Goal: Transaction & Acquisition: Purchase product/service

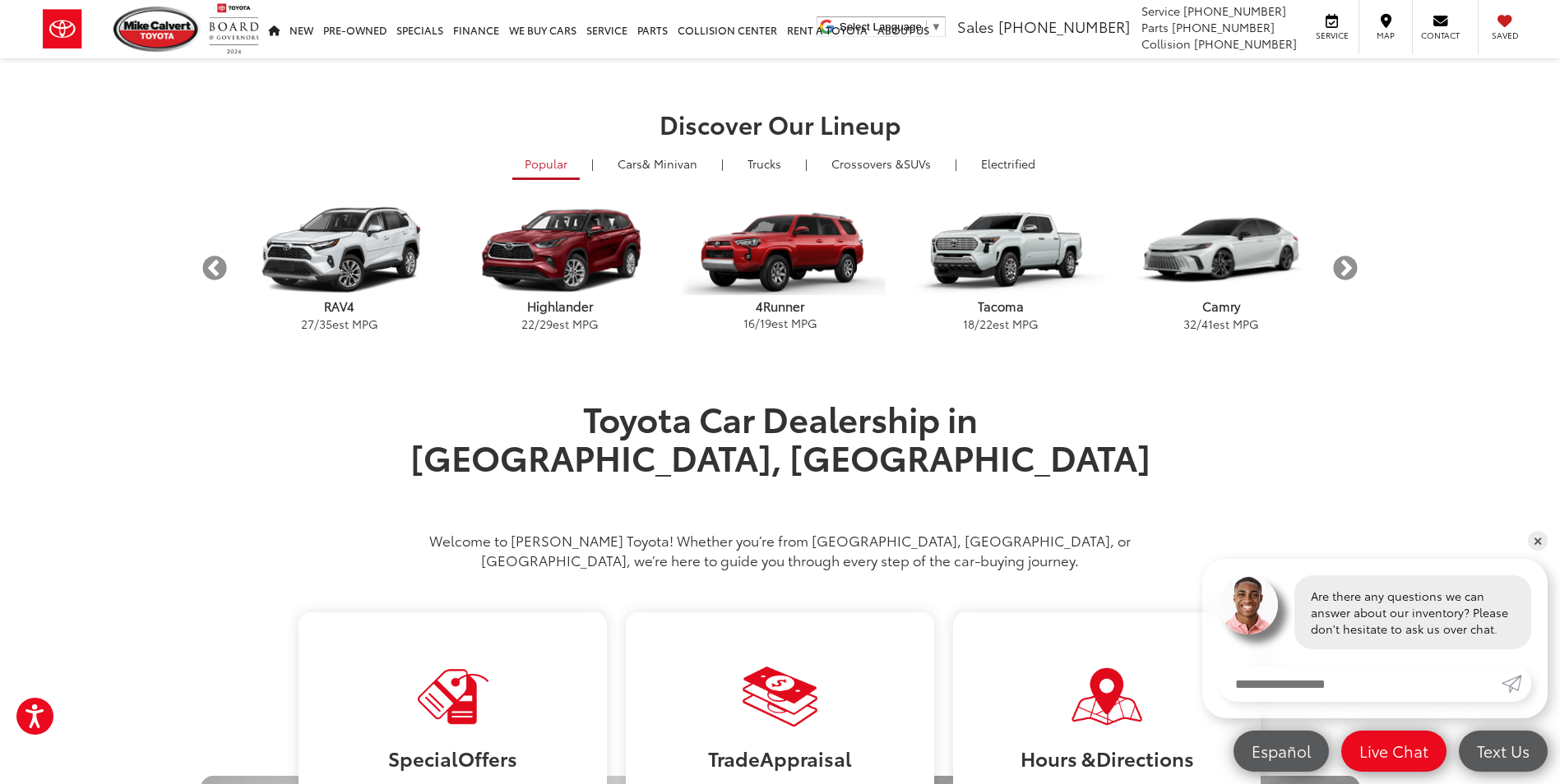
scroll to position [246, 0]
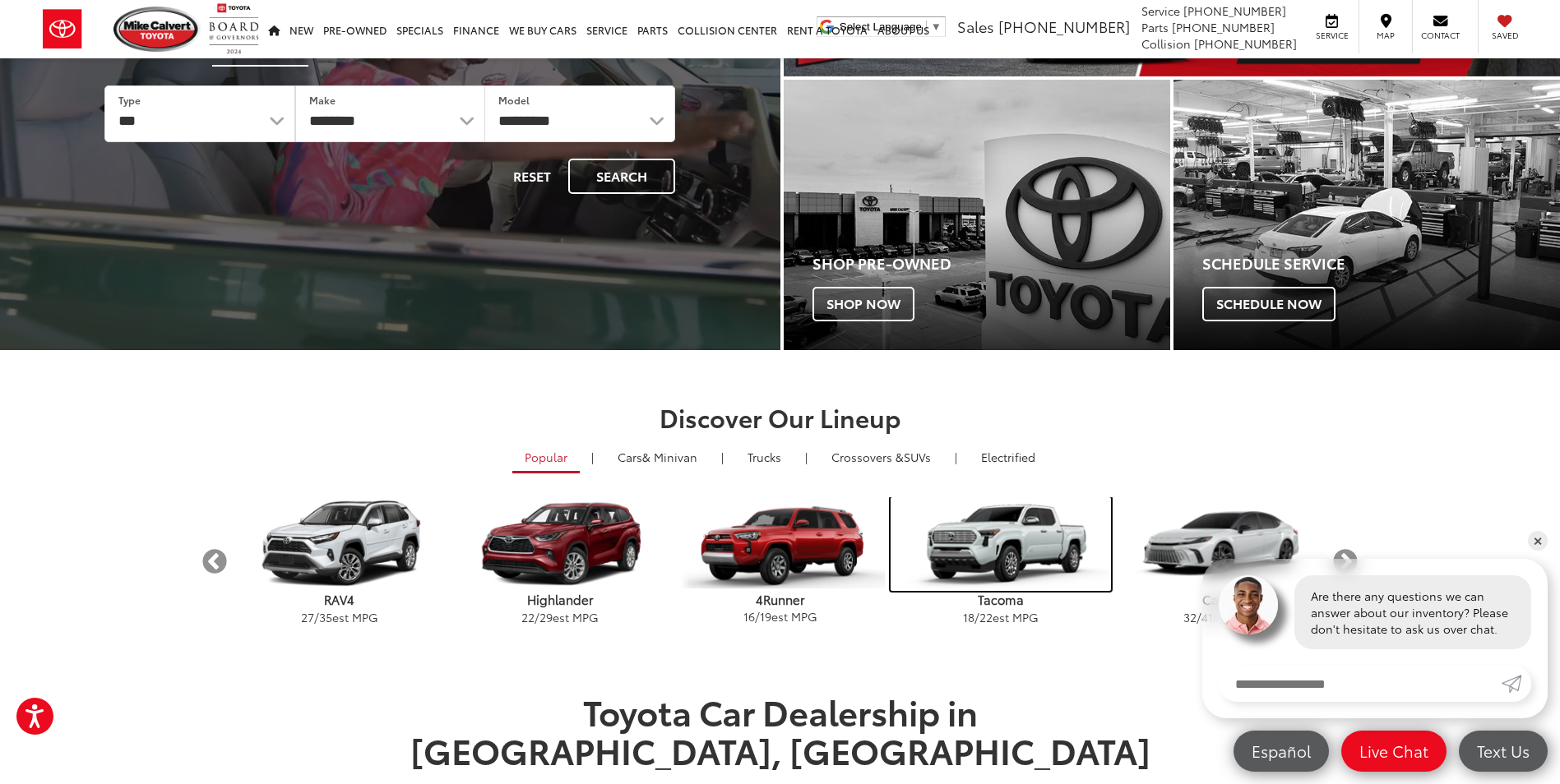
click at [1014, 546] on img "carousel" at bounding box center [1000, 544] width 220 height 94
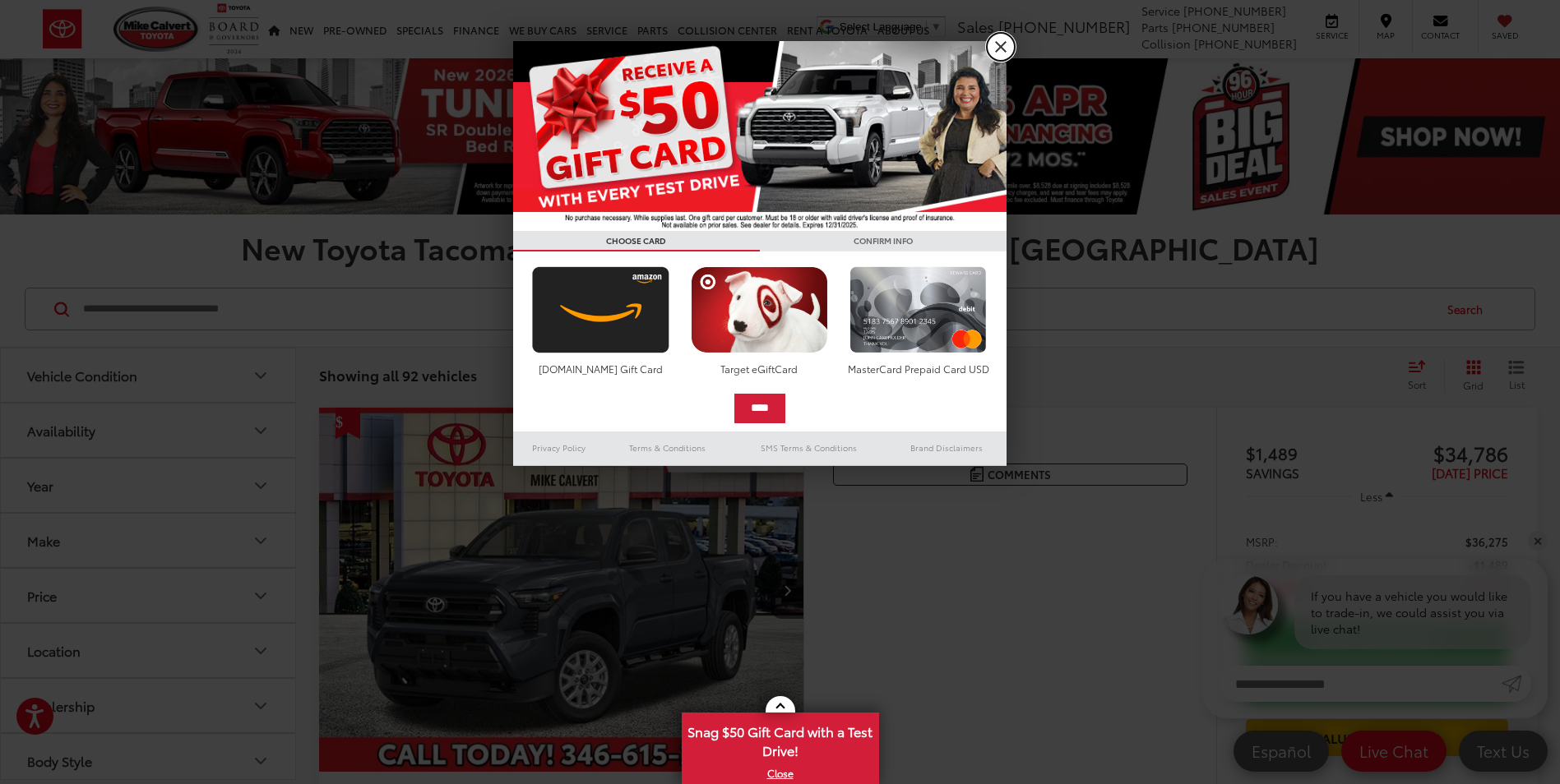
click at [1007, 39] on link "X" at bounding box center [1001, 47] width 28 height 28
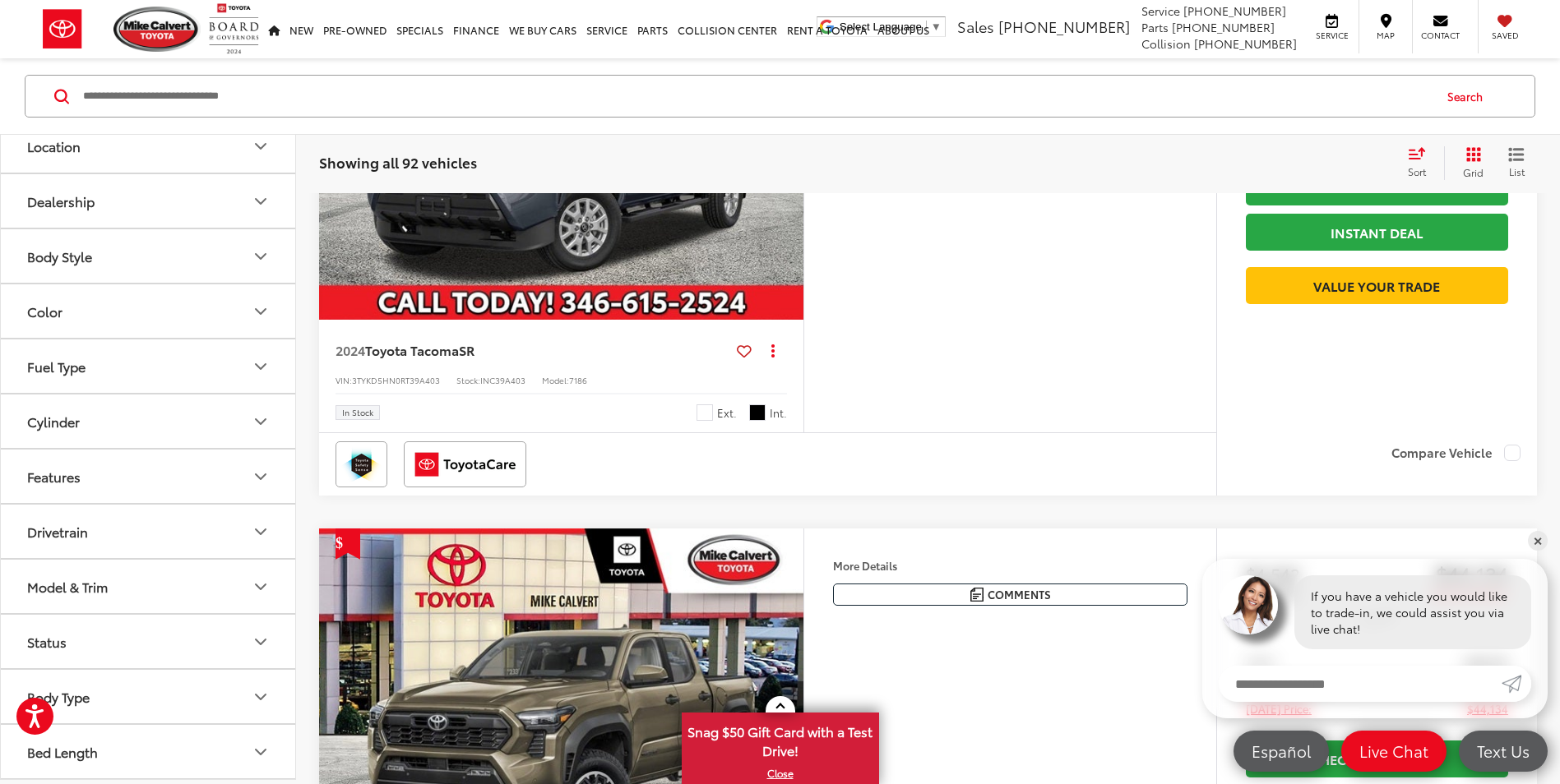
scroll to position [493, 0]
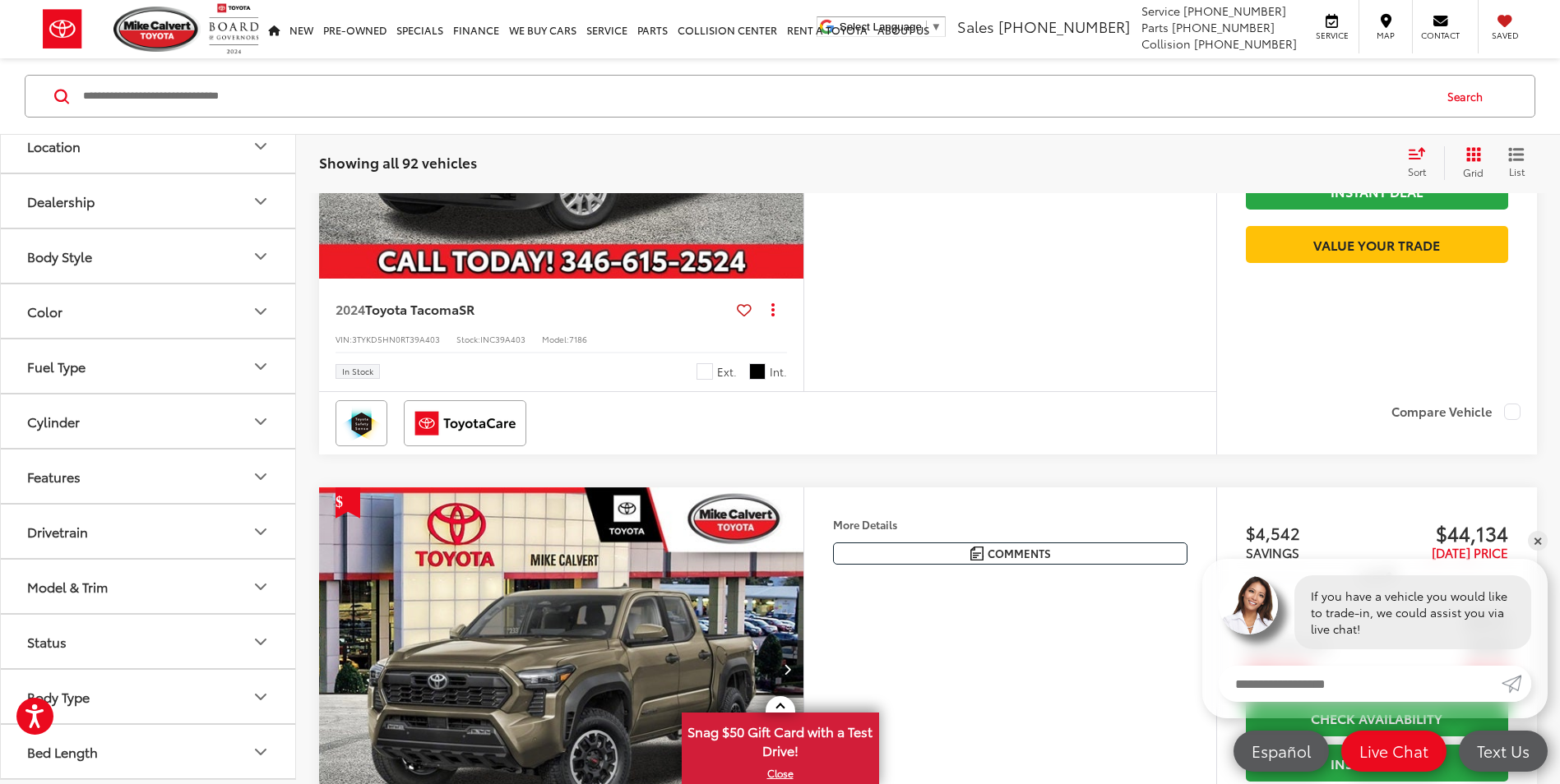
click at [193, 529] on button "Drivetrain" at bounding box center [149, 531] width 296 height 53
click at [124, 576] on label "4-Wheel Drive (56)" at bounding box center [84, 571] width 127 height 27
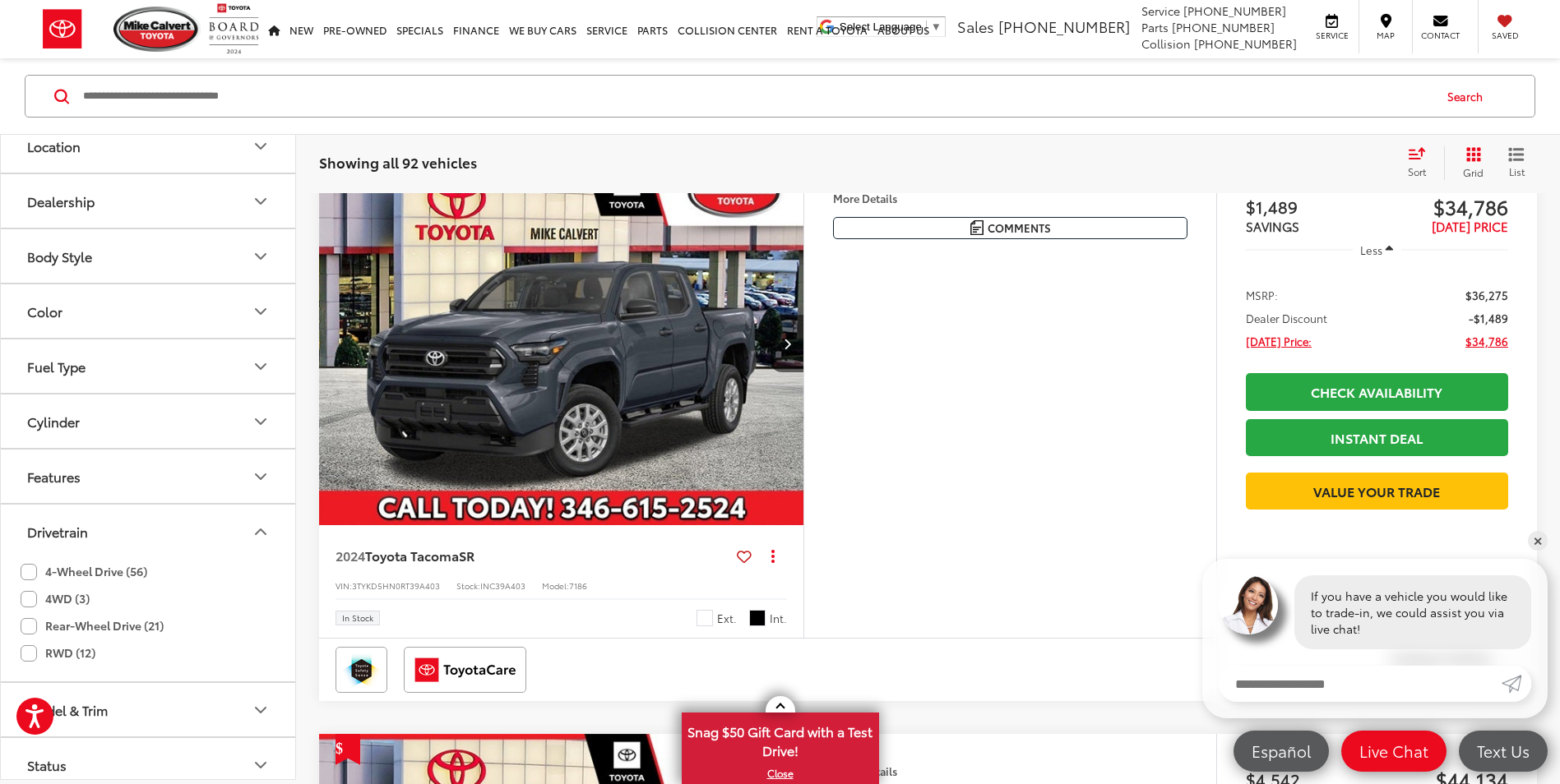
scroll to position [213, 0]
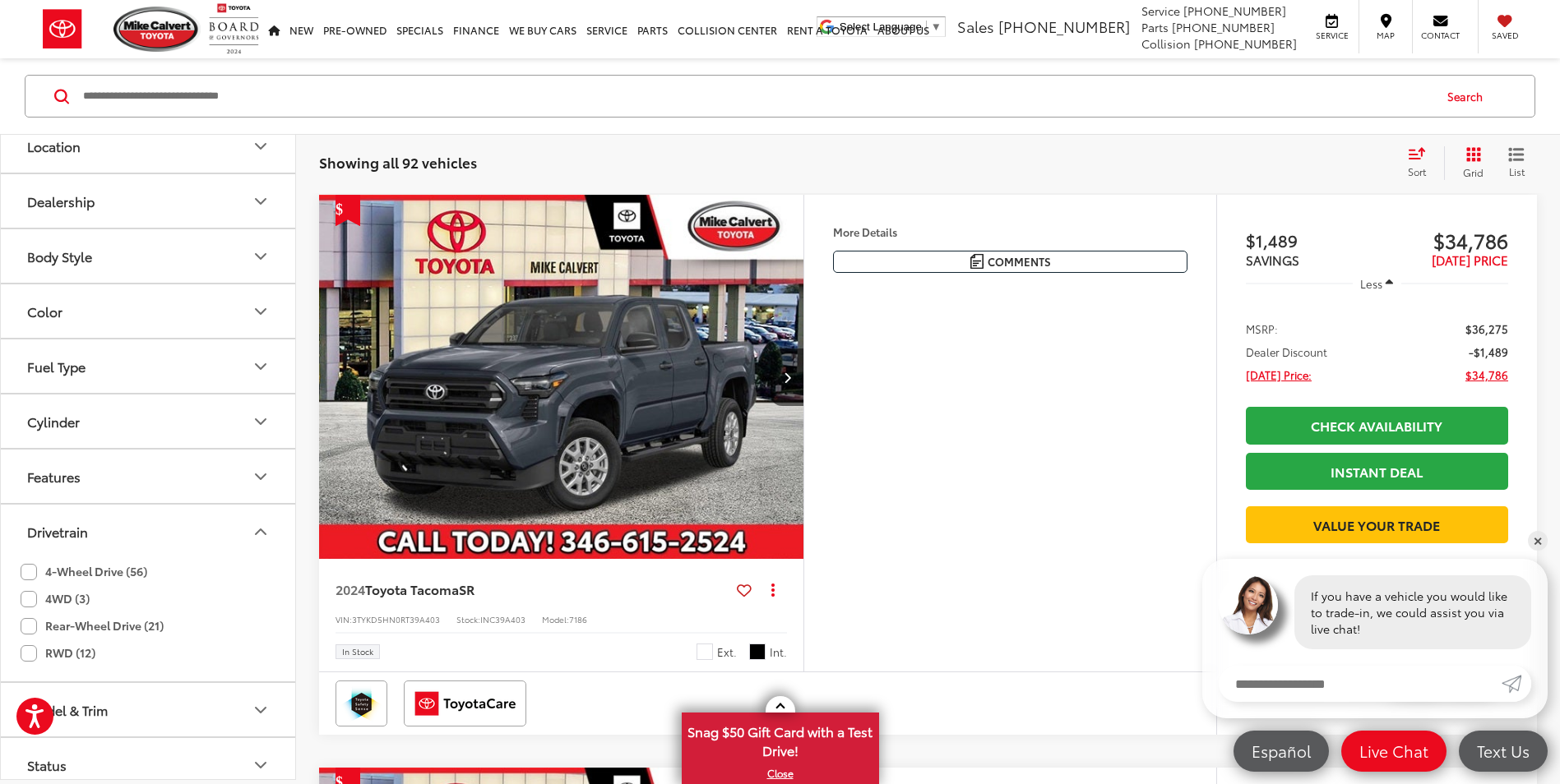
click at [29, 574] on label "4-Wheel Drive (56)" at bounding box center [84, 571] width 127 height 27
click at [27, 571] on label "4-Wheel Drive (56)" at bounding box center [84, 571] width 127 height 27
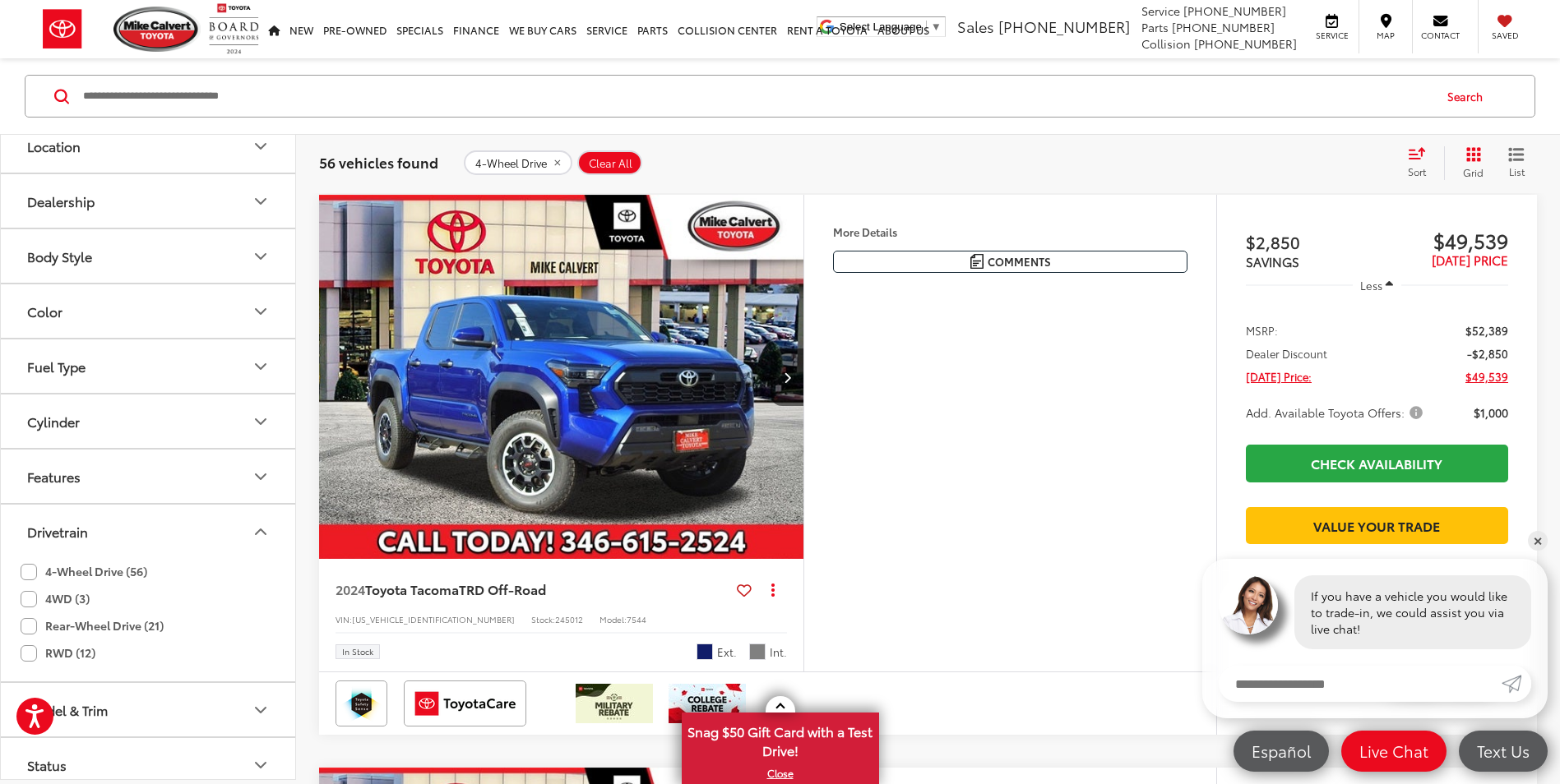
click at [25, 598] on label "4WD (3)" at bounding box center [55, 598] width 69 height 27
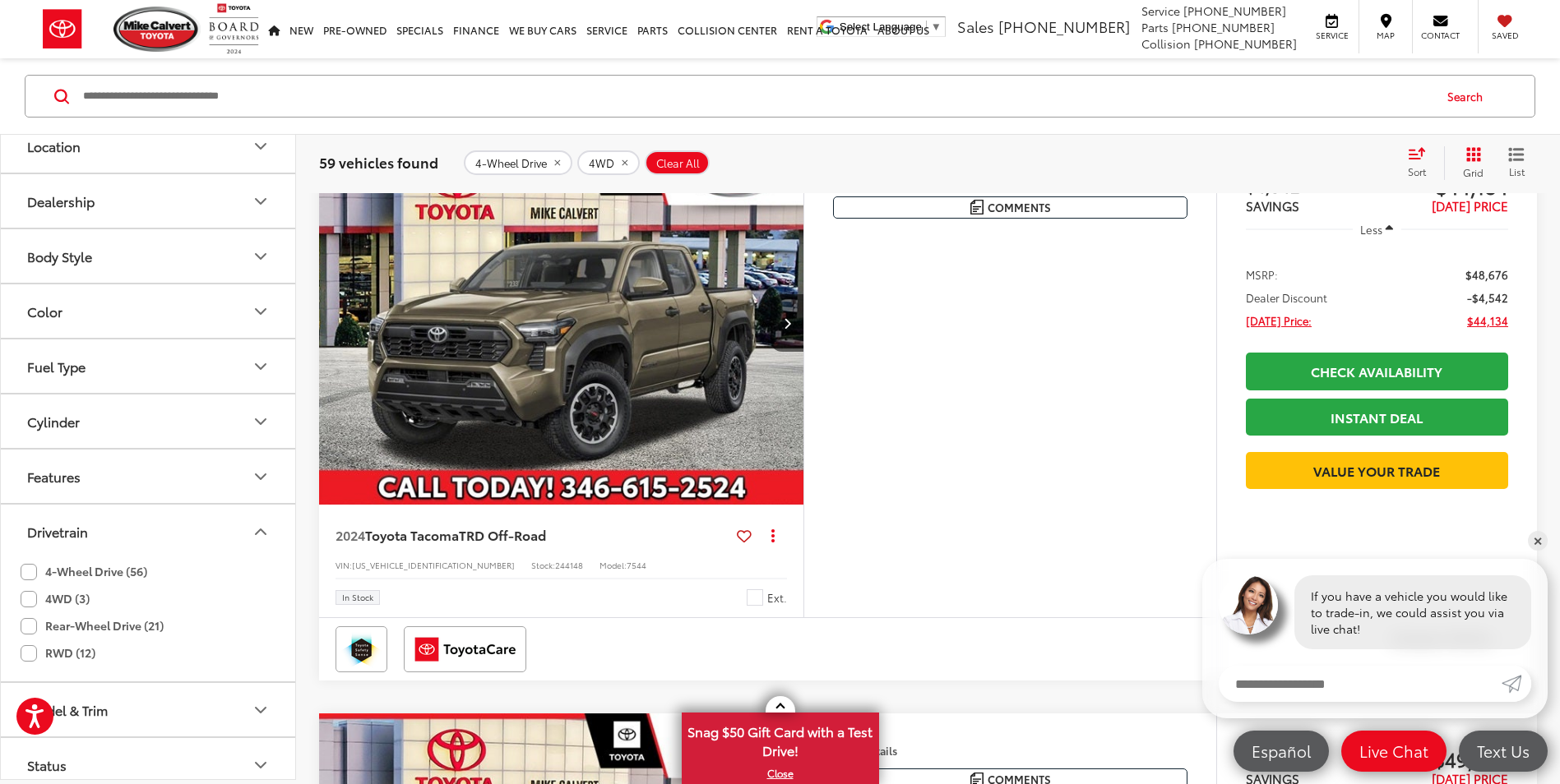
scroll to position [295, 0]
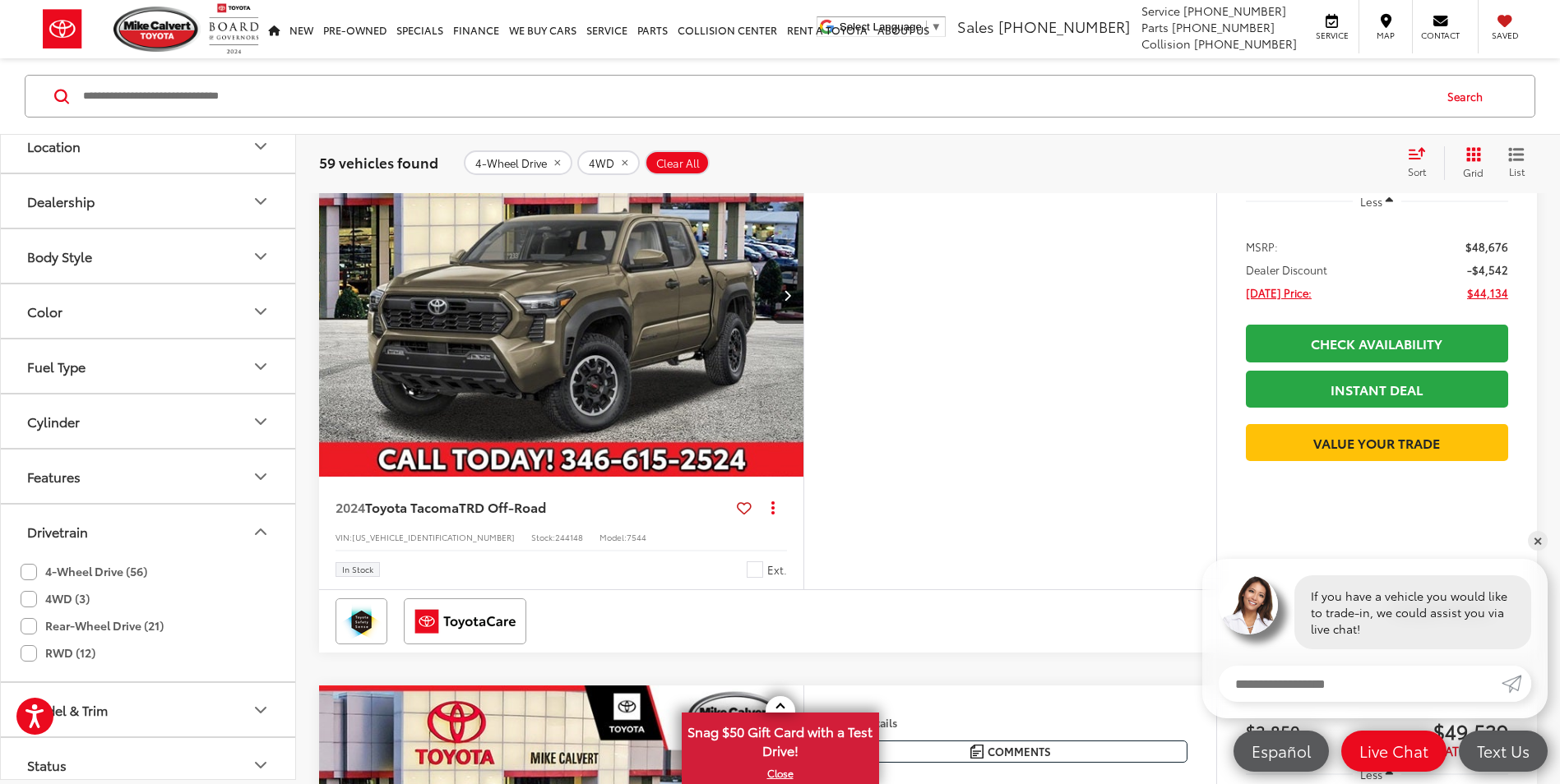
click at [788, 298] on icon "Next image" at bounding box center [787, 295] width 7 height 11
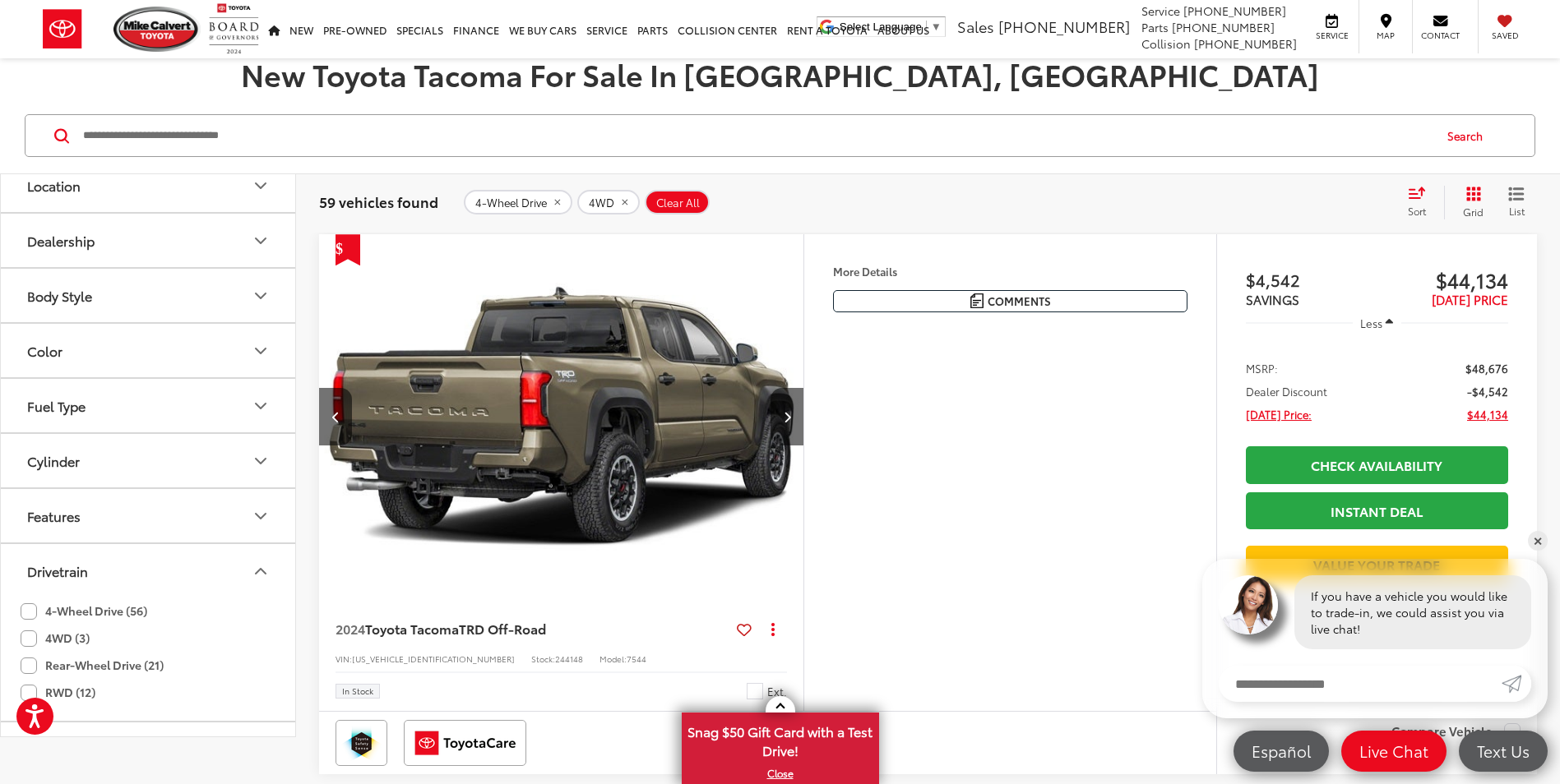
scroll to position [131, 0]
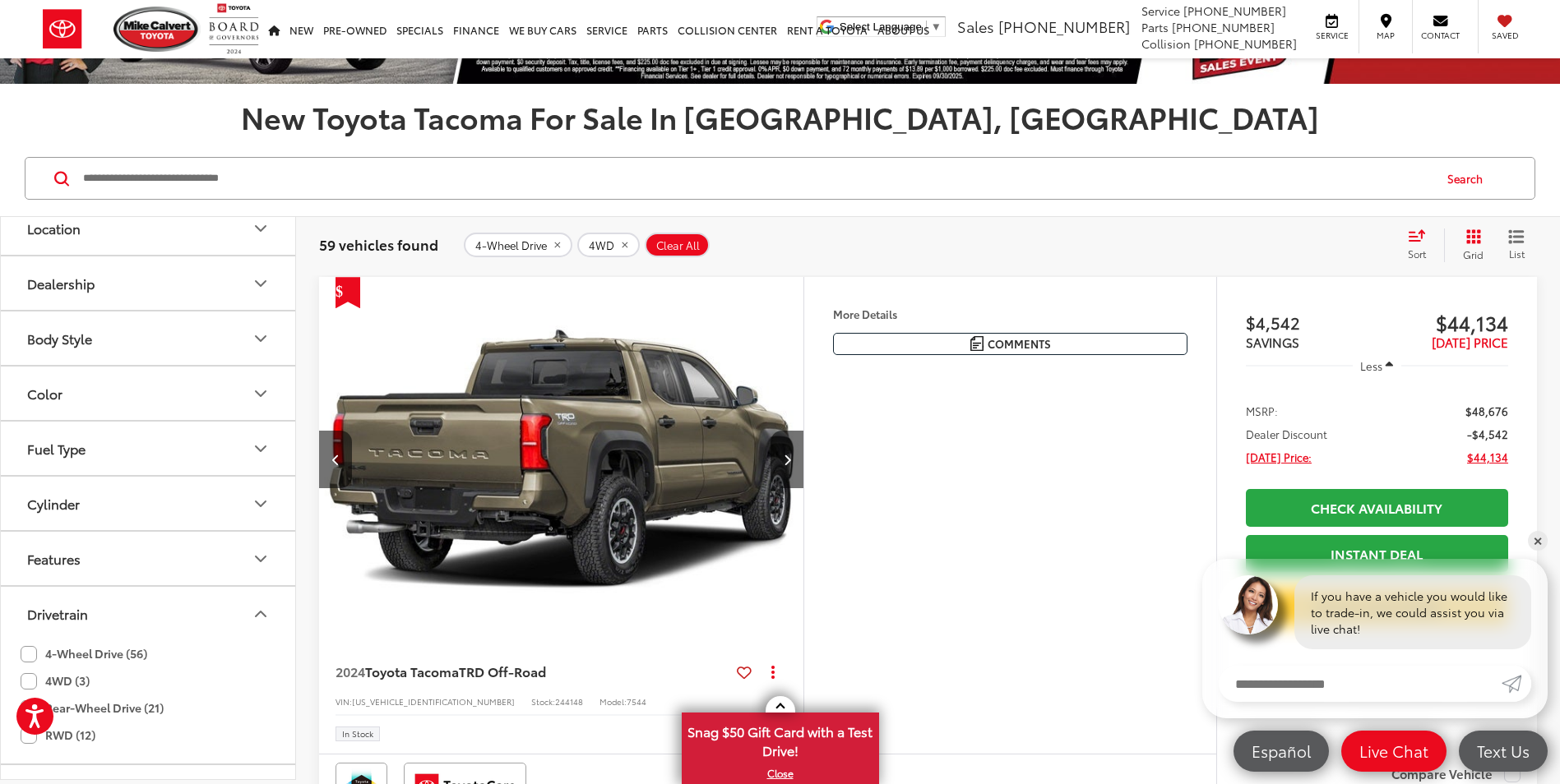
click at [1411, 259] on span "Sort" at bounding box center [1416, 253] width 18 height 14
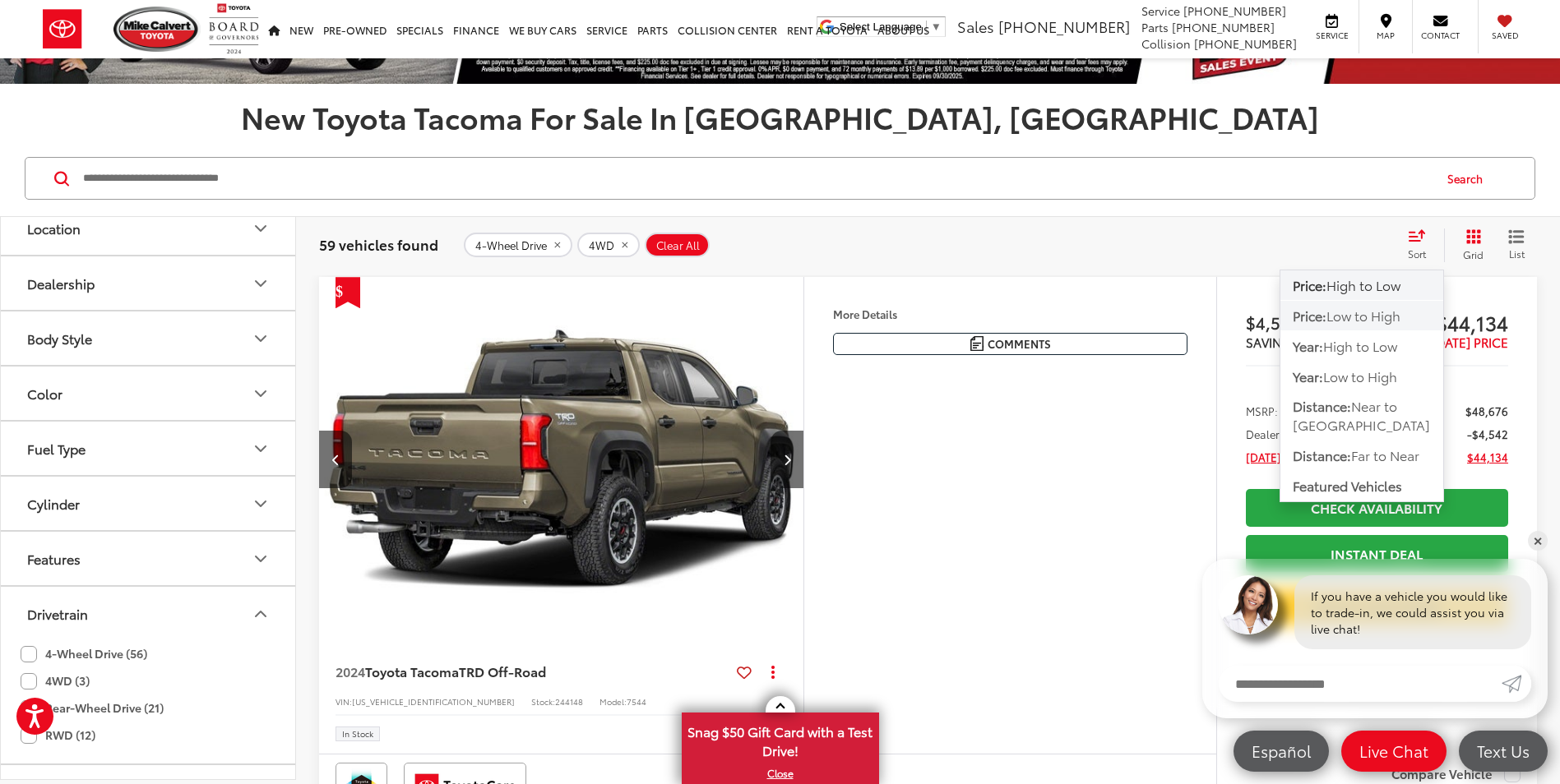
click at [1383, 309] on span "Low to High" at bounding box center [1364, 315] width 74 height 19
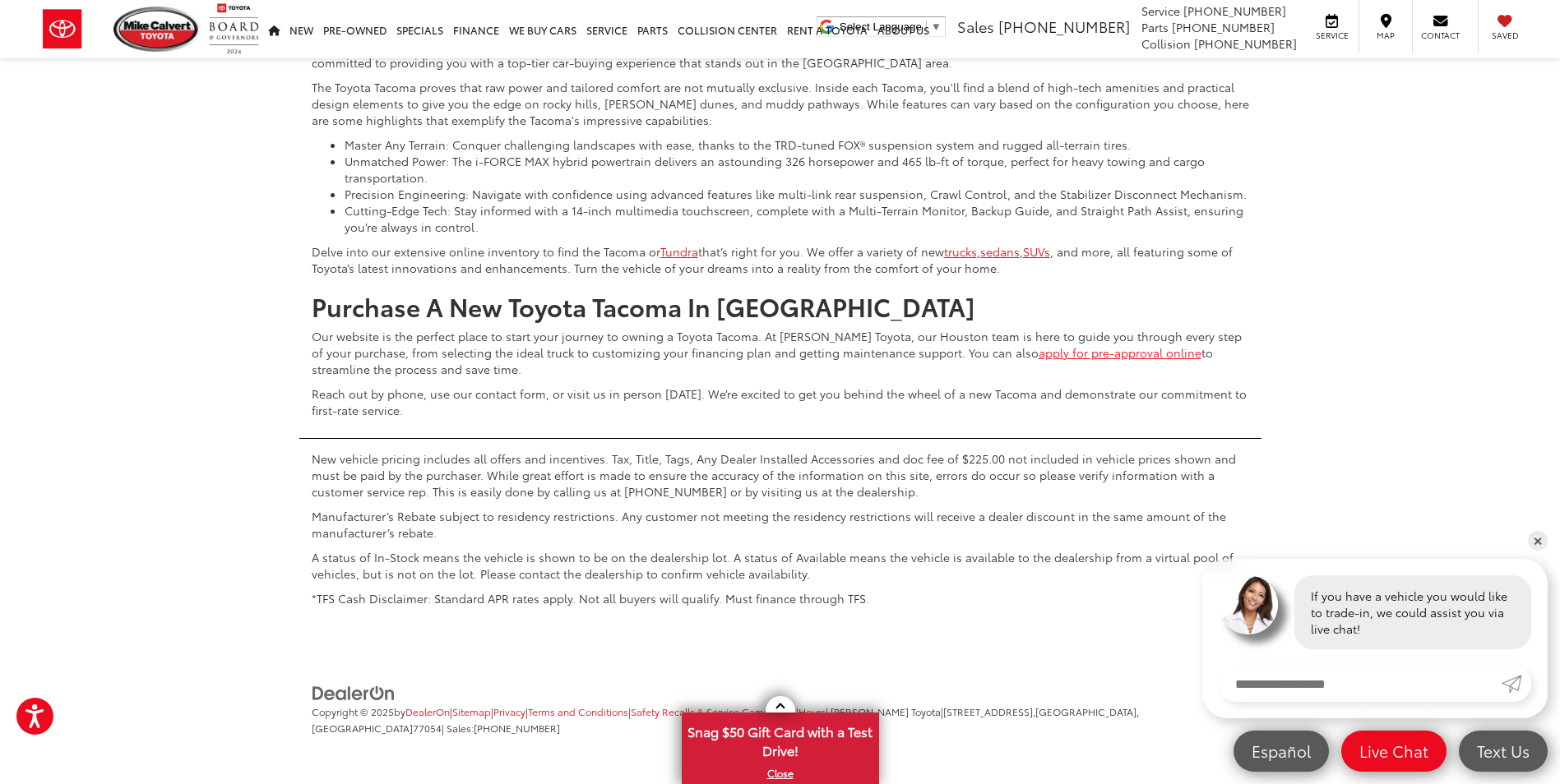
scroll to position [7200, 0]
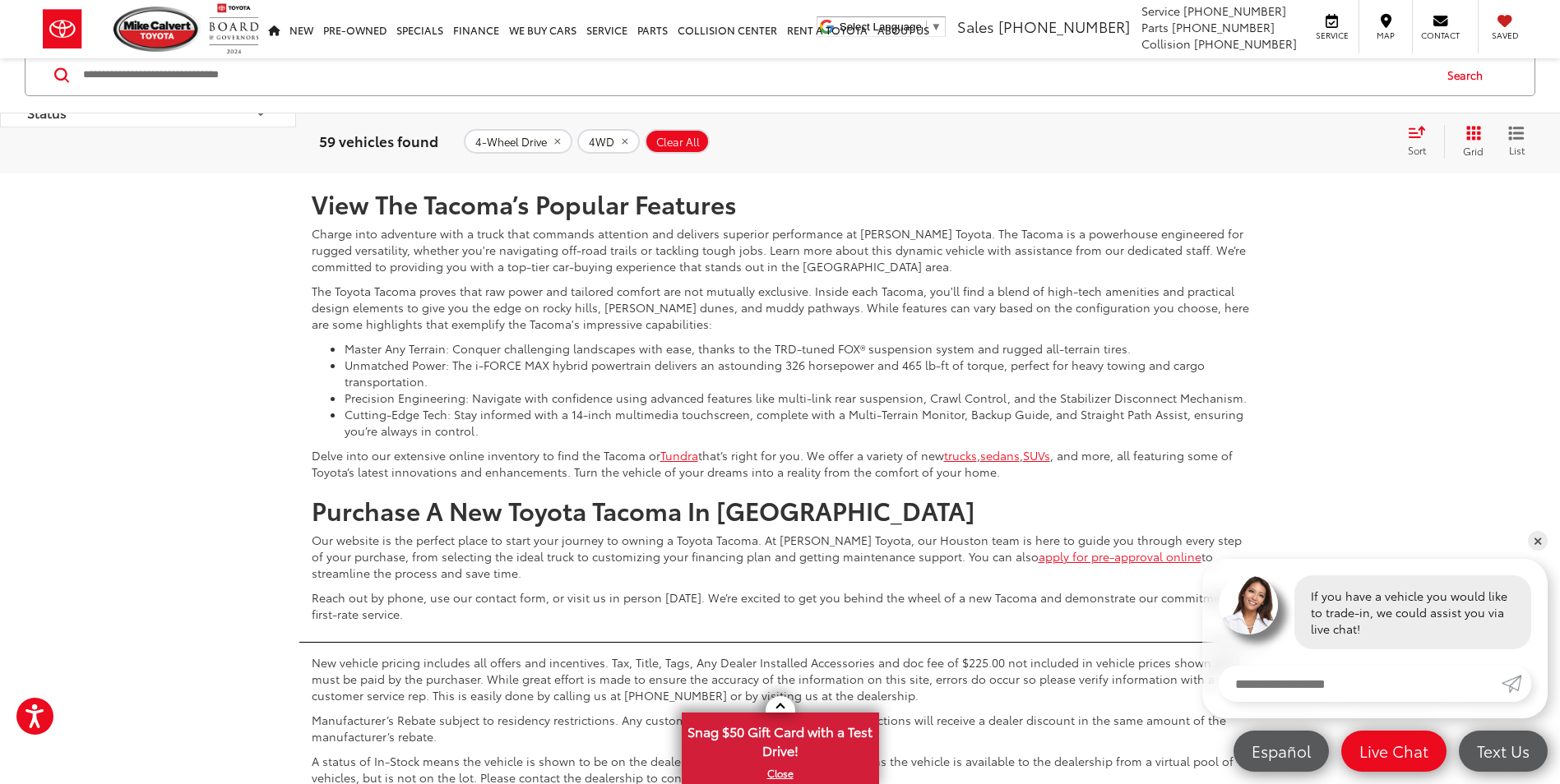
click at [1230, 140] on link "2" at bounding box center [1242, 125] width 25 height 30
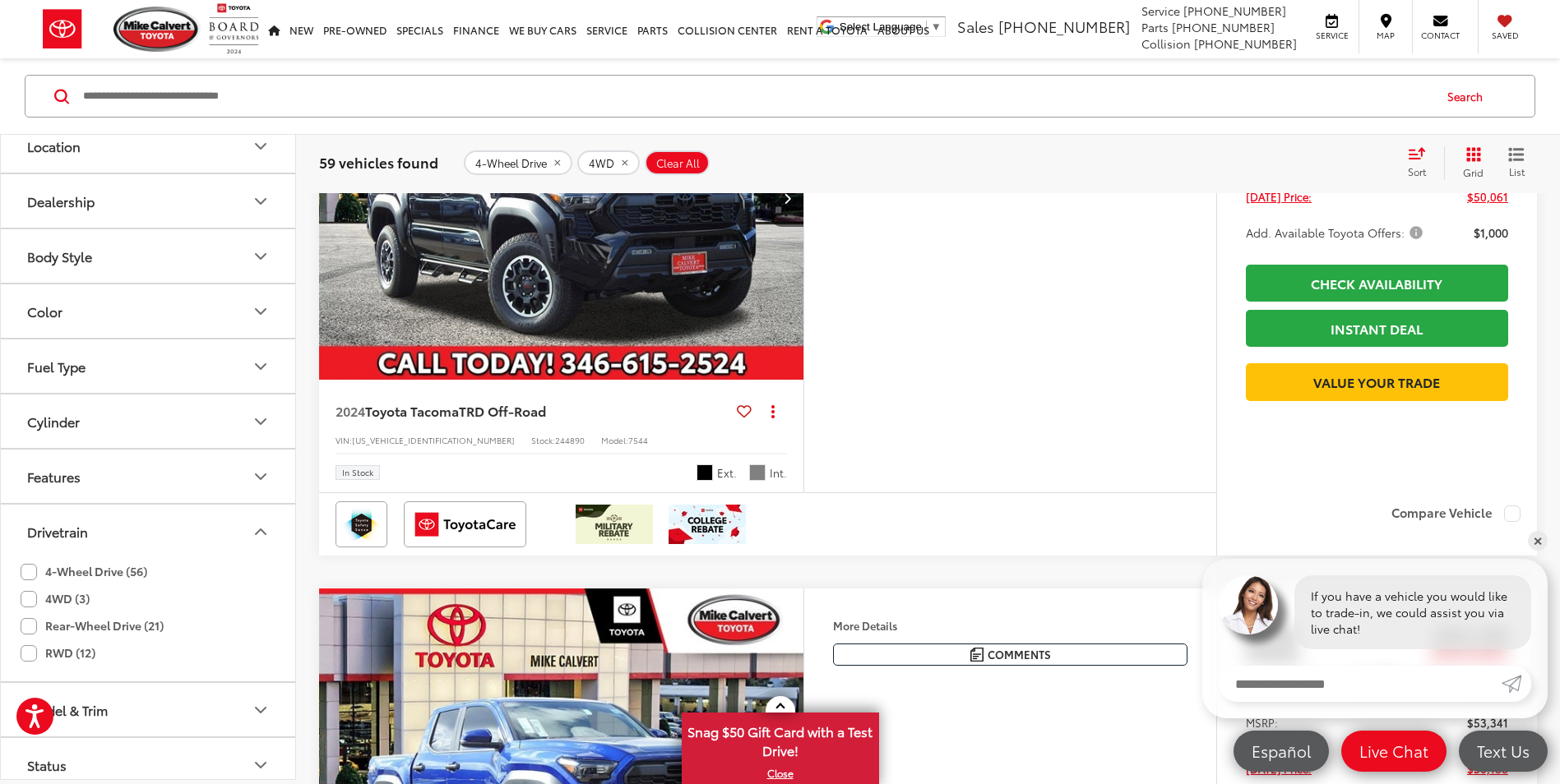
scroll to position [3830, 0]
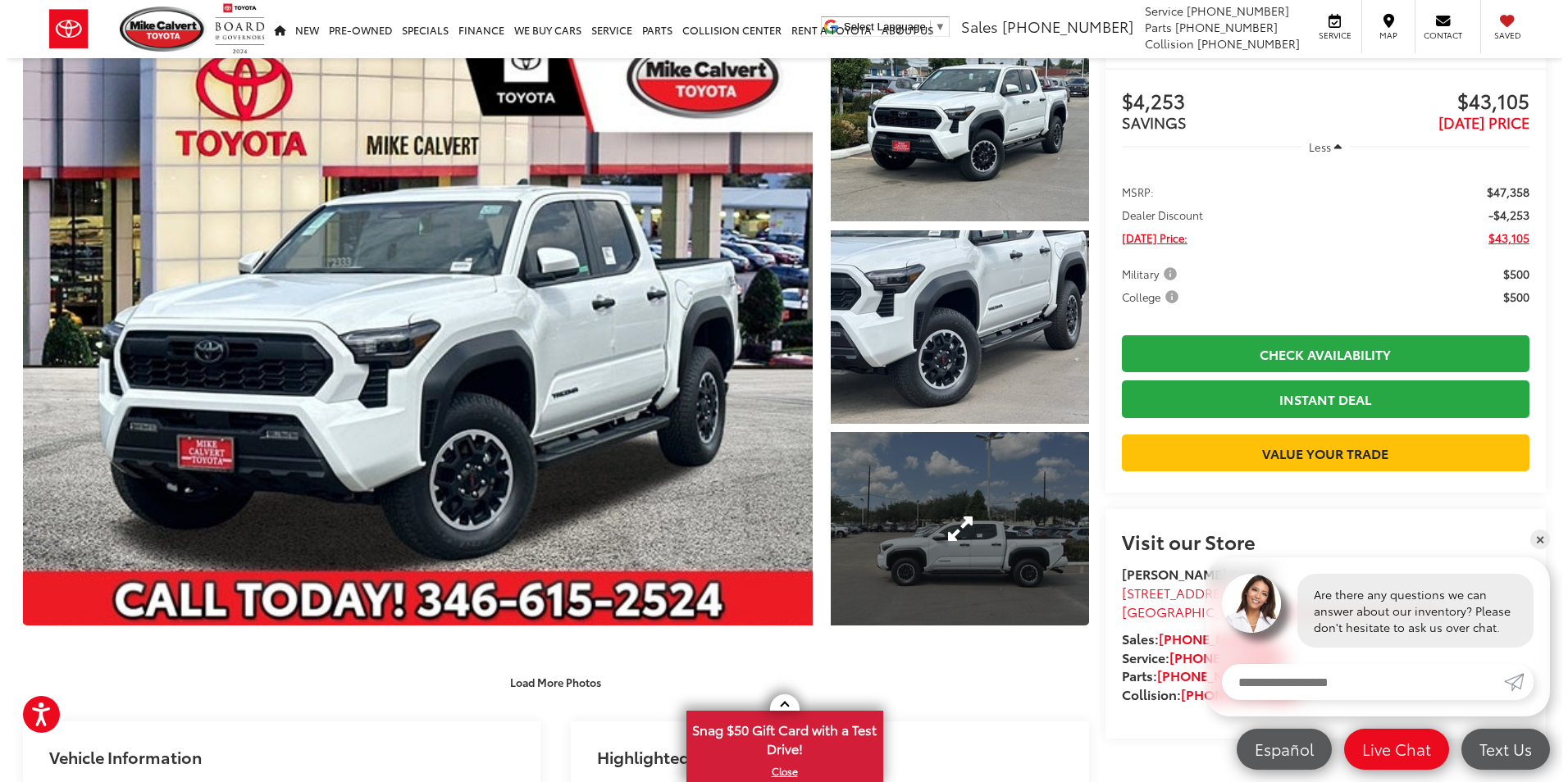
scroll to position [164, 0]
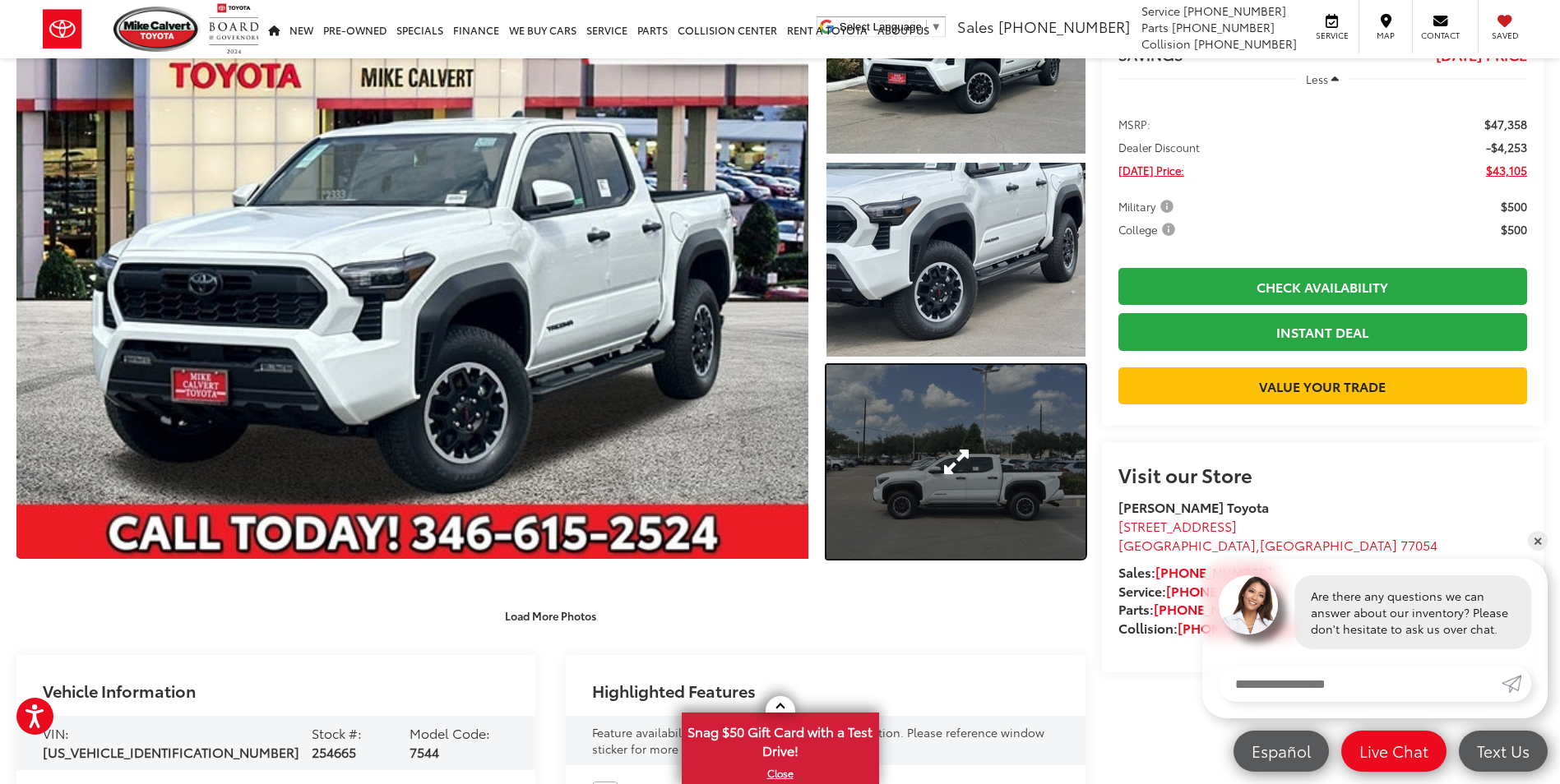
click at [998, 485] on link "Expand Photo 3" at bounding box center [955, 461] width 259 height 194
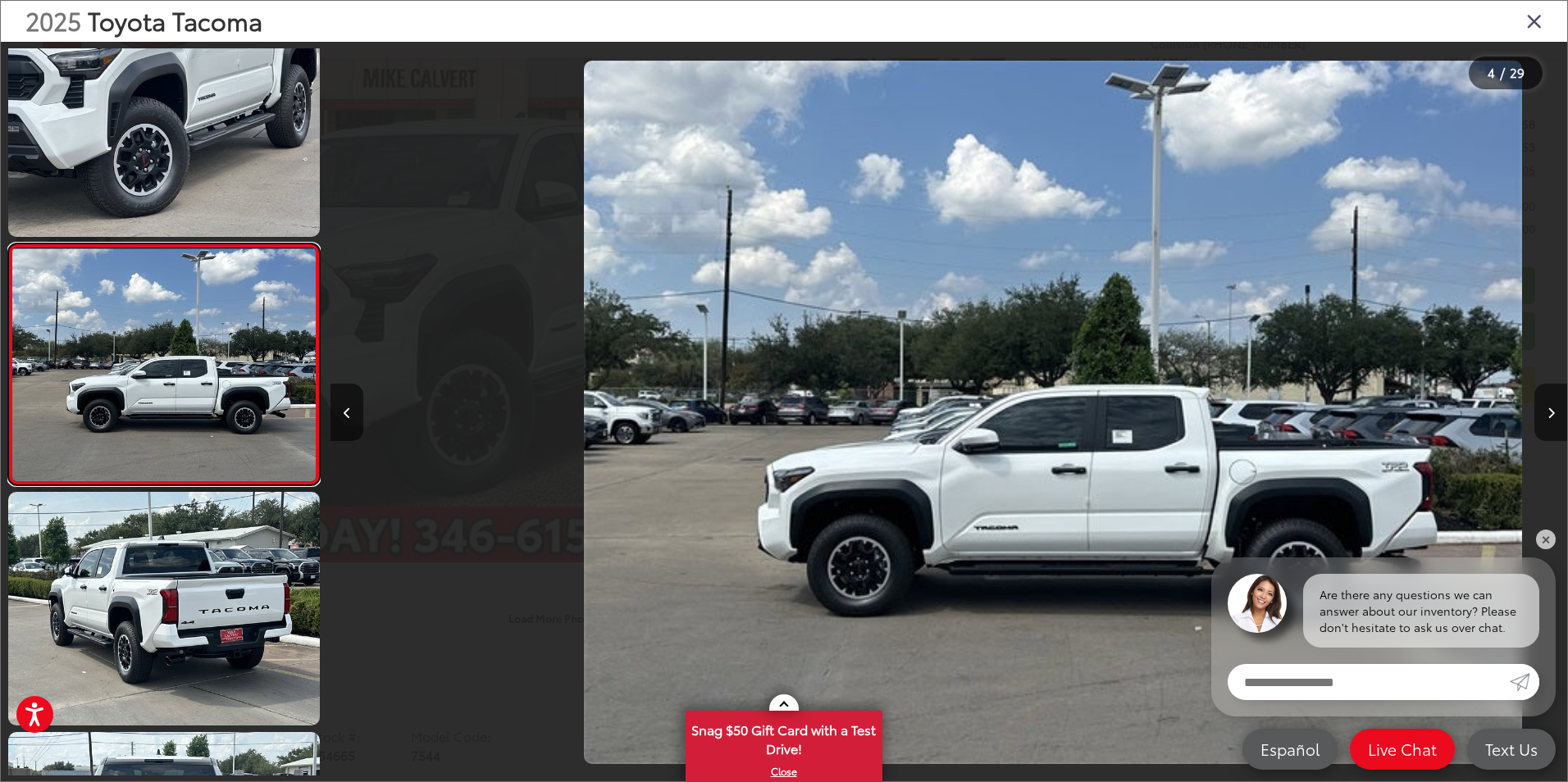
scroll to position [0, 3710]
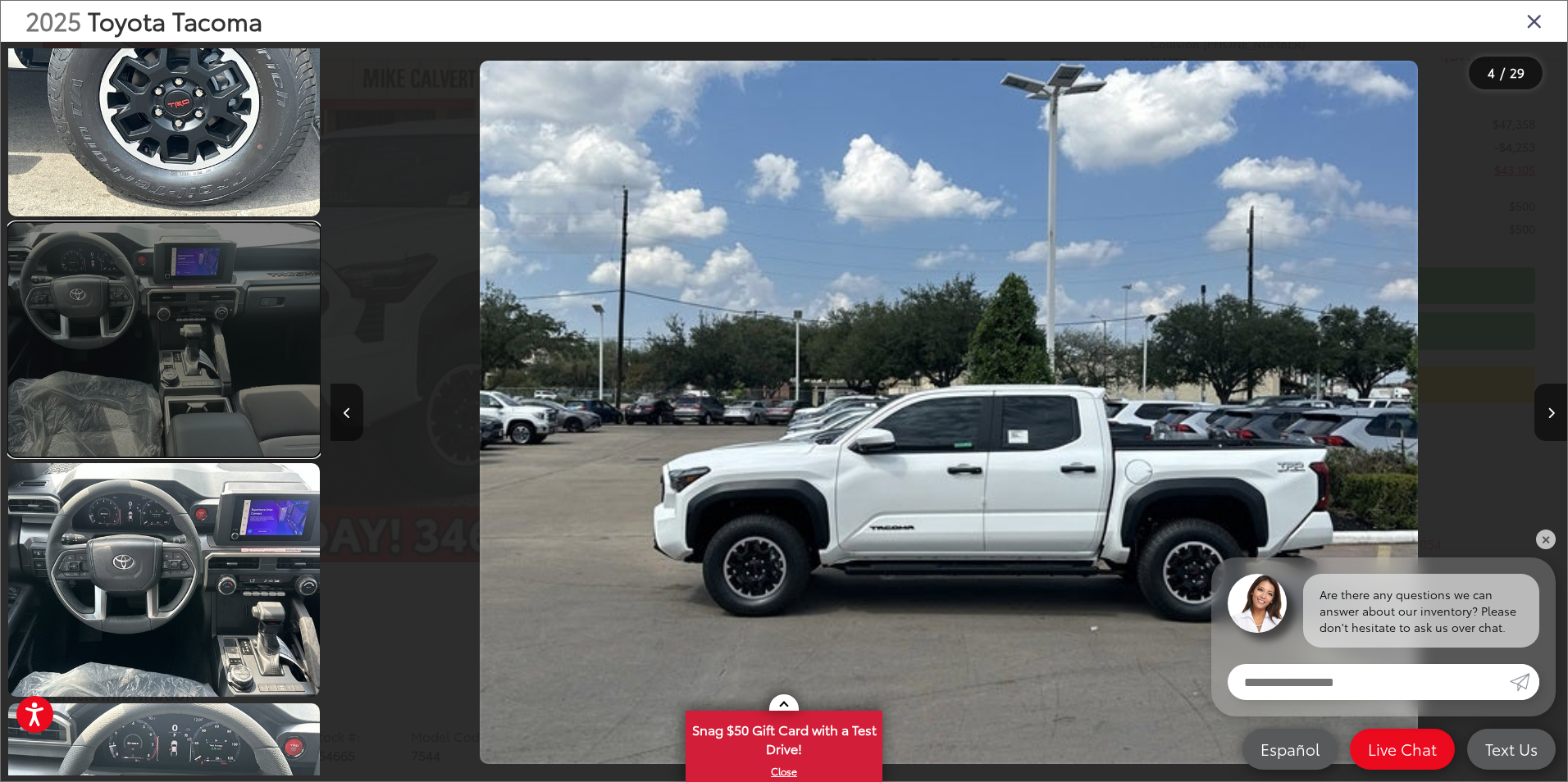
click at [231, 406] on link at bounding box center [164, 340] width 312 height 234
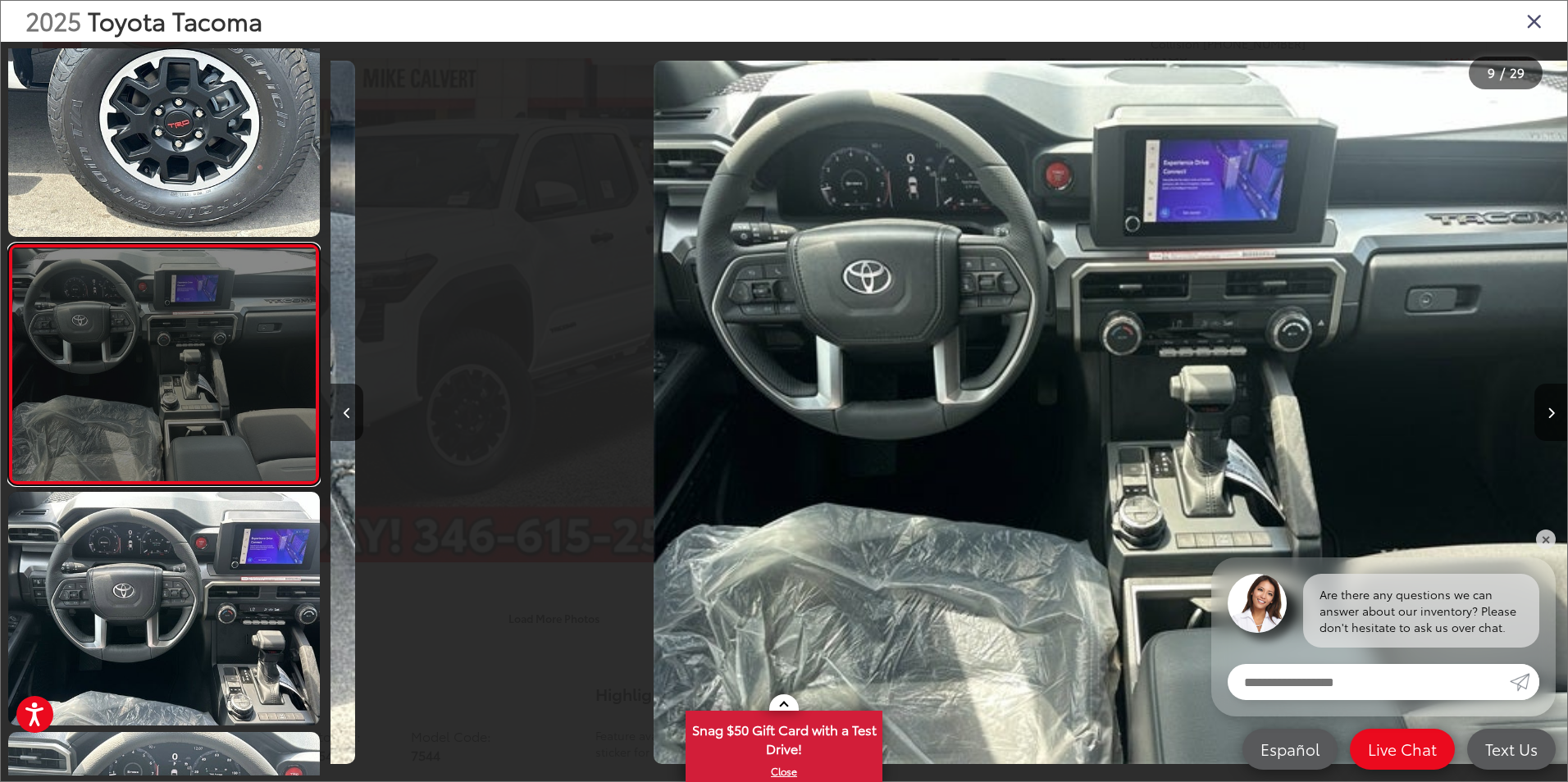
scroll to position [0, 9893]
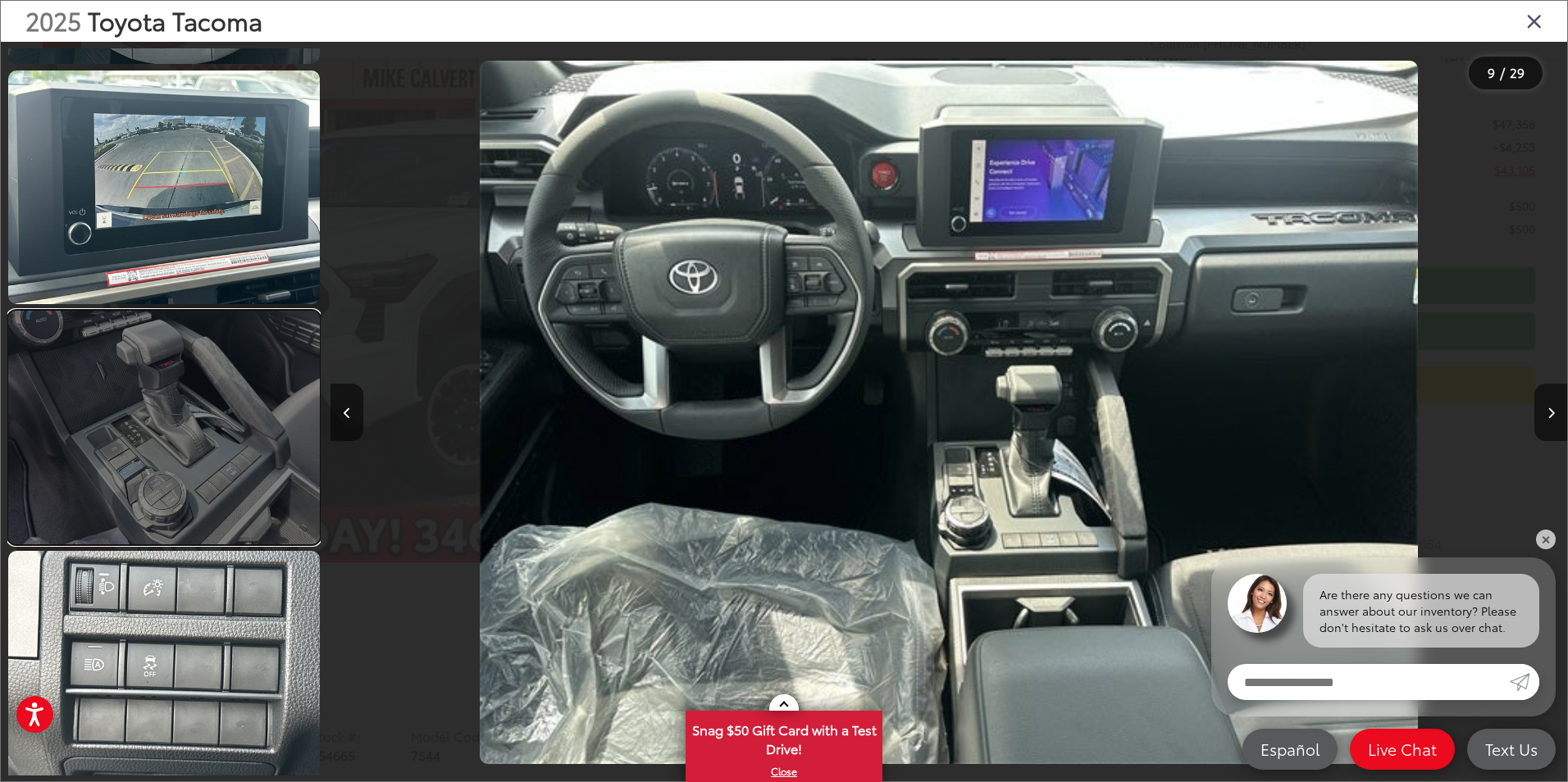
click at [207, 491] on link at bounding box center [164, 428] width 312 height 234
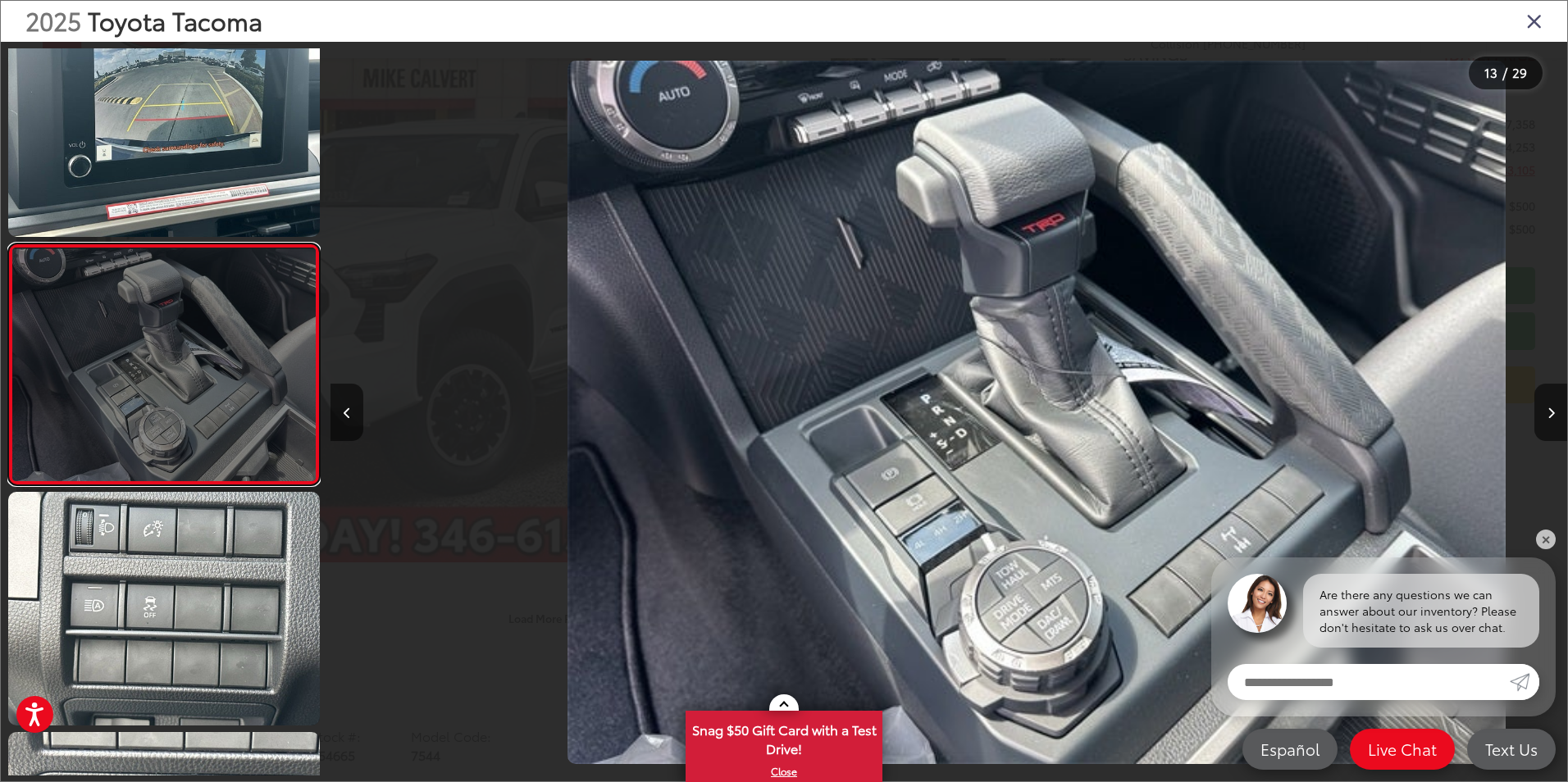
scroll to position [0, 14839]
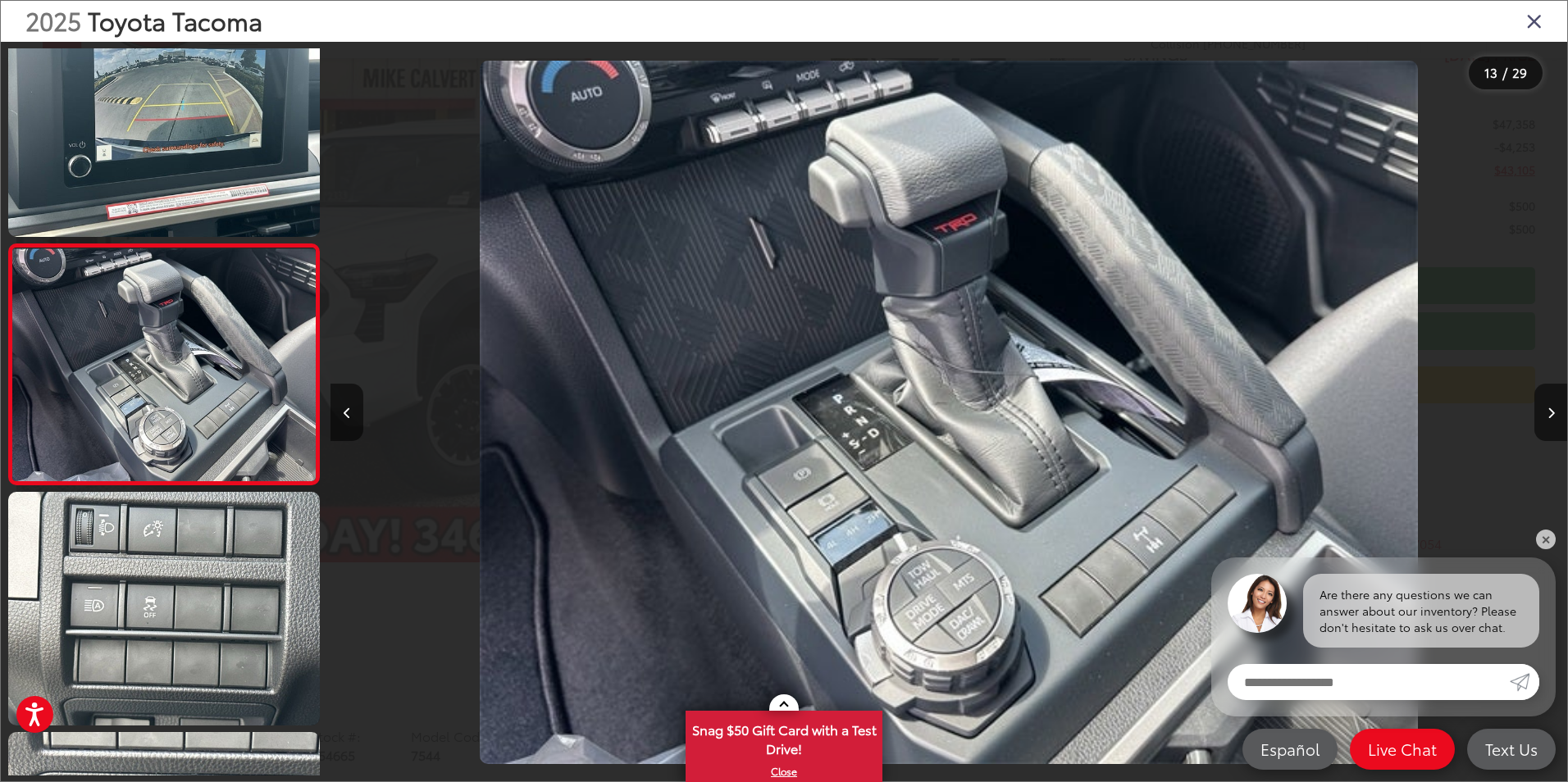
click at [1537, 22] on icon "Close gallery" at bounding box center [1535, 20] width 17 height 21
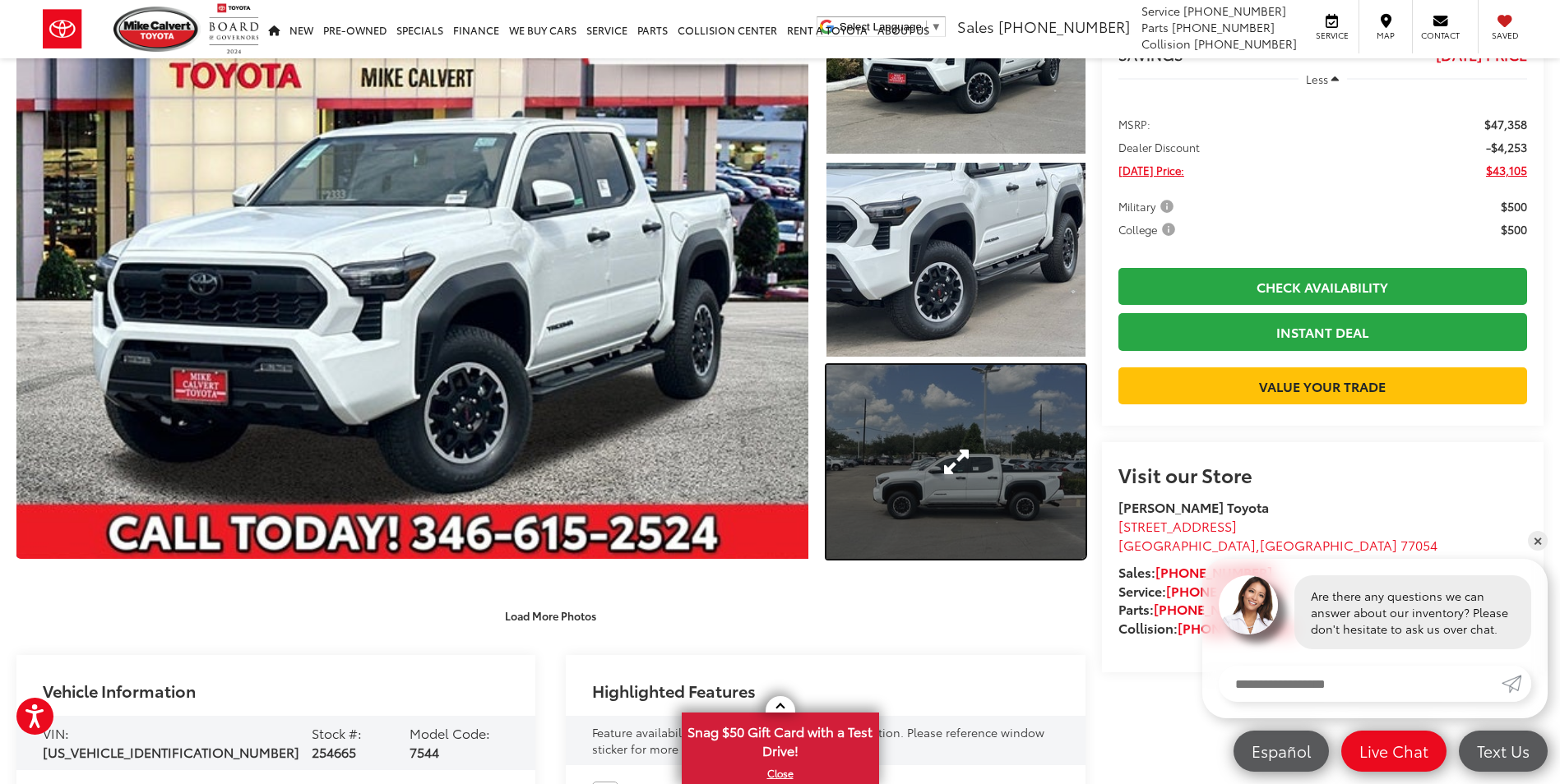
click at [887, 420] on link "Expand Photo 3" at bounding box center [955, 461] width 259 height 194
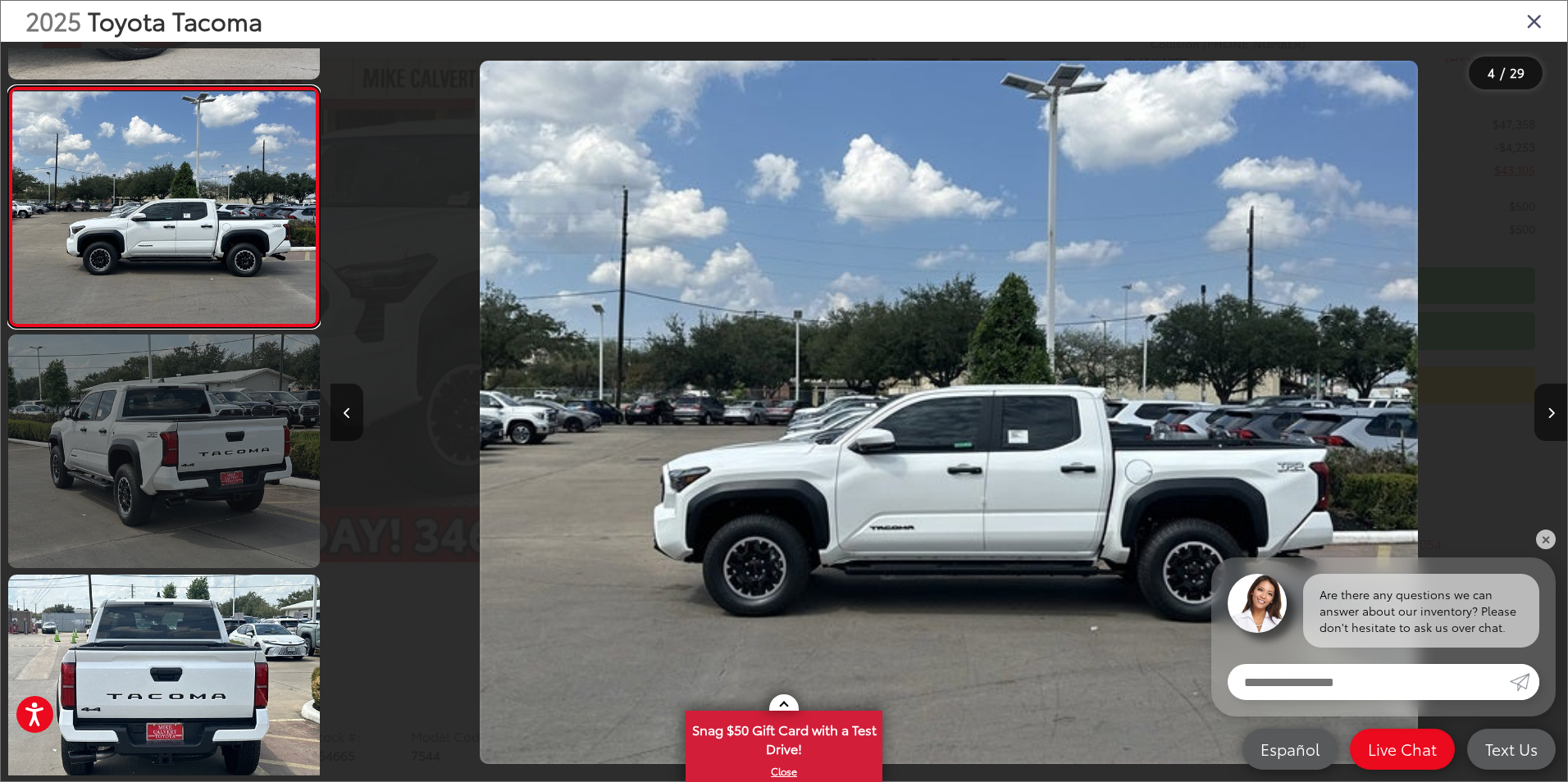
scroll to position [690, 0]
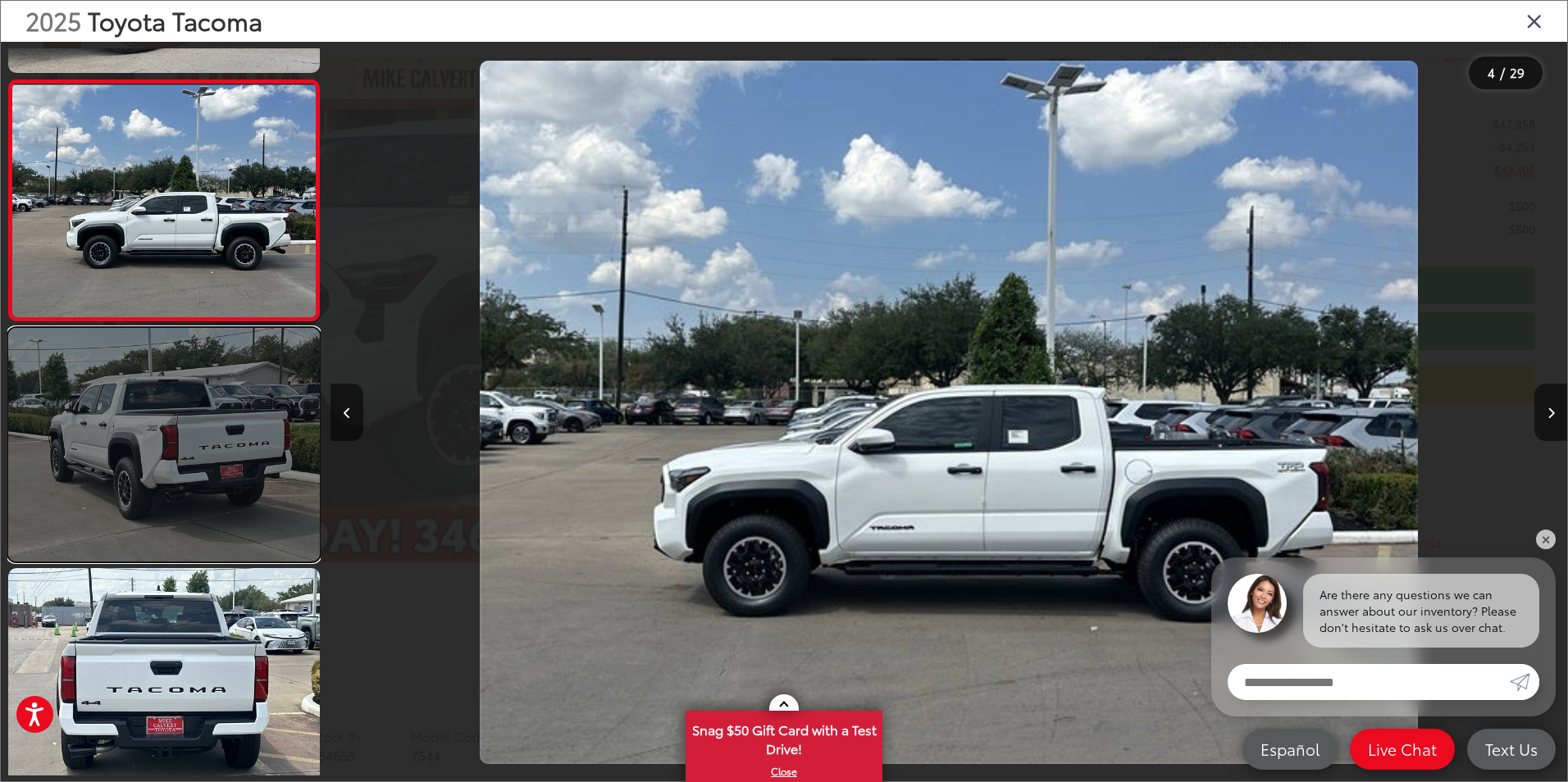
click at [249, 482] on link at bounding box center [164, 445] width 312 height 234
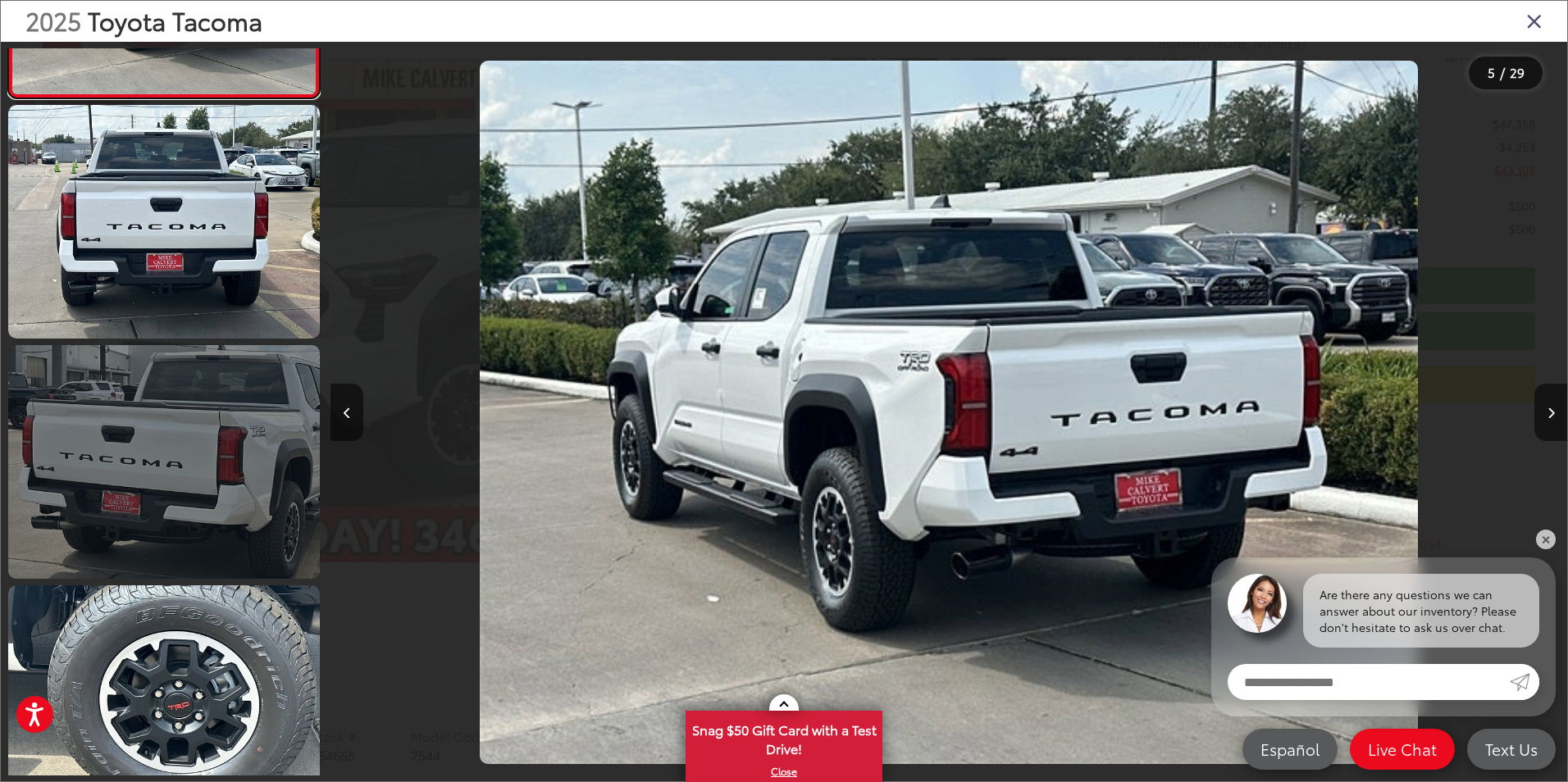
scroll to position [1176, 0]
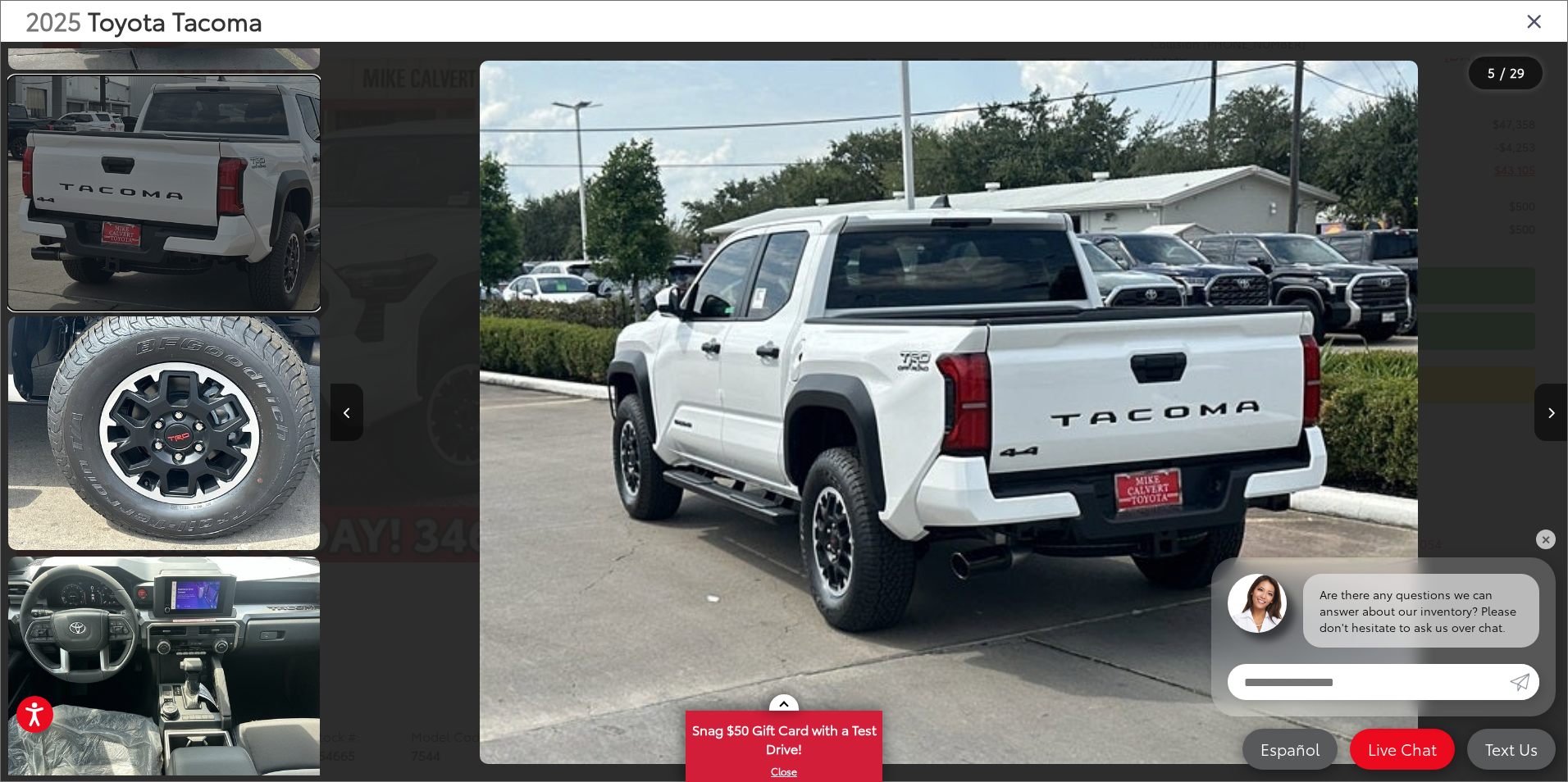
click at [238, 215] on link at bounding box center [164, 193] width 312 height 234
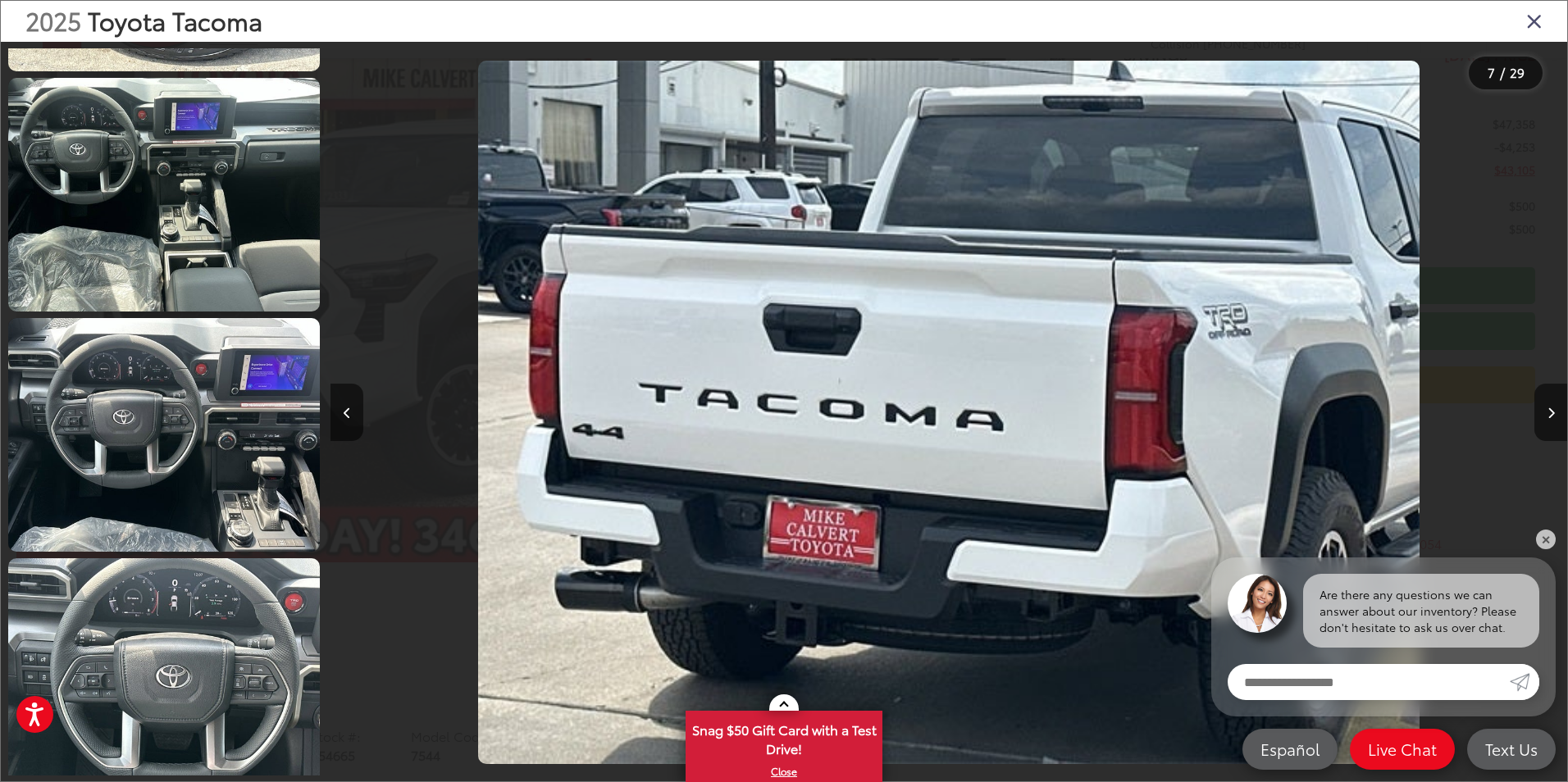
scroll to position [1903, 0]
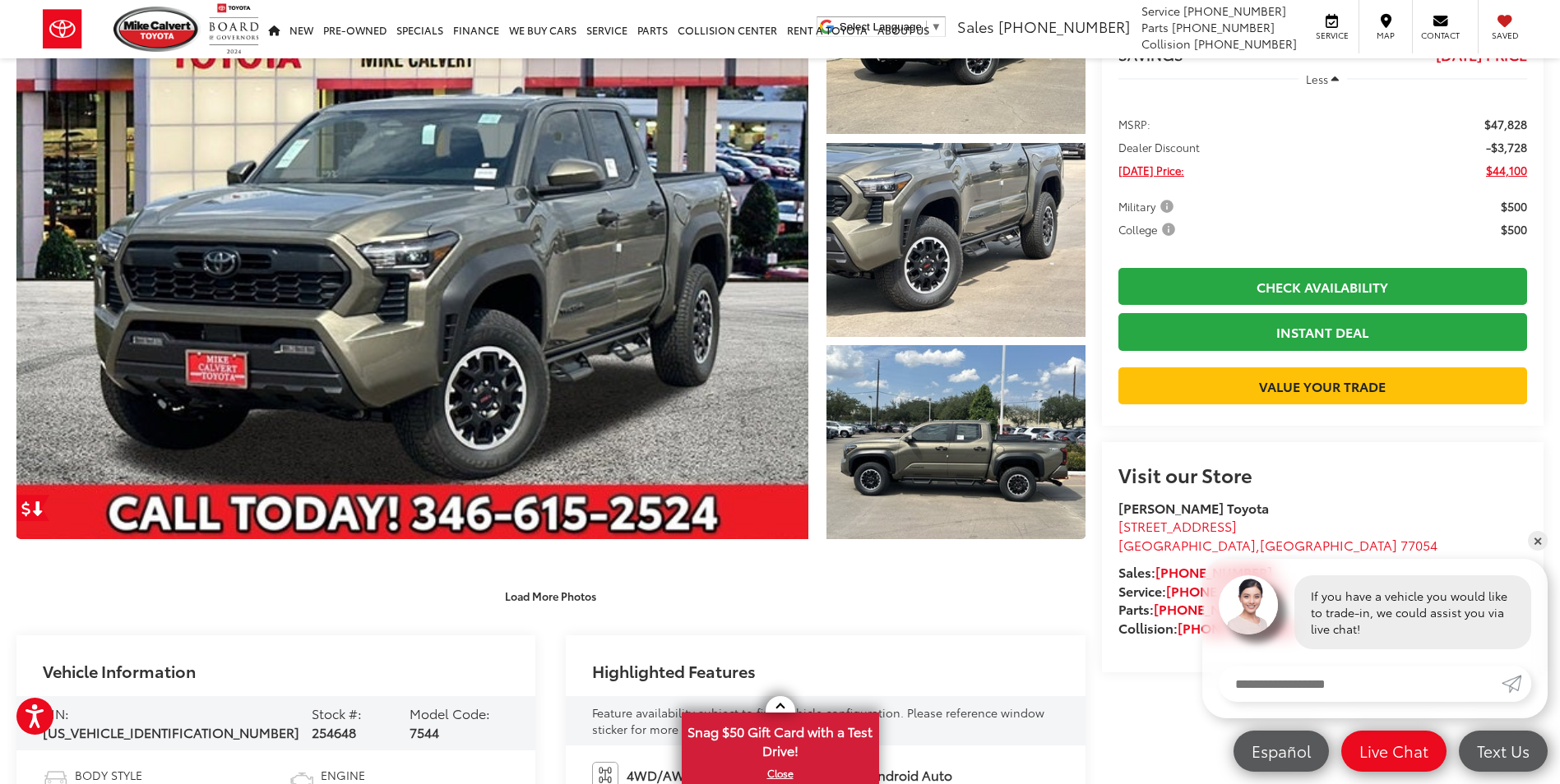
scroll to position [82, 0]
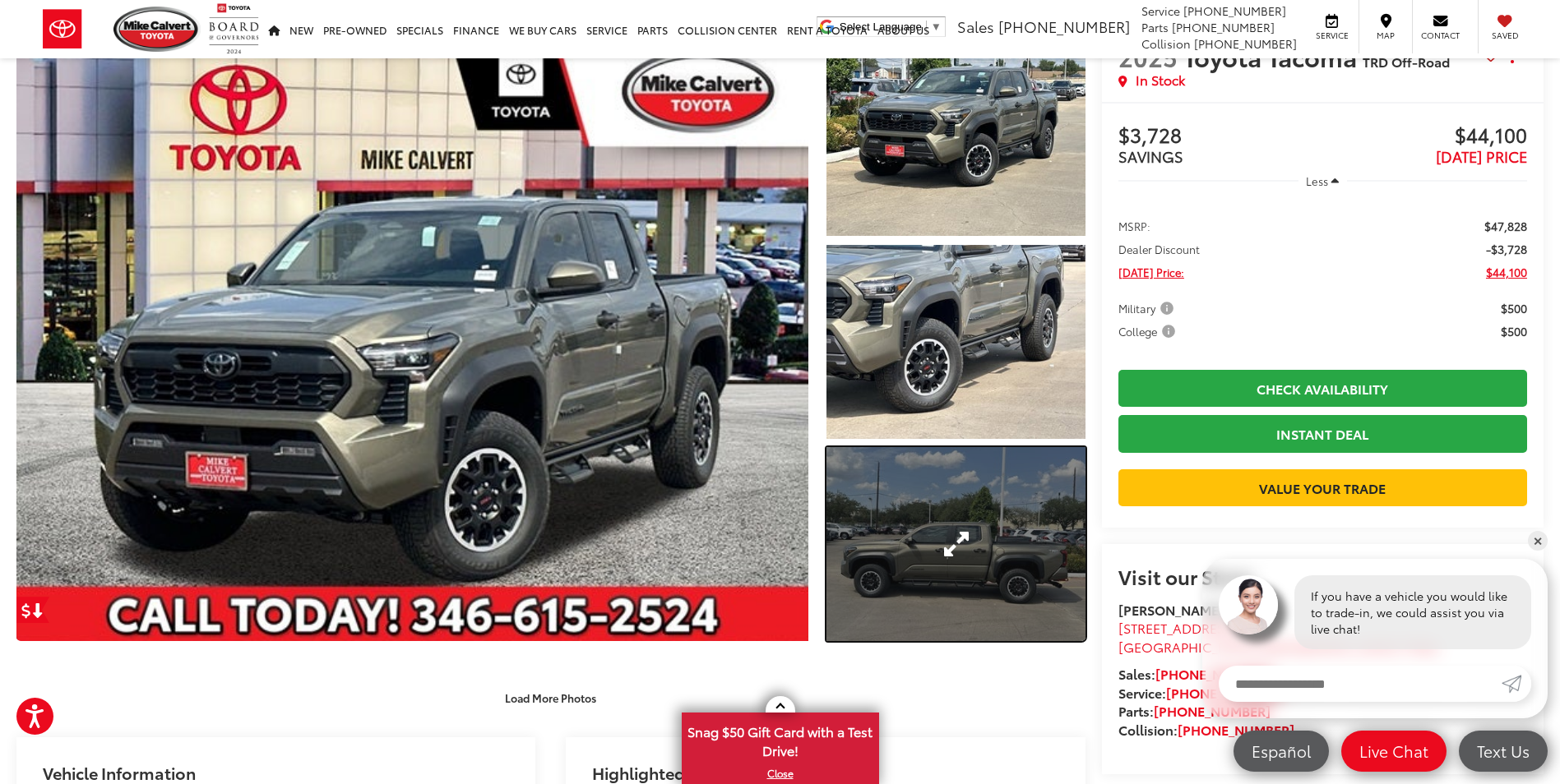
click at [979, 559] on link "Expand Photo 3" at bounding box center [955, 544] width 259 height 194
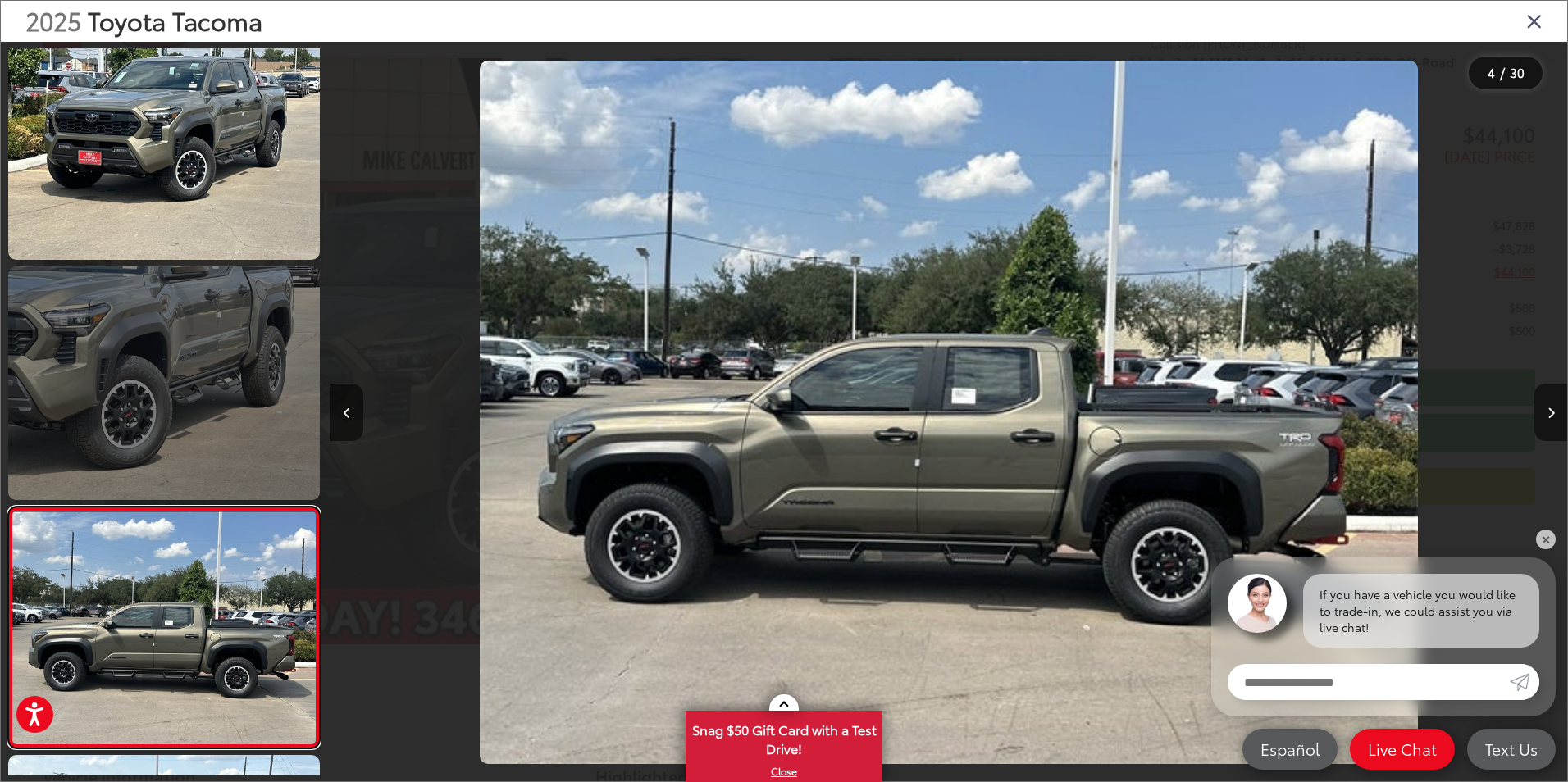
scroll to position [117, 0]
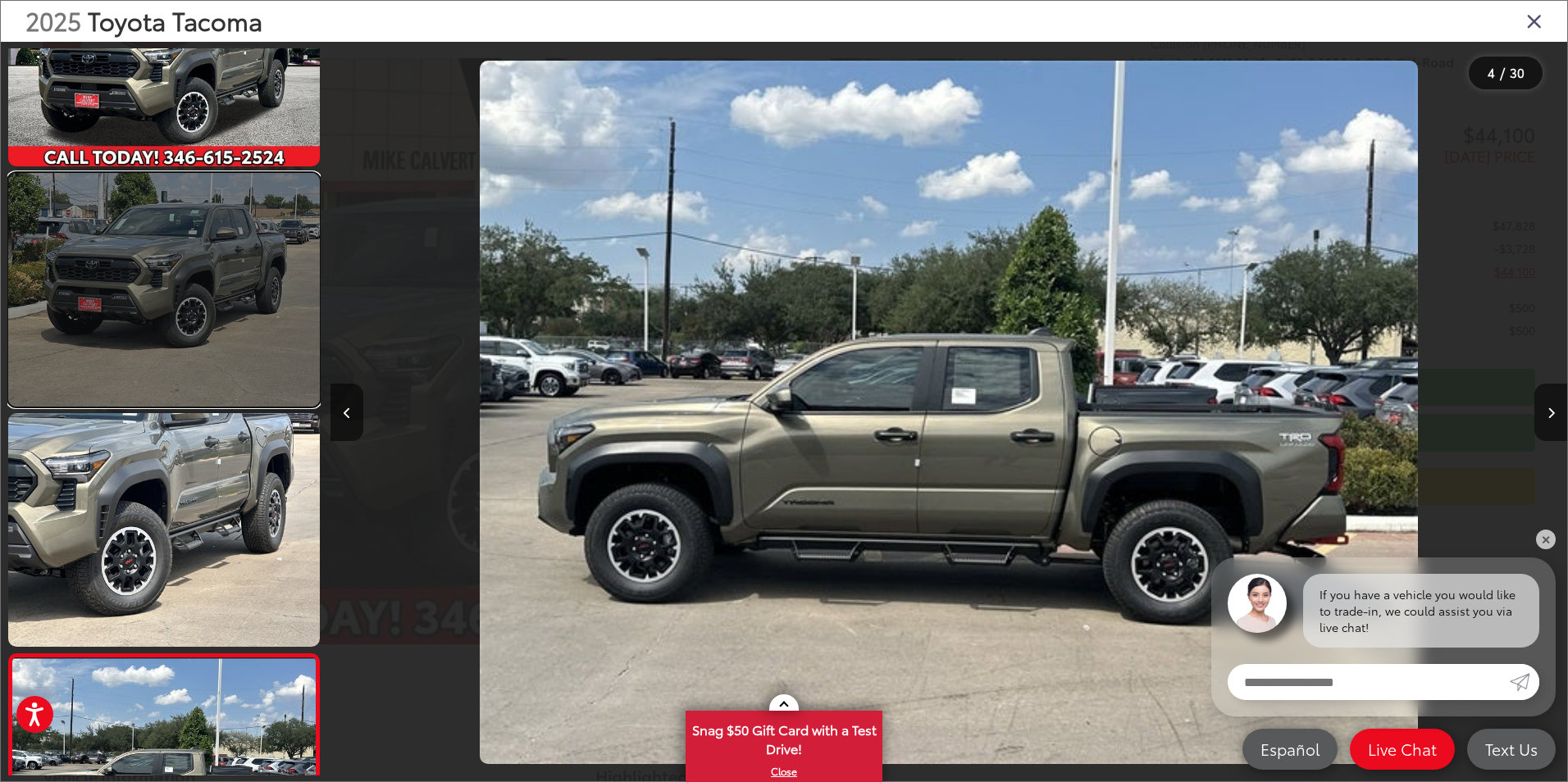
click at [223, 327] on link at bounding box center [164, 289] width 312 height 234
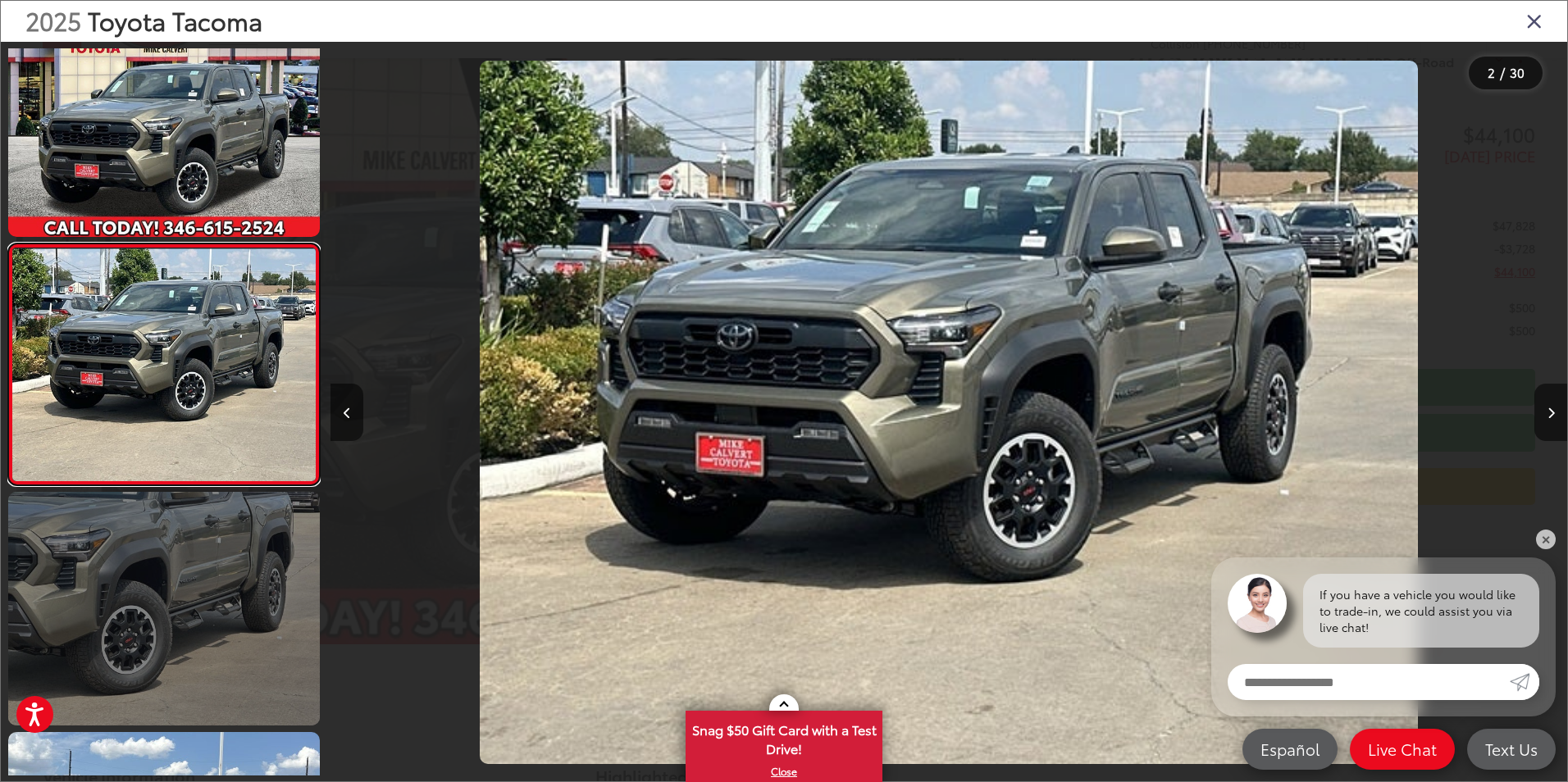
scroll to position [538, 0]
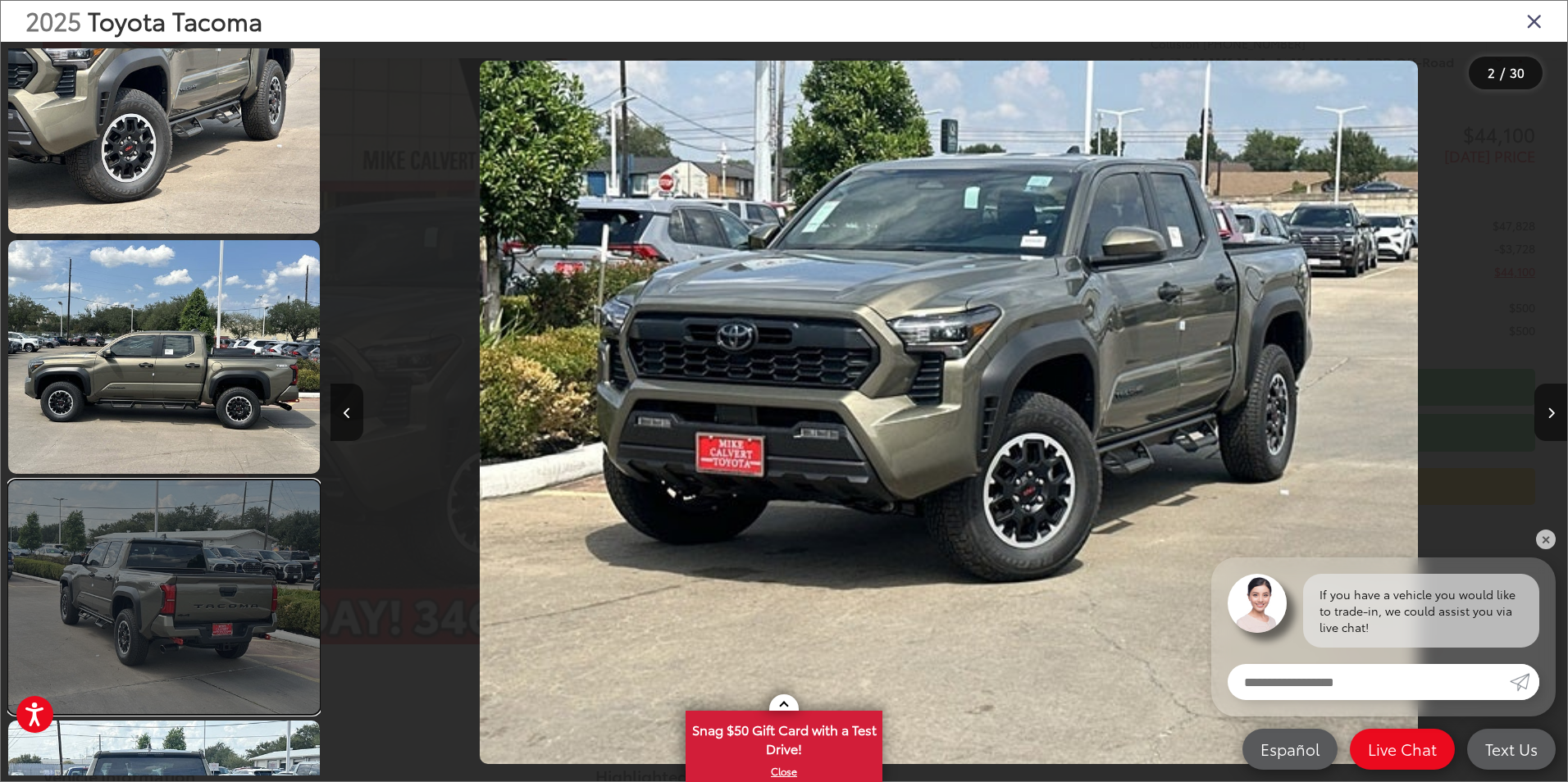
click at [232, 610] on link at bounding box center [164, 597] width 312 height 234
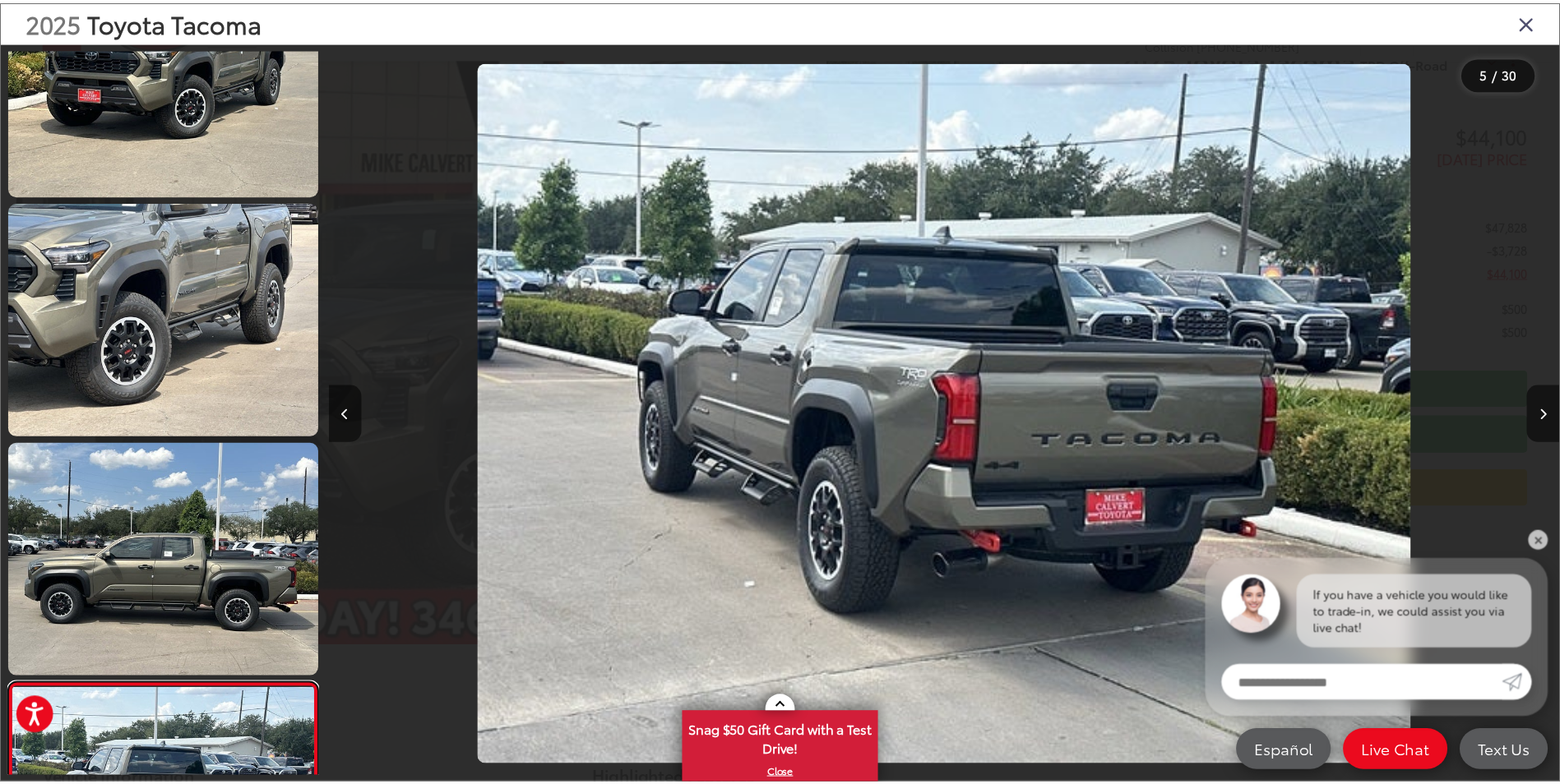
scroll to position [0, 0]
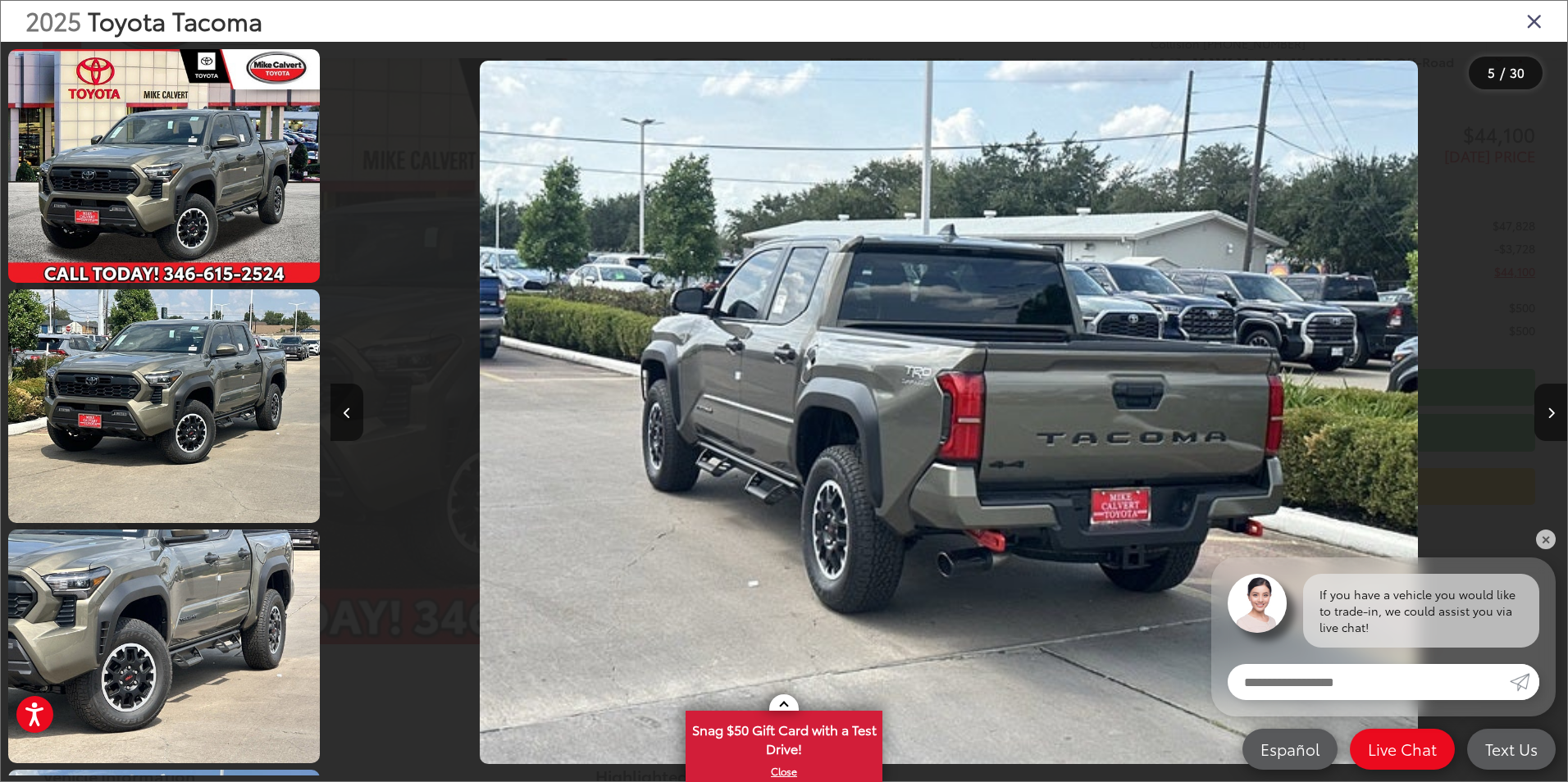
click at [1525, 19] on div "2025 Toyota Tacoma" at bounding box center [784, 21] width 1566 height 41
click at [1542, 25] on icon "Close gallery" at bounding box center [1535, 20] width 17 height 21
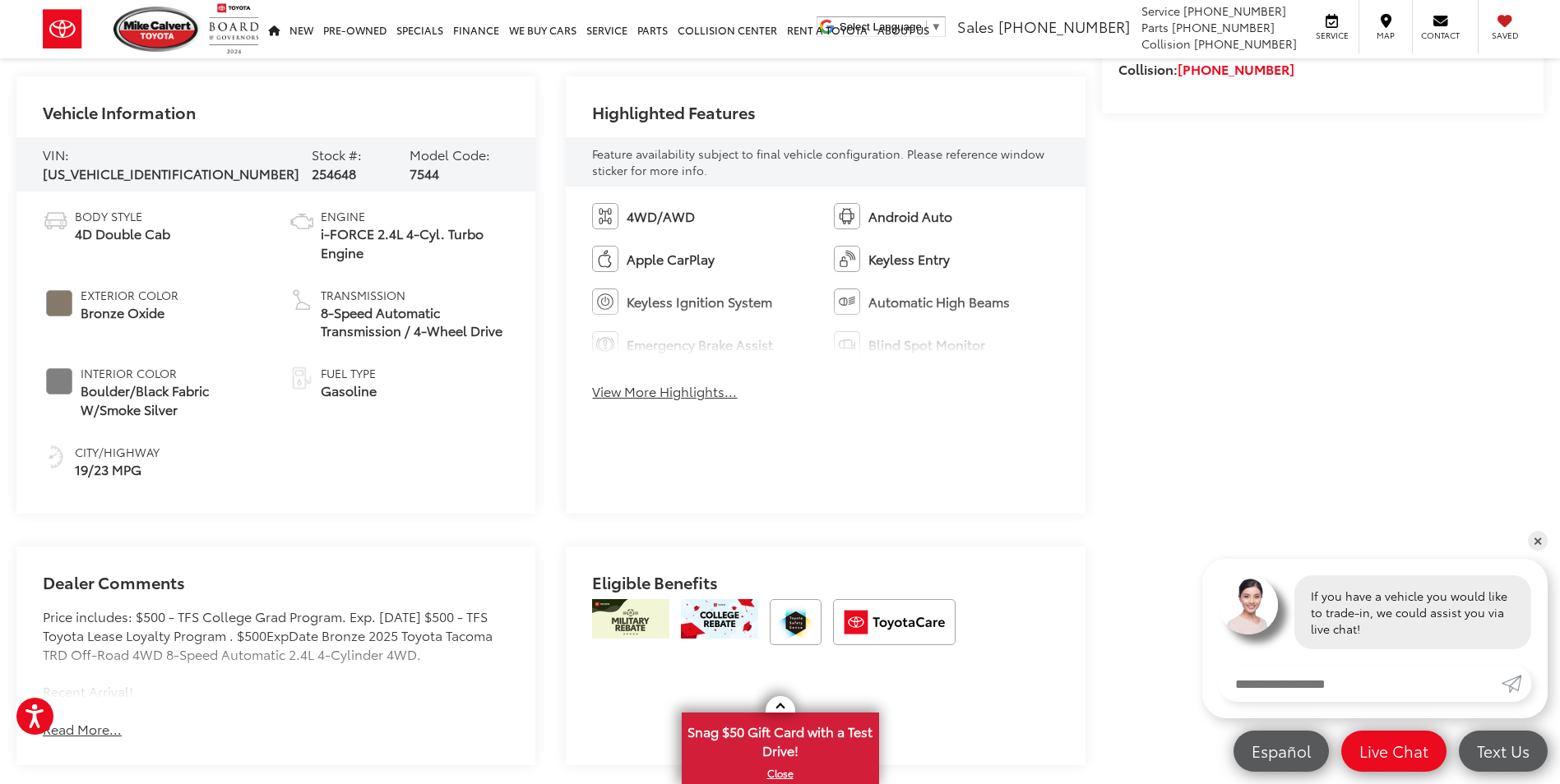
scroll to position [987, 0]
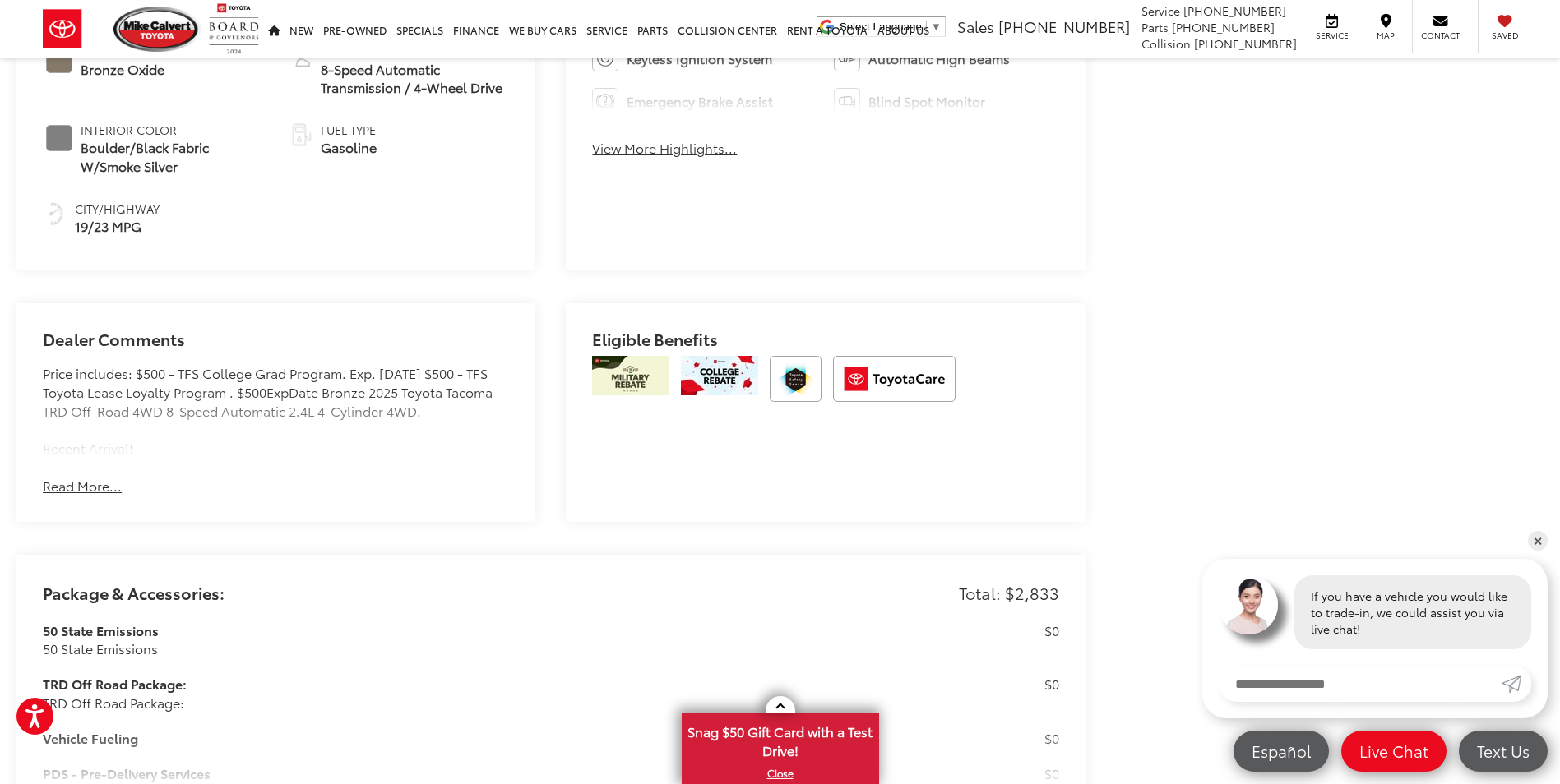
click at [94, 483] on button "Read More..." at bounding box center [82, 486] width 79 height 19
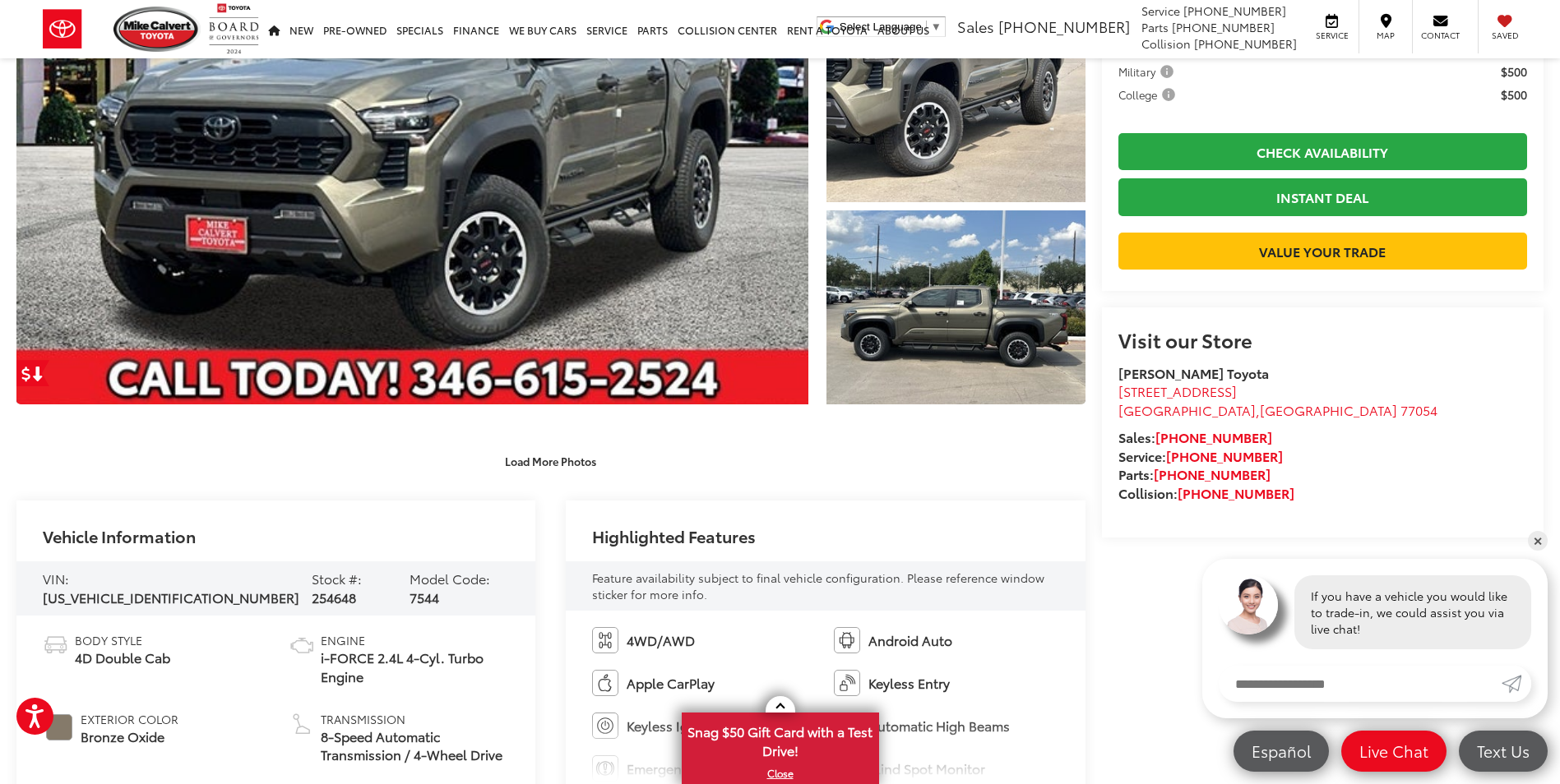
scroll to position [329, 0]
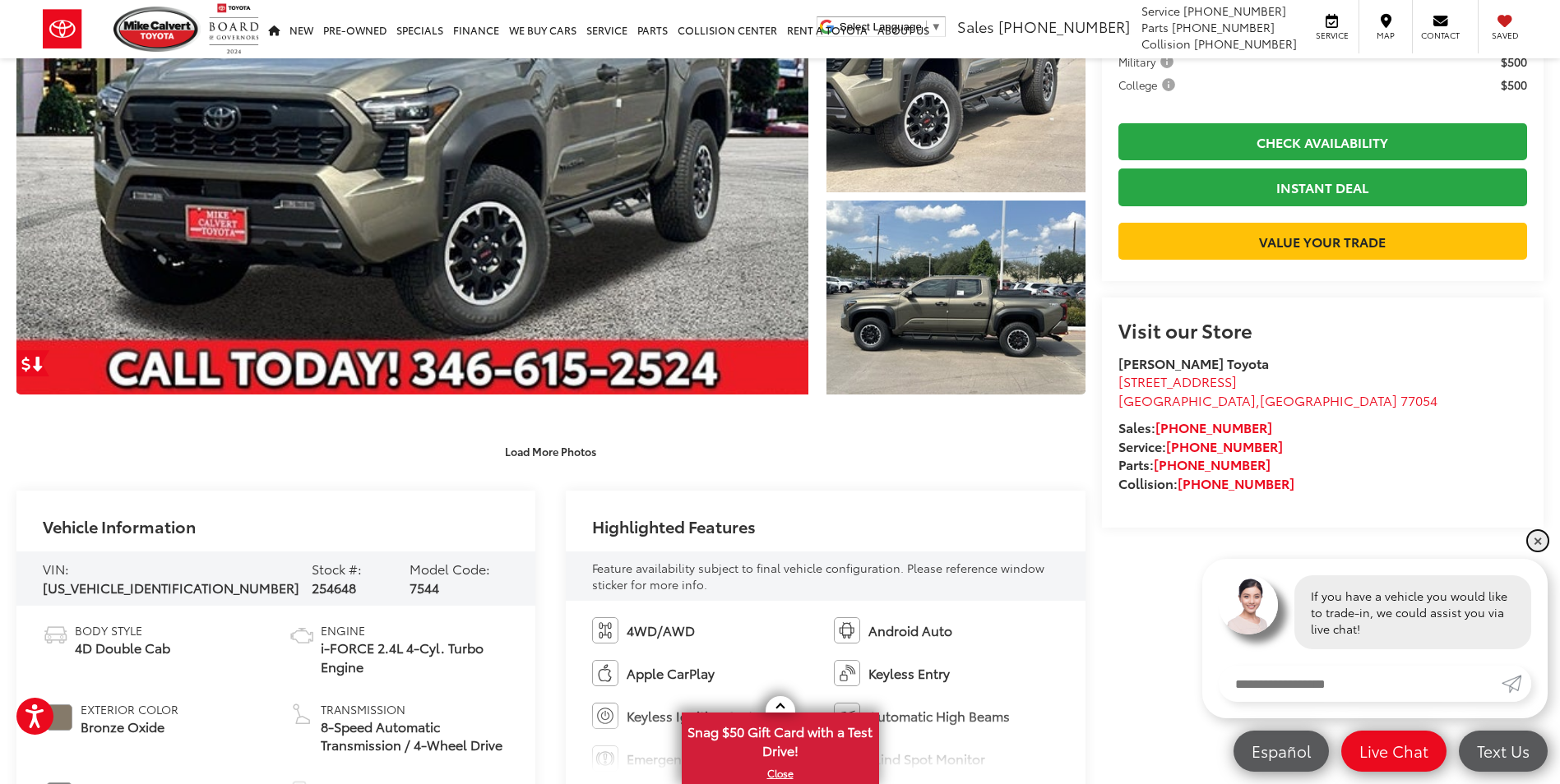
click at [1540, 544] on link "✕" at bounding box center [1537, 540] width 20 height 20
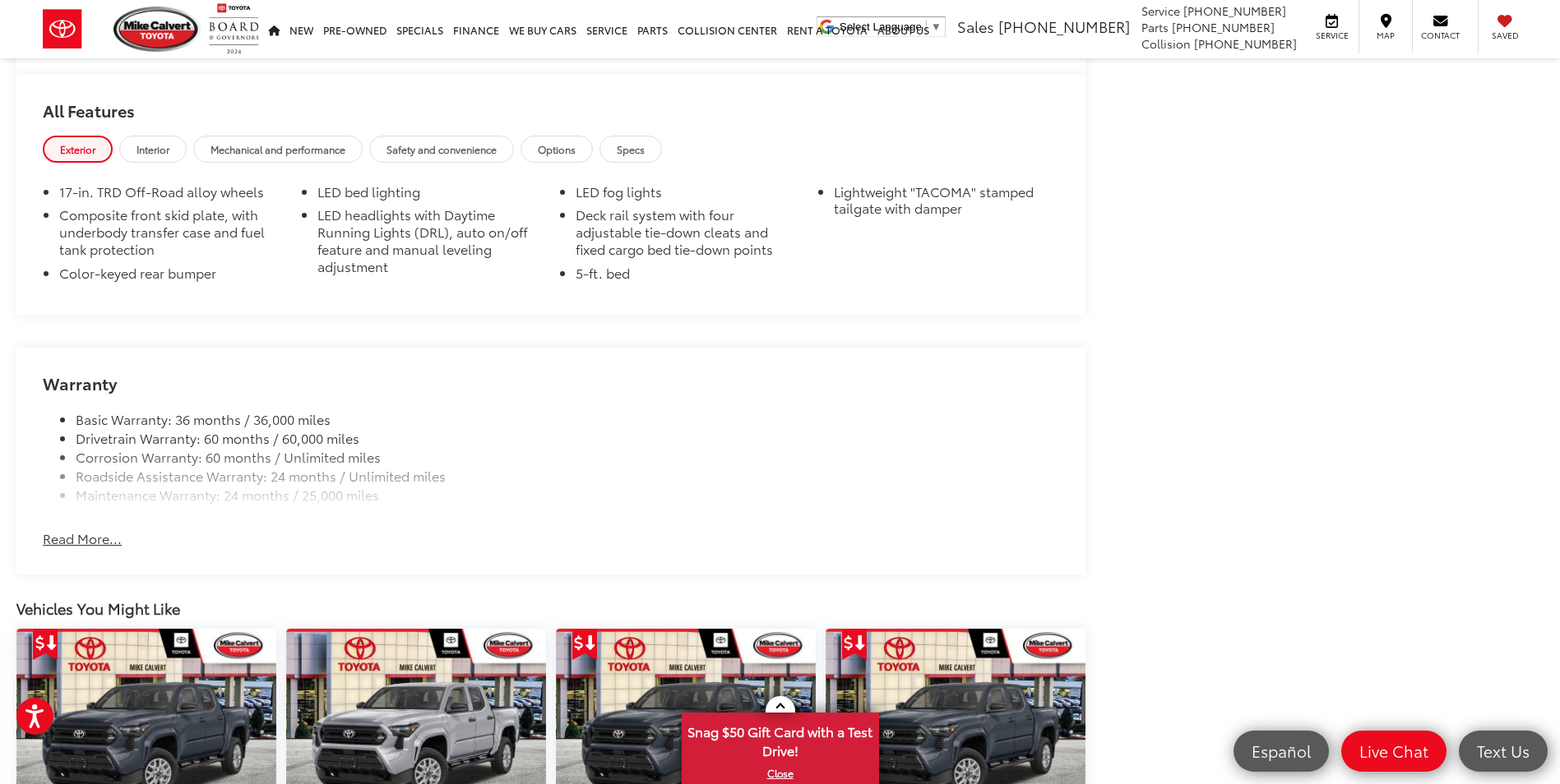
scroll to position [1527, 0]
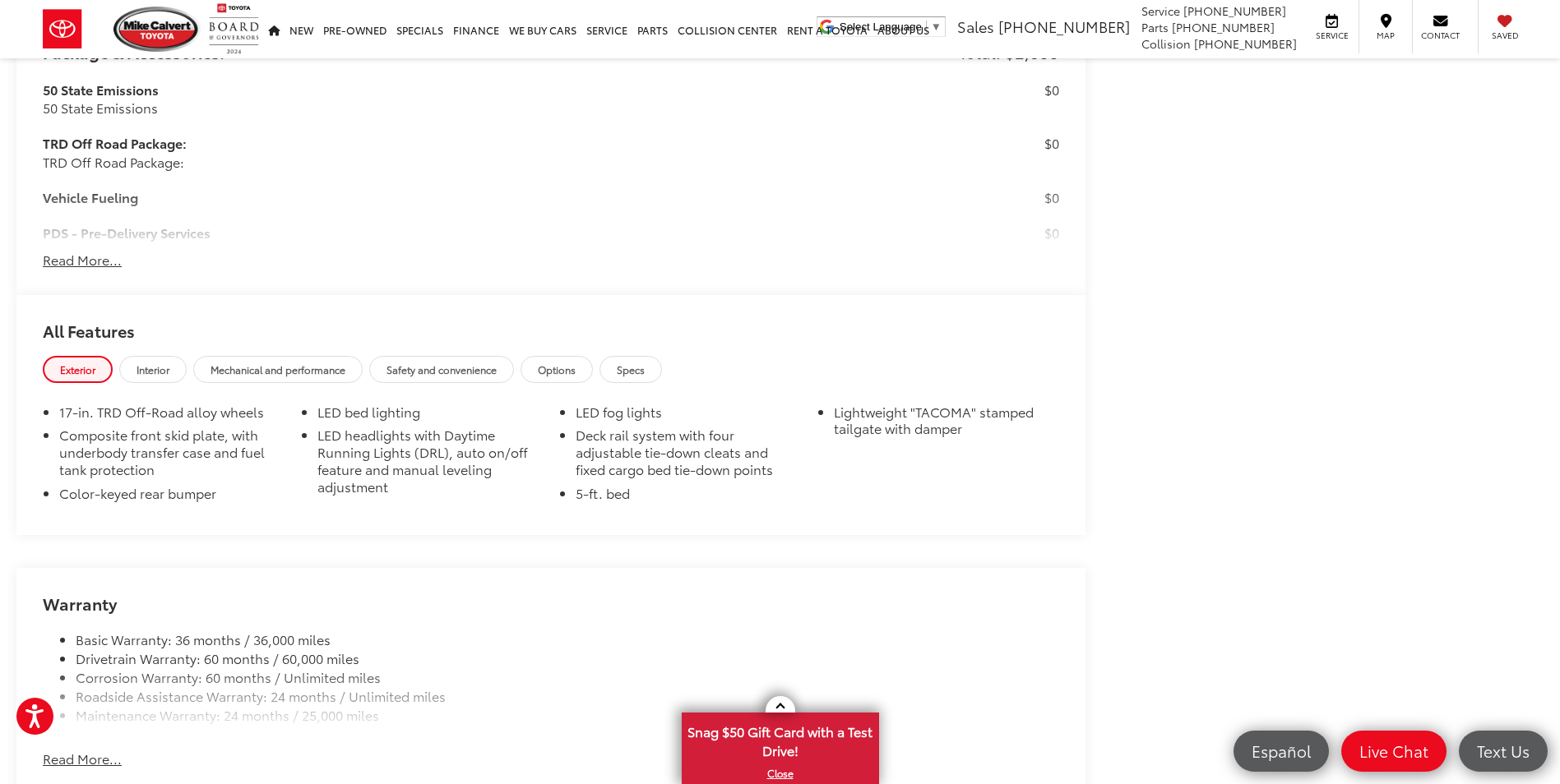
click at [100, 259] on button "Read More..." at bounding box center [82, 260] width 79 height 19
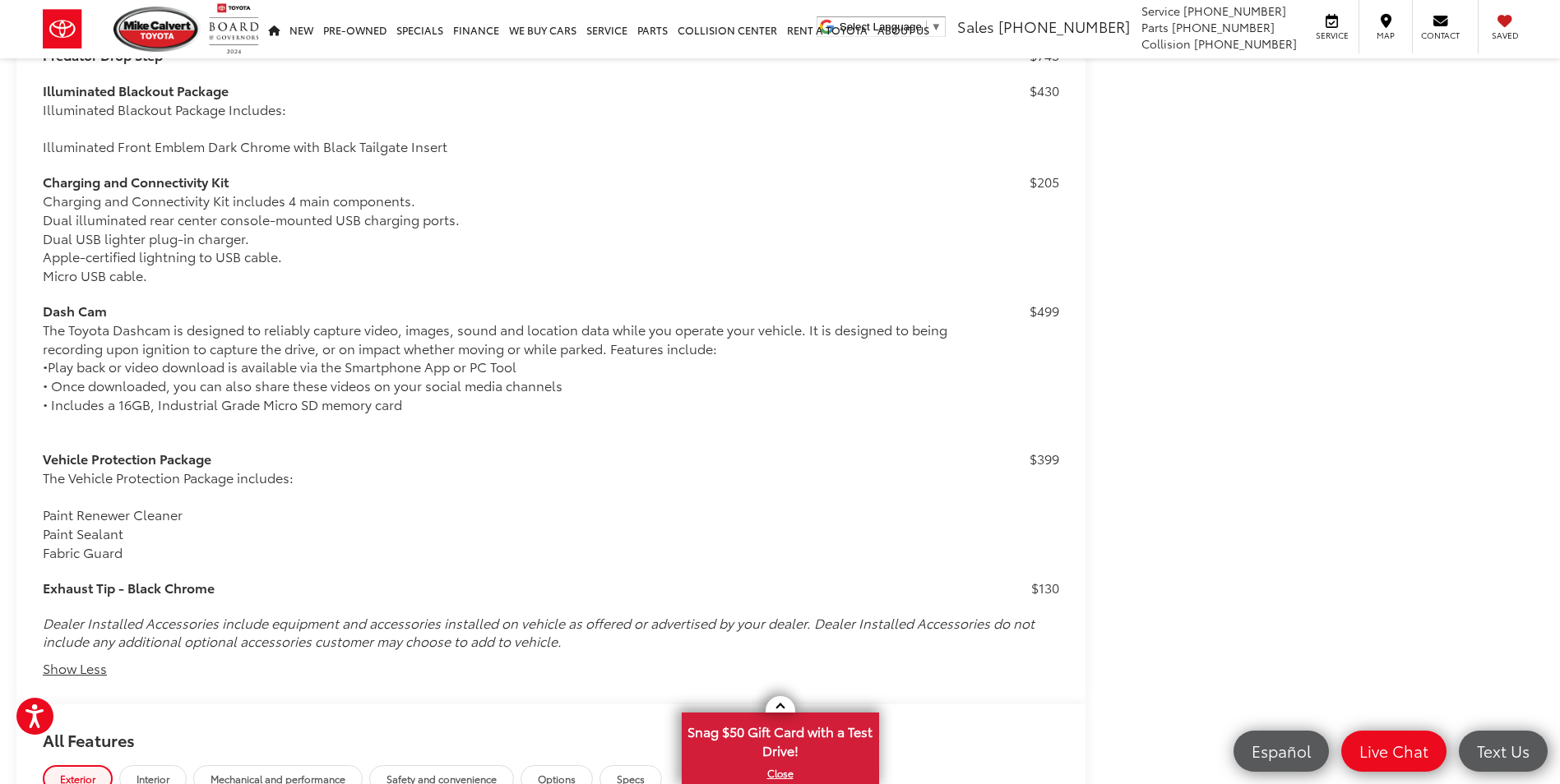
scroll to position [1850, 0]
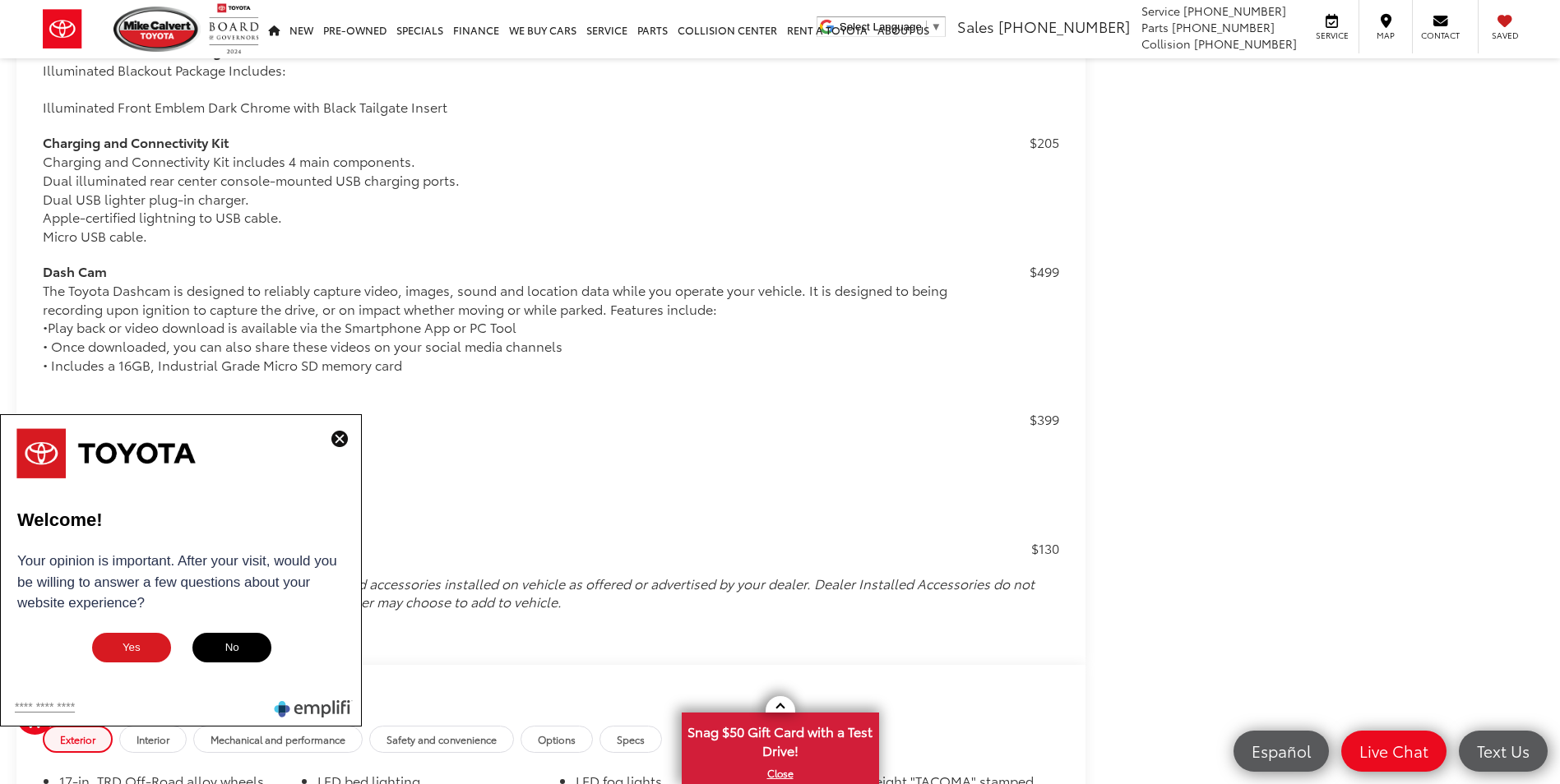
click at [331, 439] on img at bounding box center [340, 439] width 17 height 17
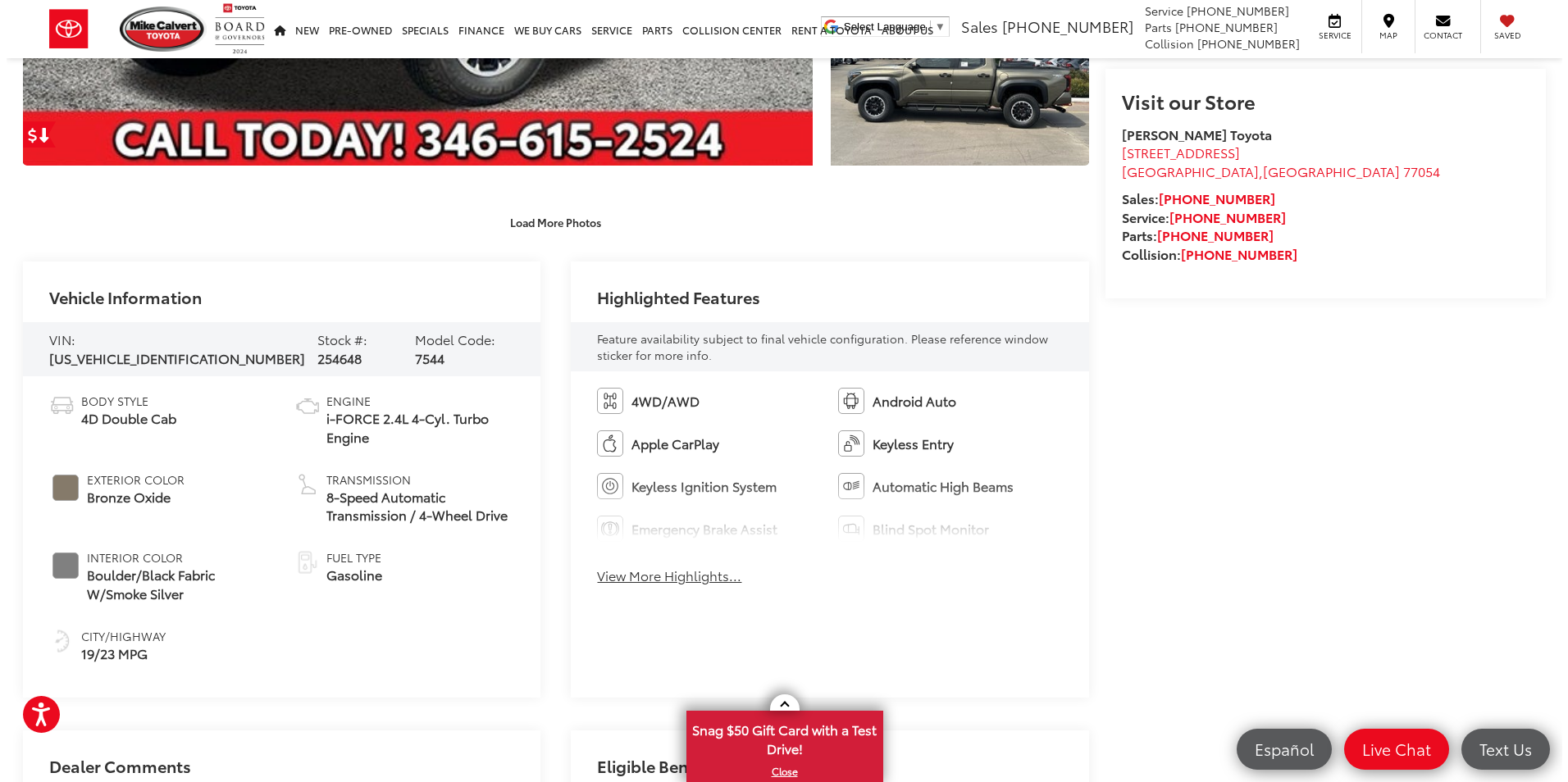
scroll to position [0, 0]
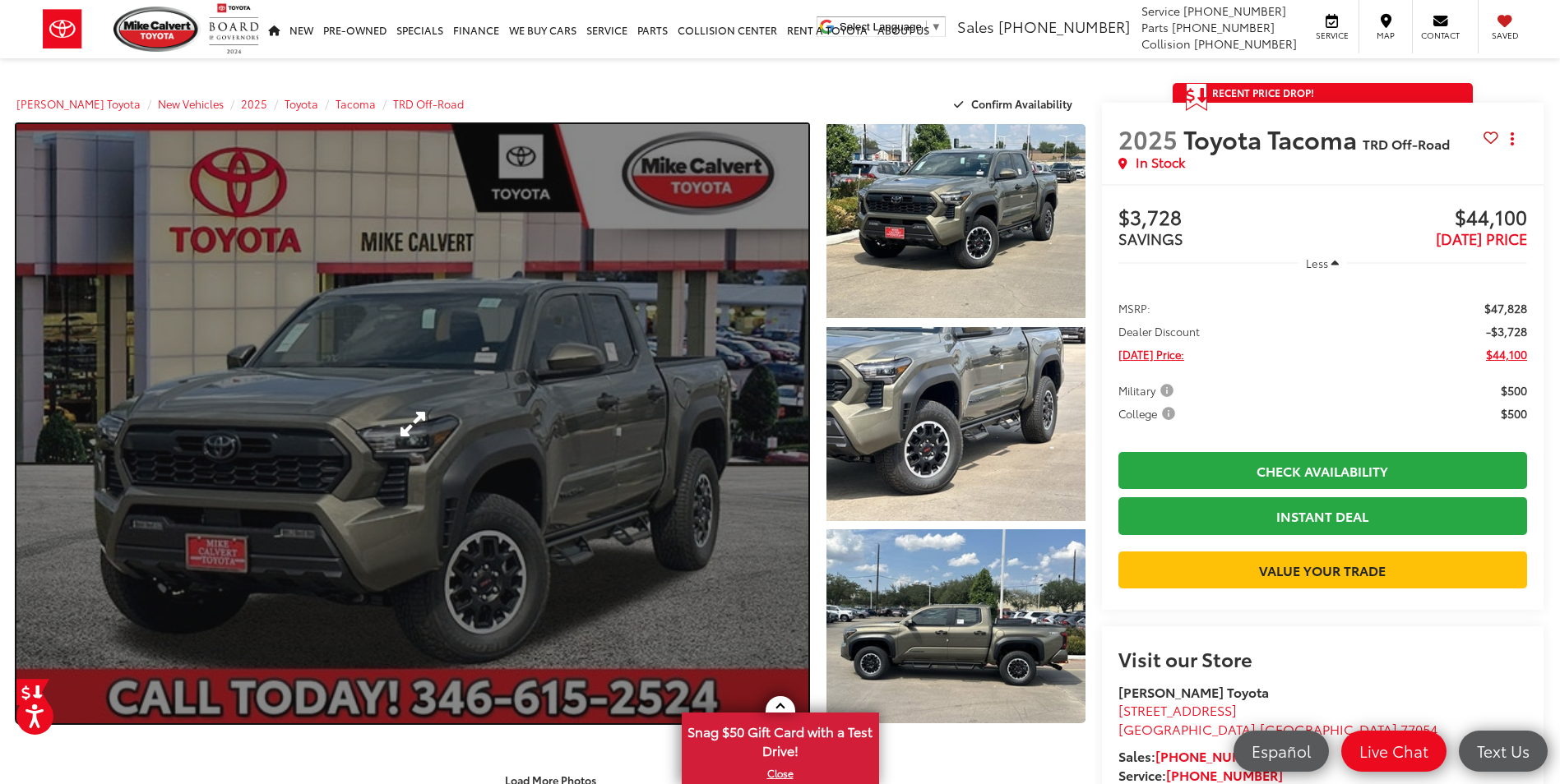
click at [541, 445] on link "Expand Photo 0" at bounding box center [412, 423] width 792 height 599
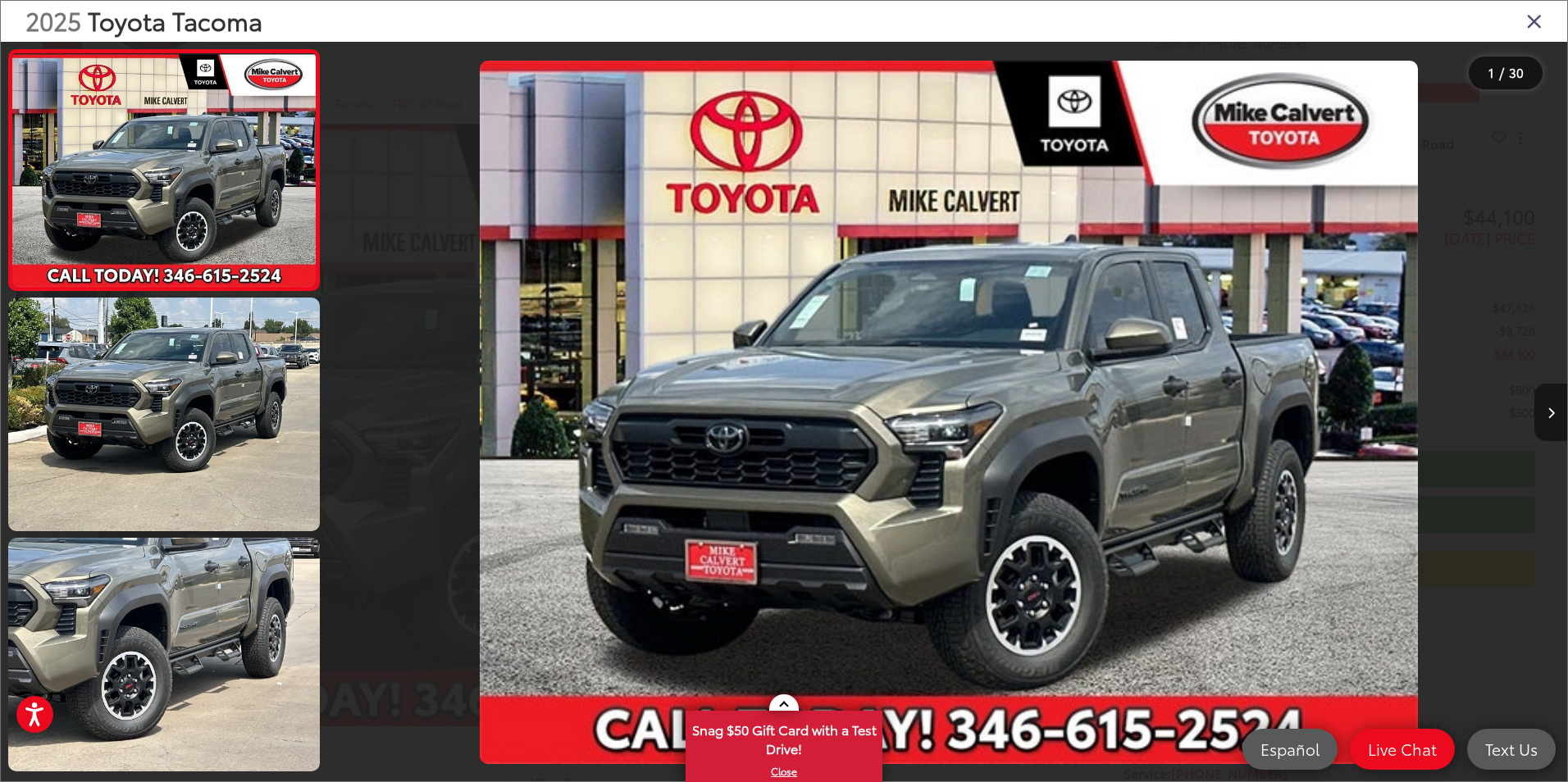
click at [1543, 410] on button "Next image" at bounding box center [1550, 413] width 32 height 58
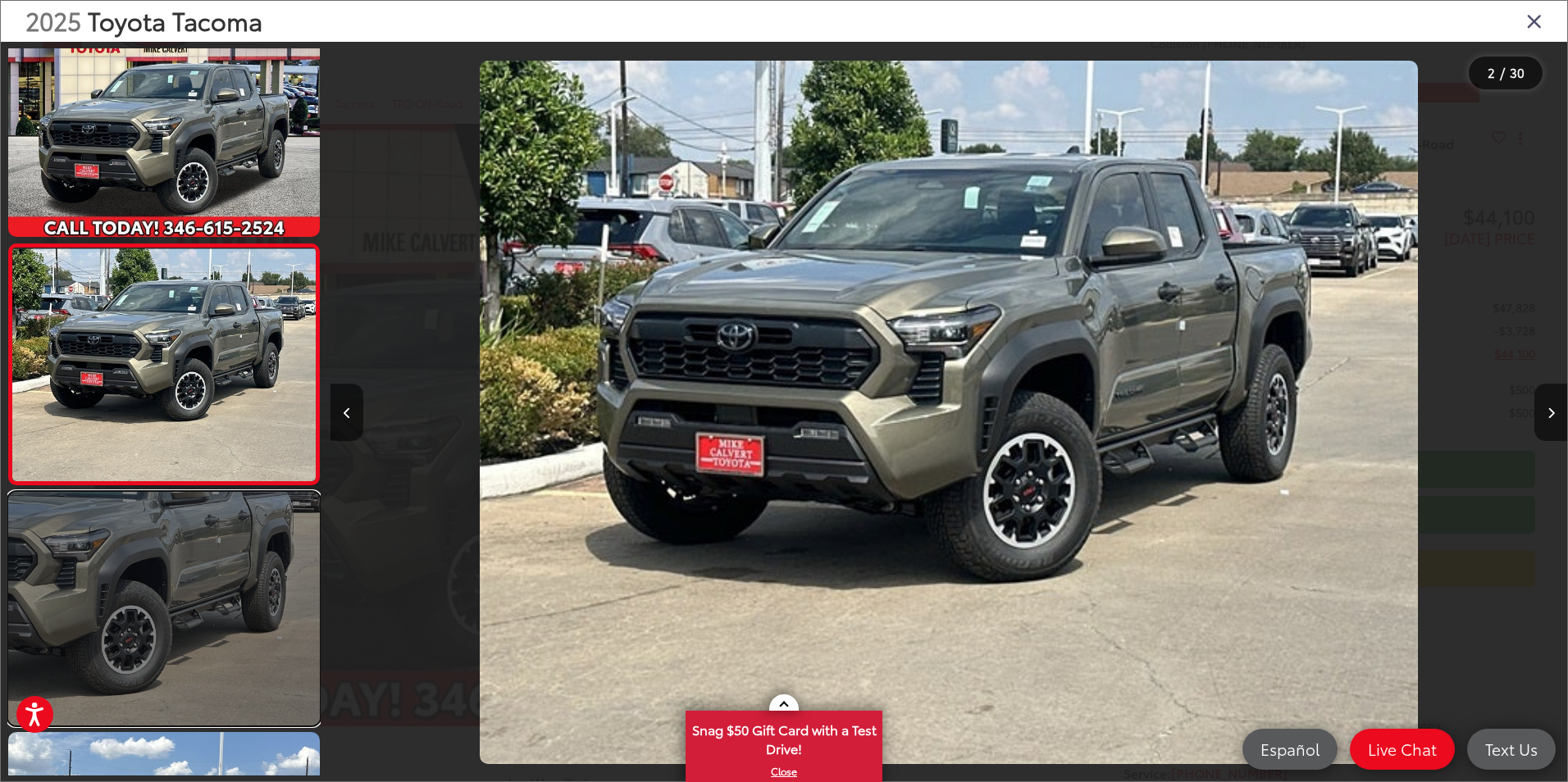
click at [228, 549] on link at bounding box center [164, 609] width 312 height 234
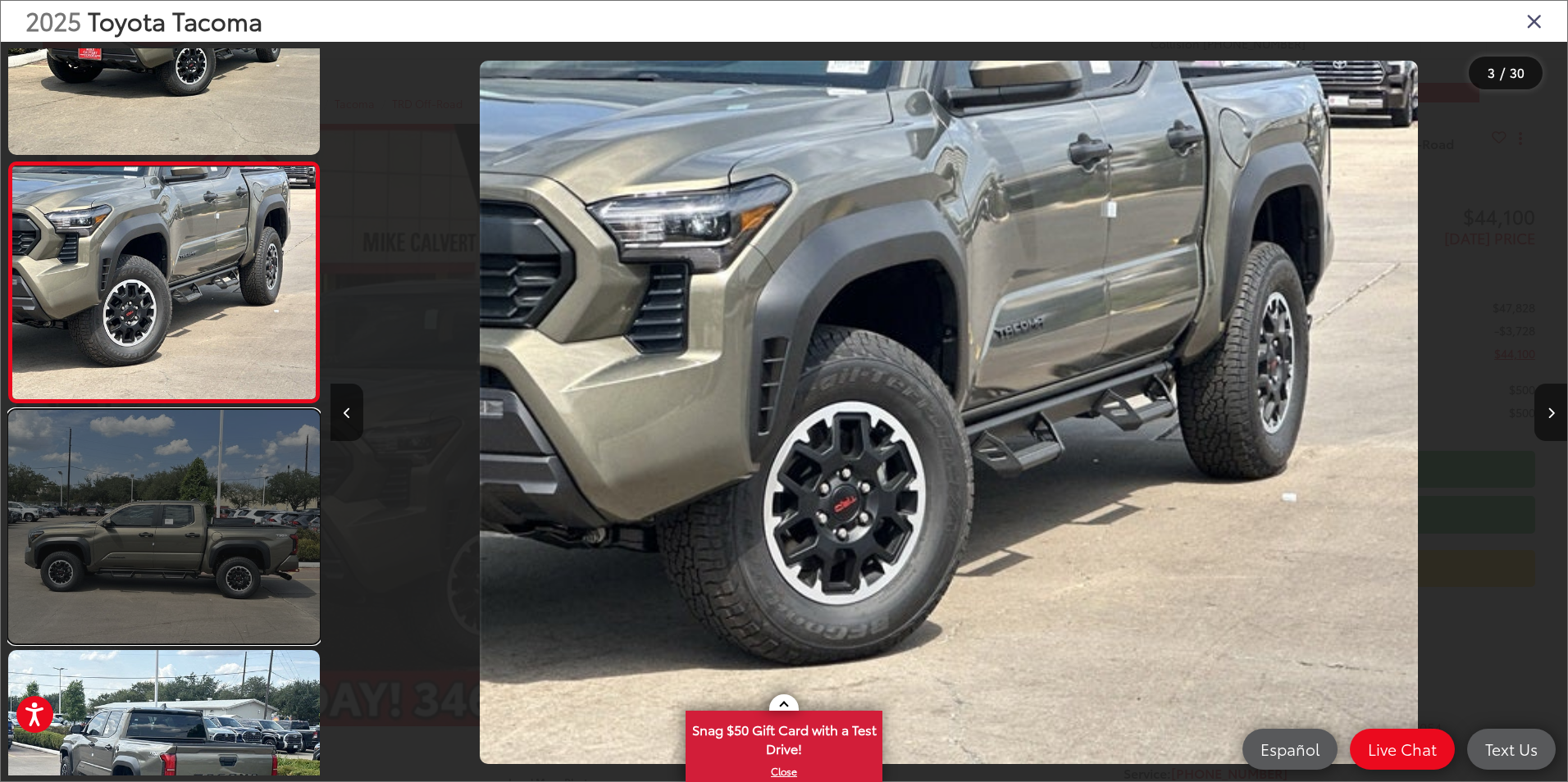
click at [201, 527] on link at bounding box center [164, 527] width 312 height 234
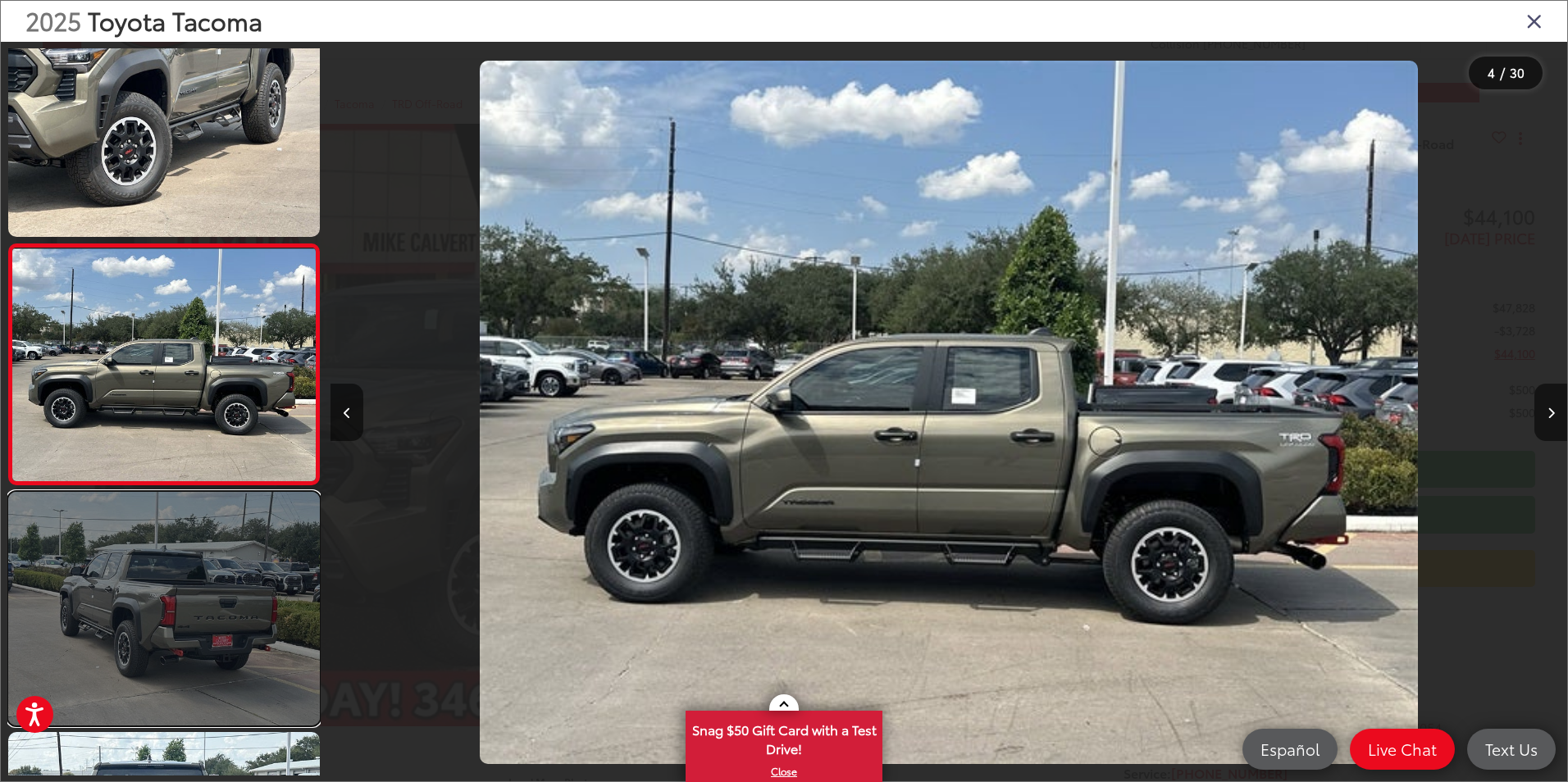
click at [231, 549] on link at bounding box center [164, 609] width 312 height 234
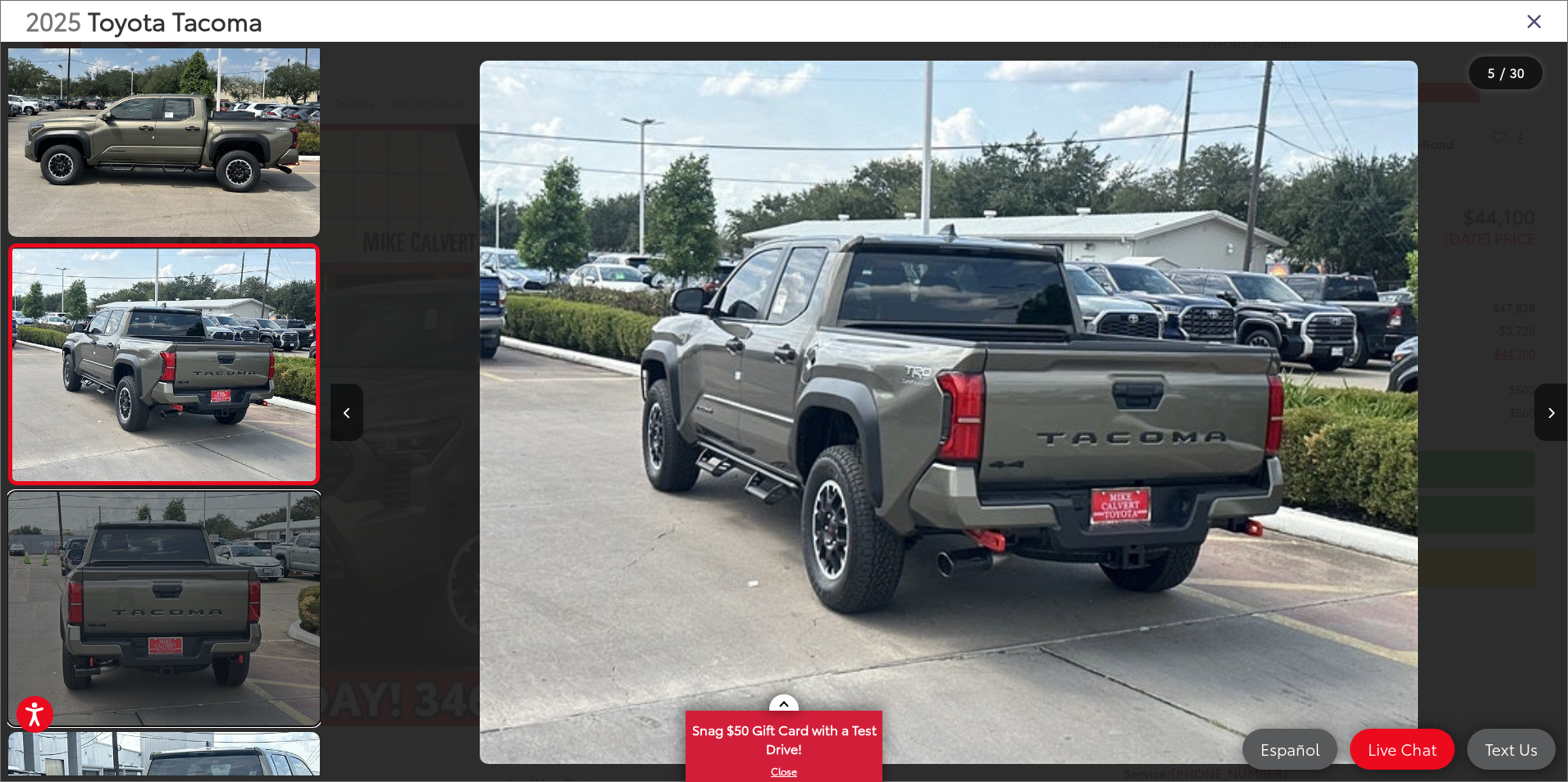
click at [246, 569] on link at bounding box center [164, 609] width 312 height 234
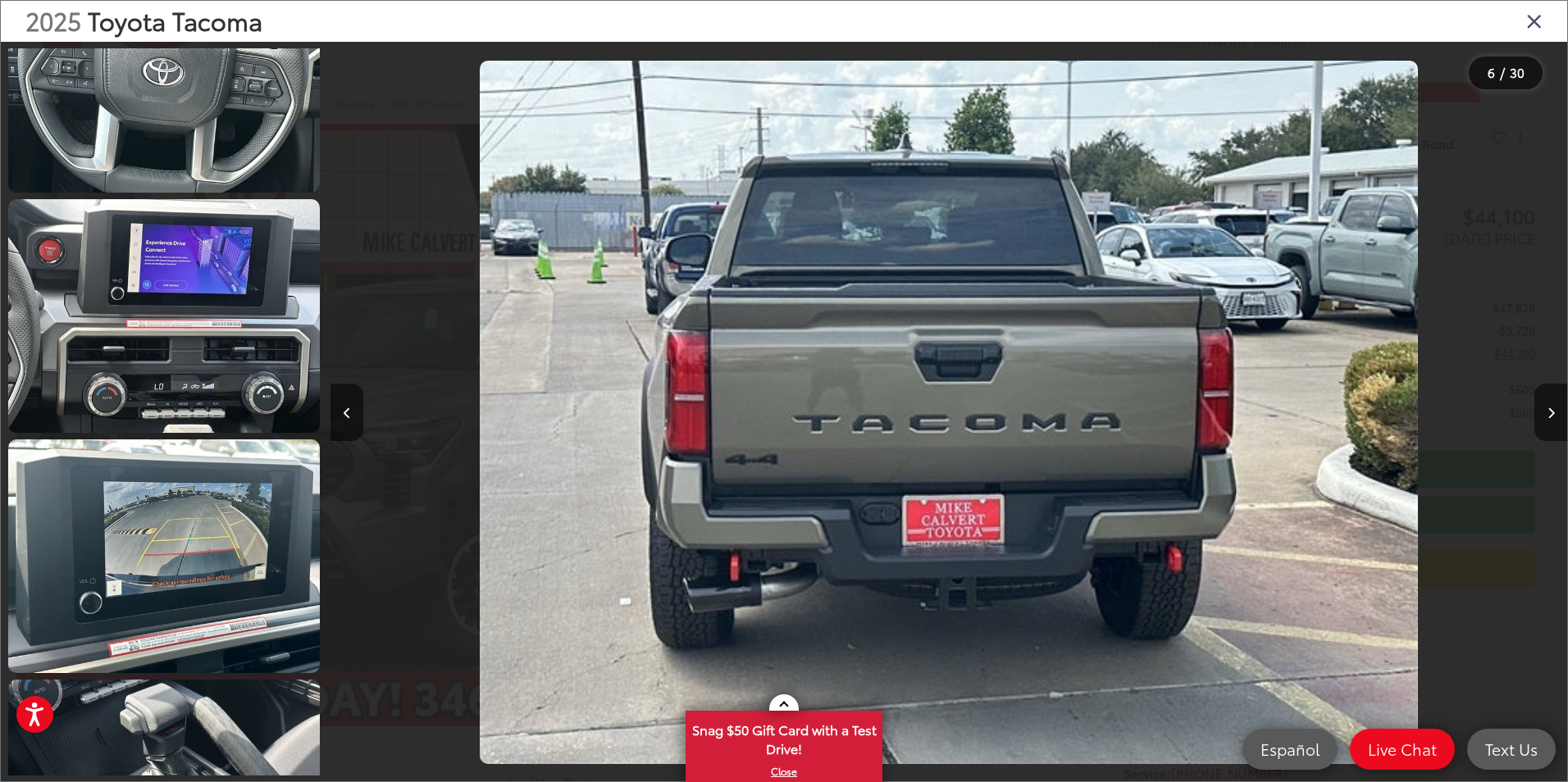
scroll to position [1973, 0]
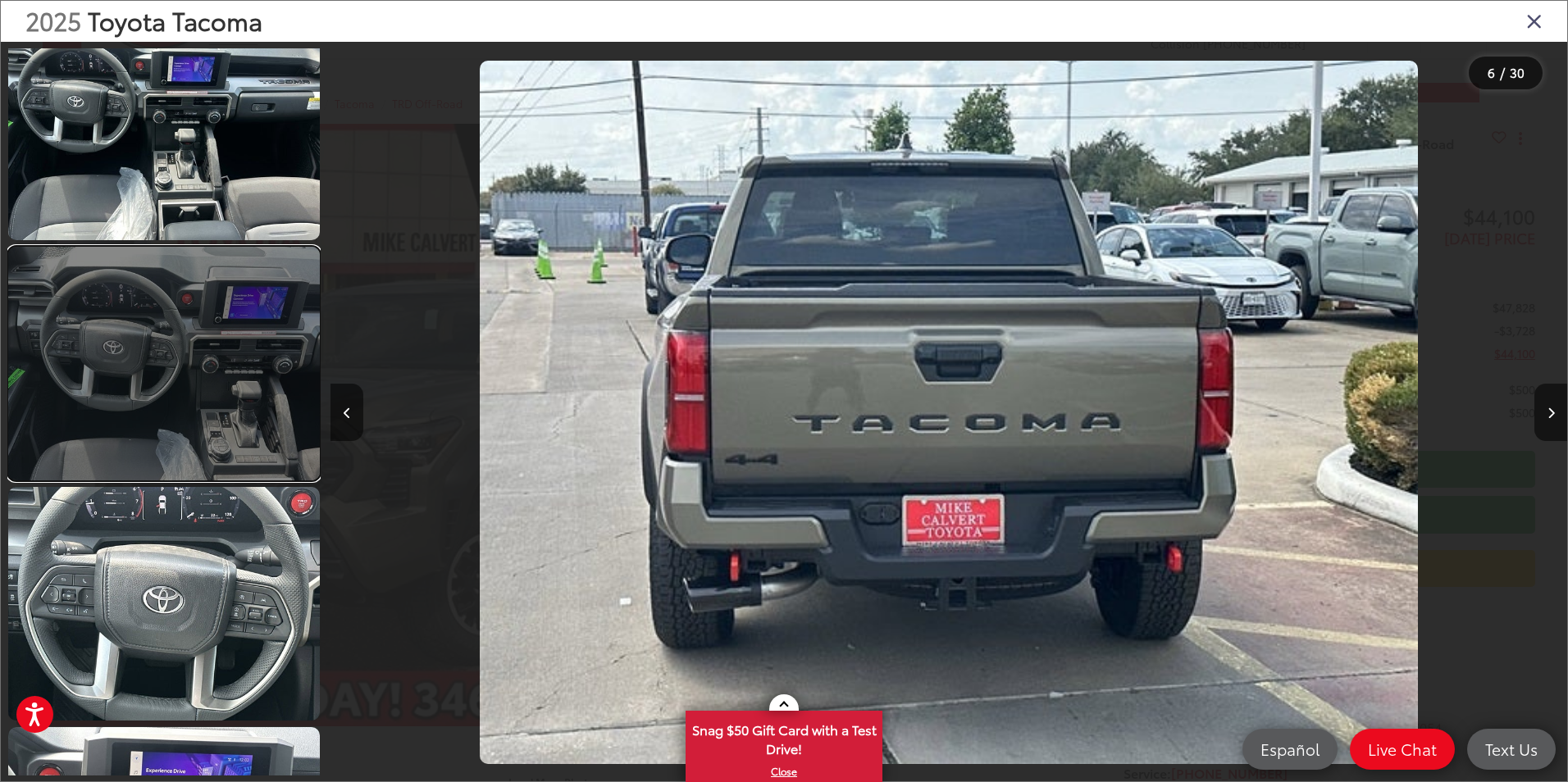
click at [201, 350] on link at bounding box center [164, 364] width 312 height 234
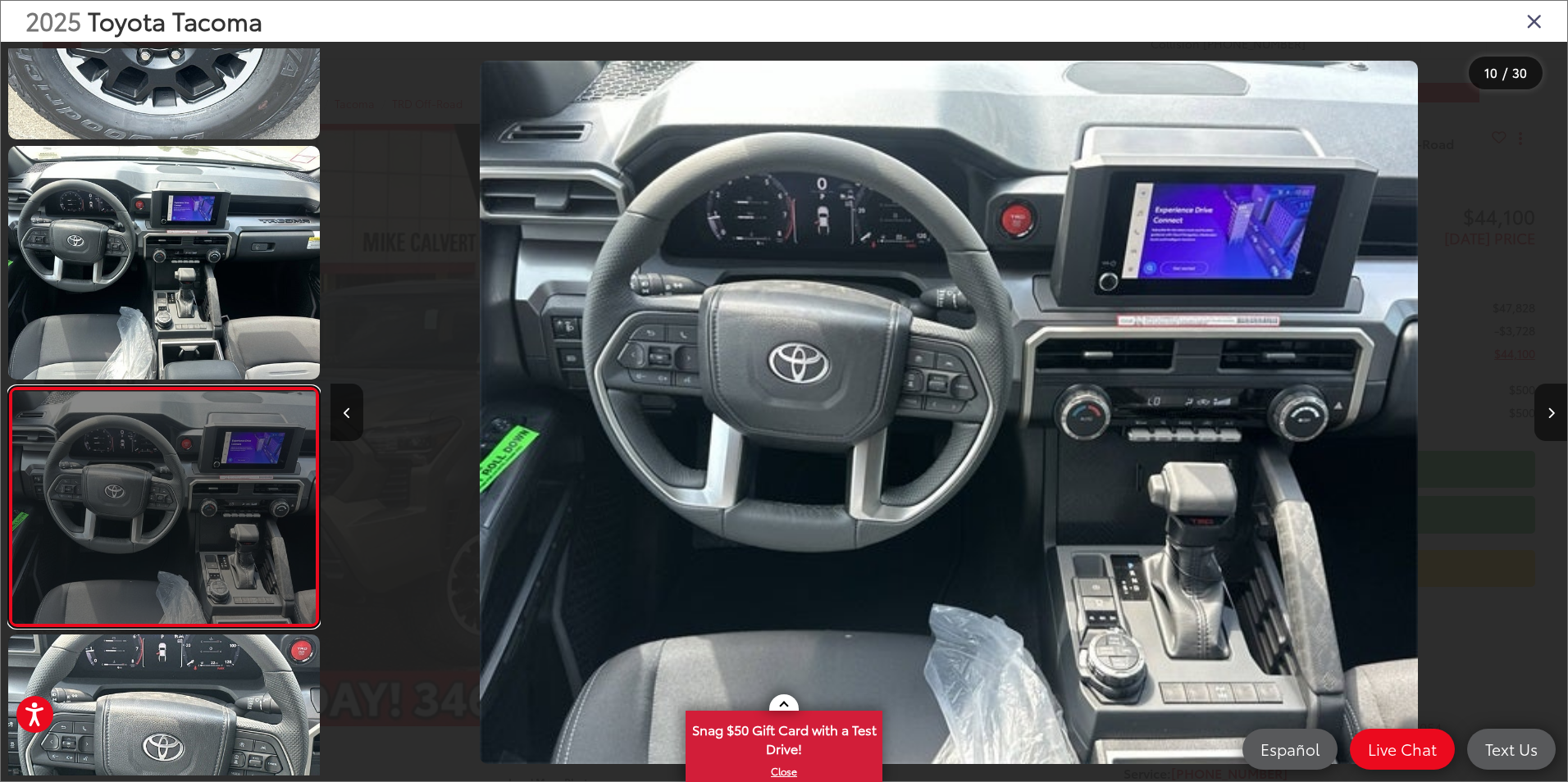
scroll to position [1803, 0]
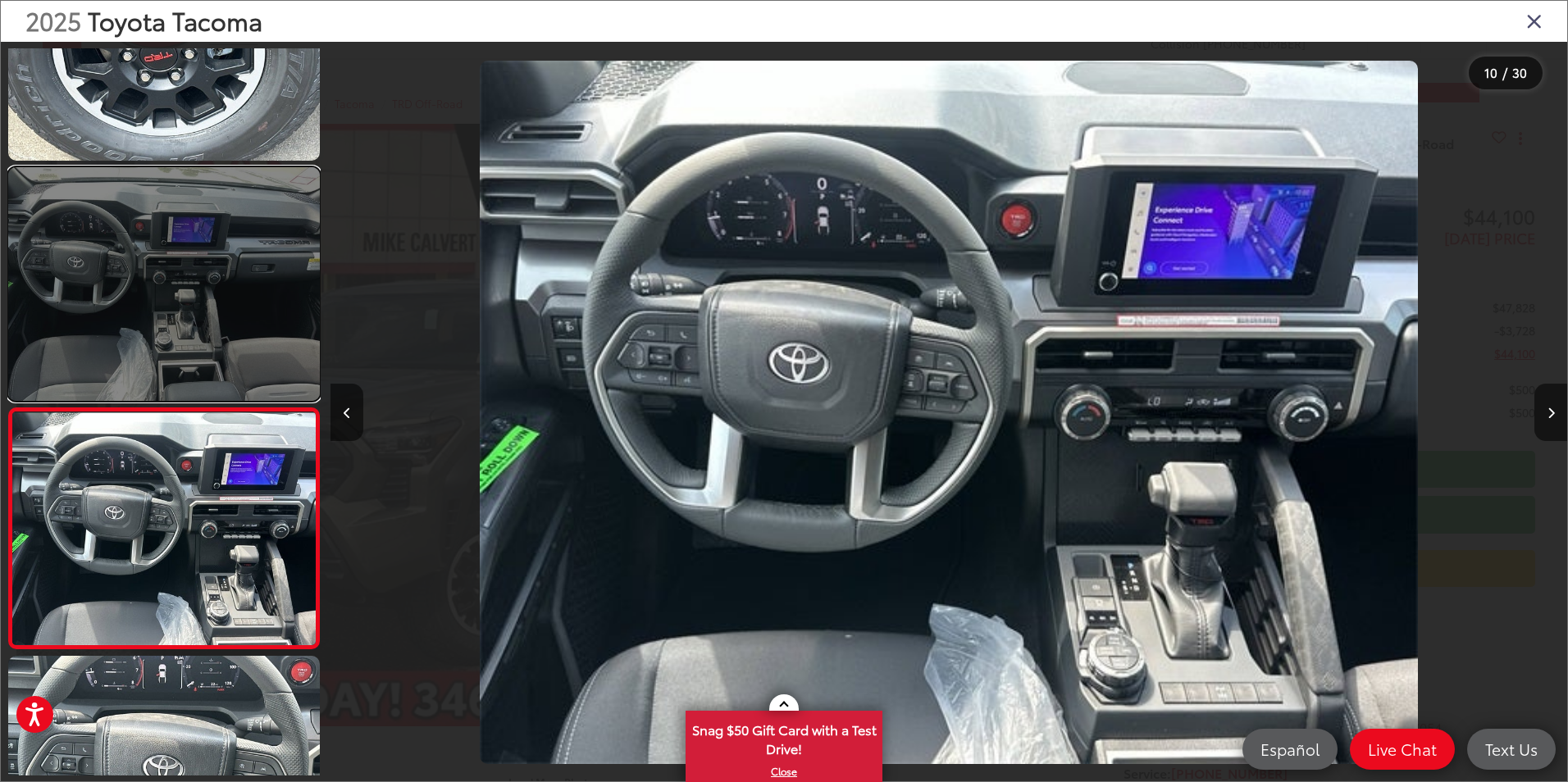
click at [232, 304] on link at bounding box center [164, 284] width 312 height 234
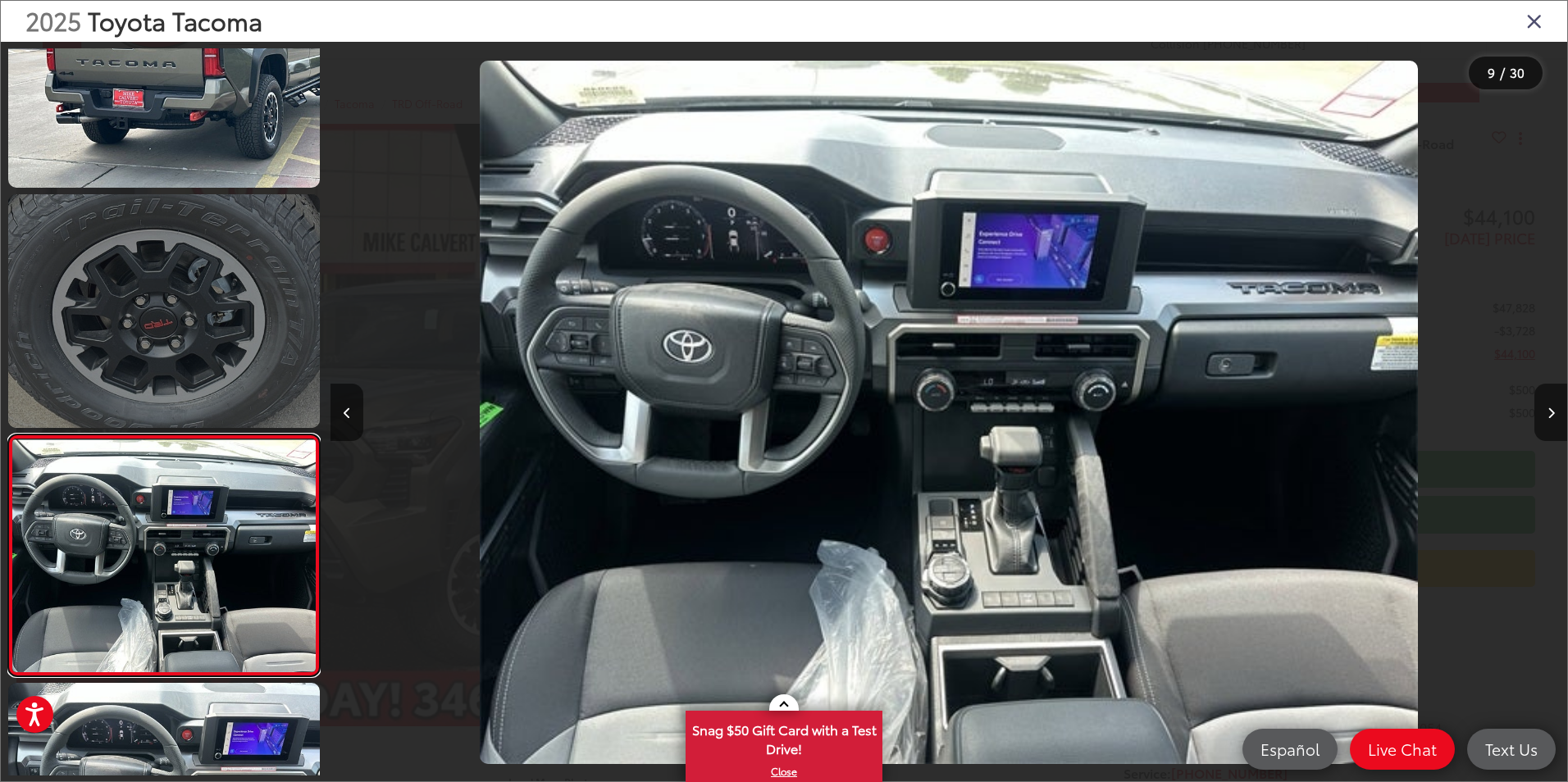
scroll to position [1481, 0]
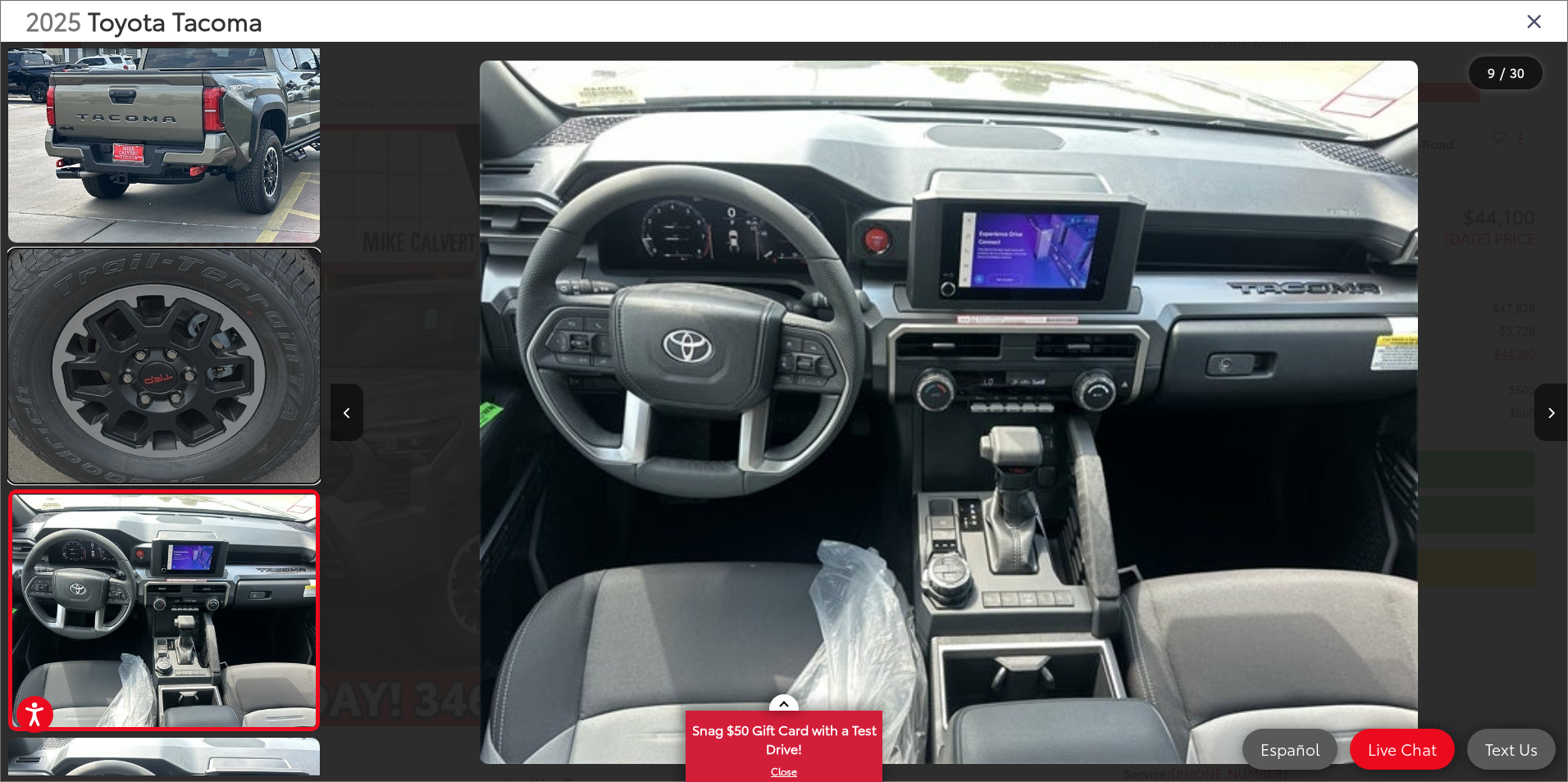
click at [214, 350] on link at bounding box center [164, 366] width 312 height 234
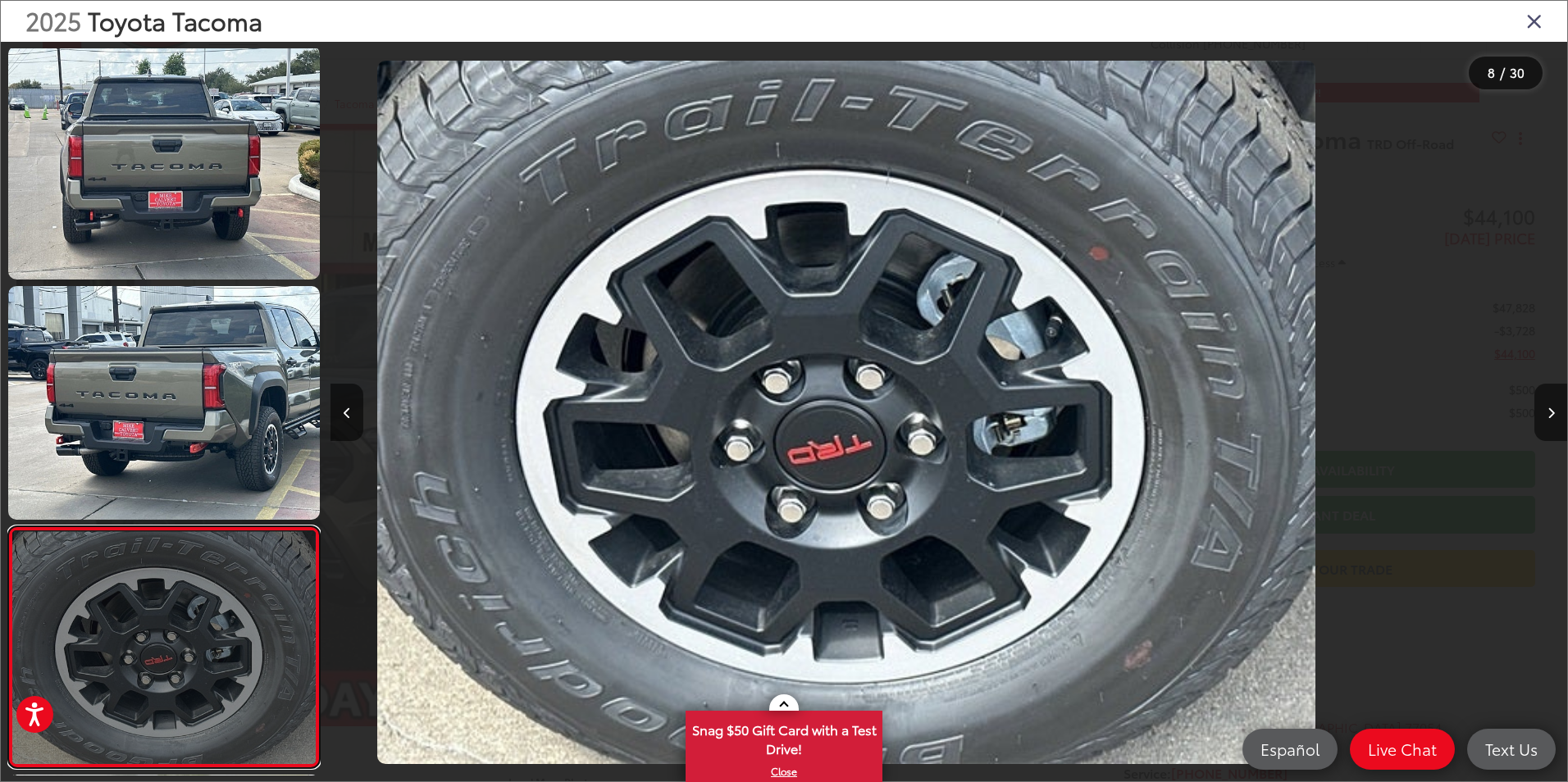
scroll to position [1160, 0]
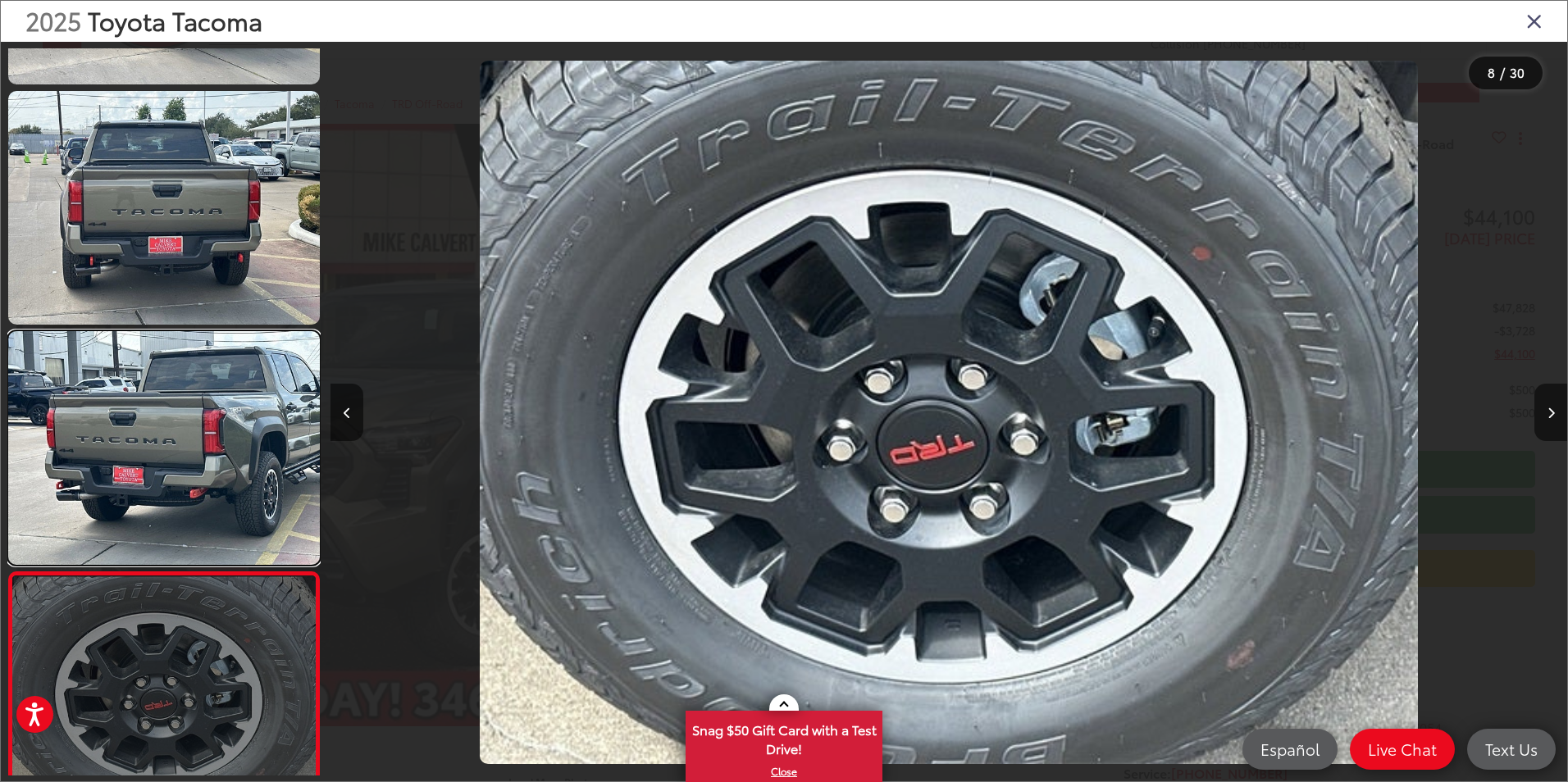
click at [216, 385] on link at bounding box center [164, 448] width 312 height 234
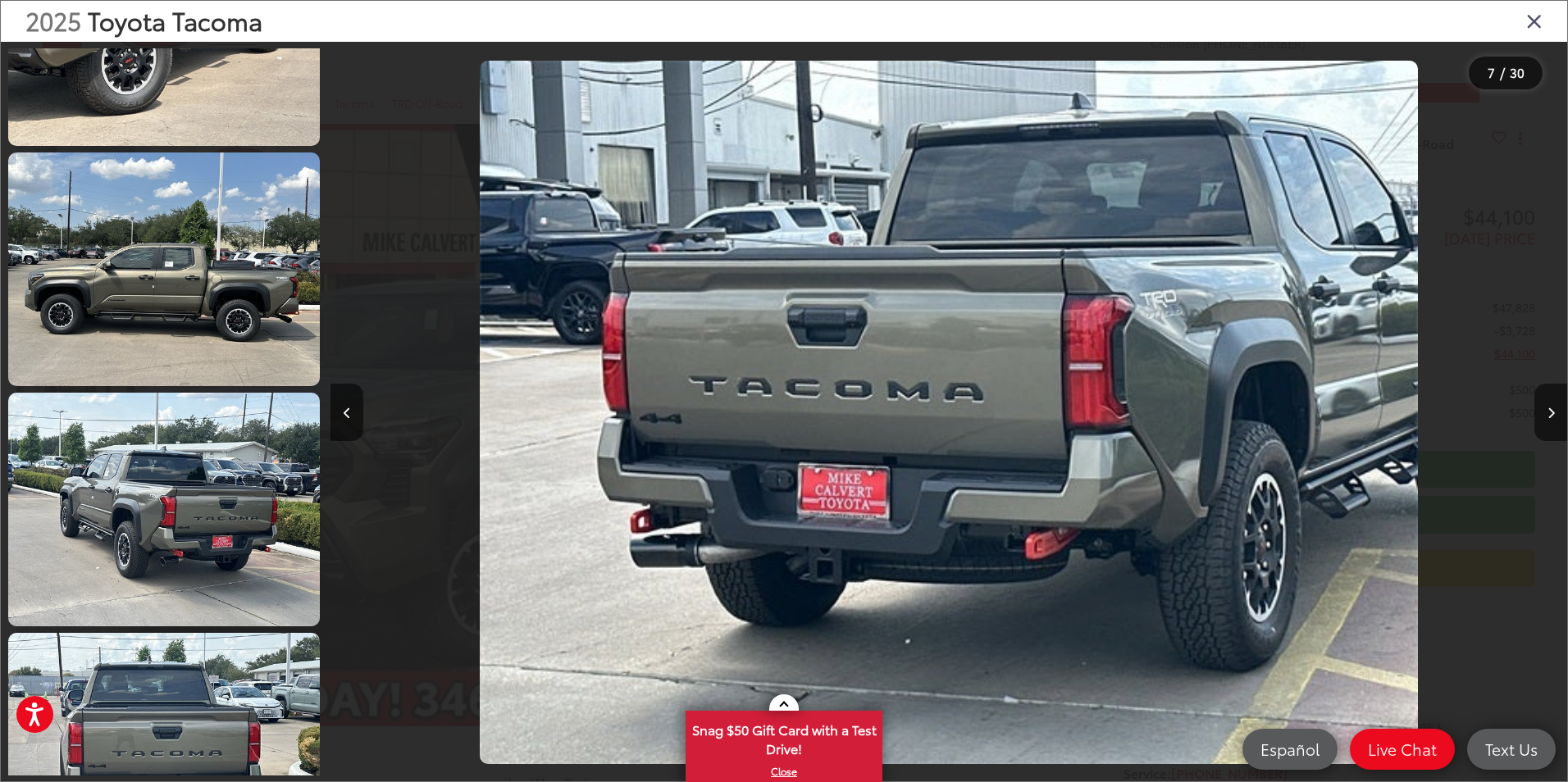
scroll to position [345, 0]
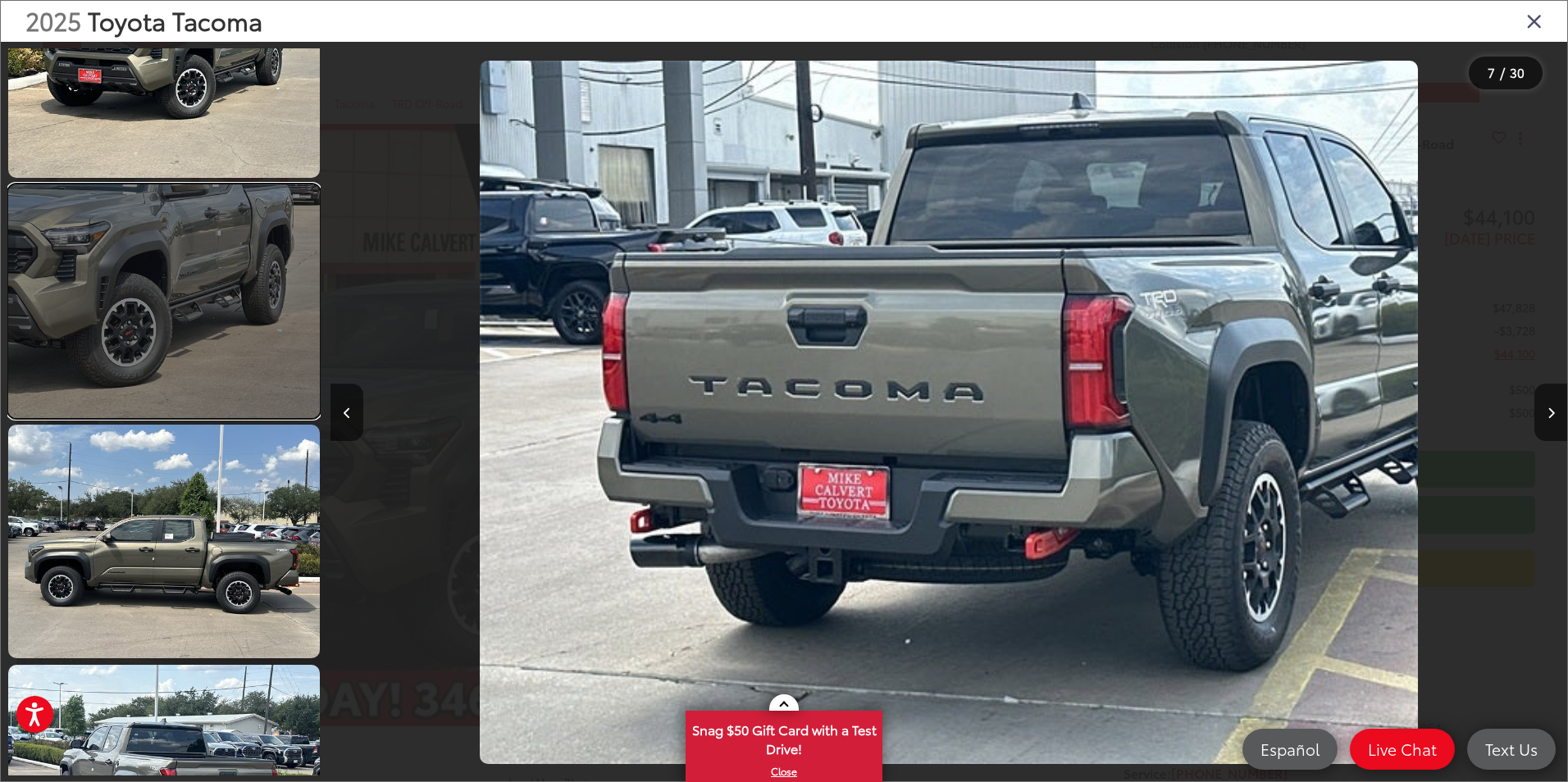
click at [243, 332] on link at bounding box center [164, 301] width 312 height 234
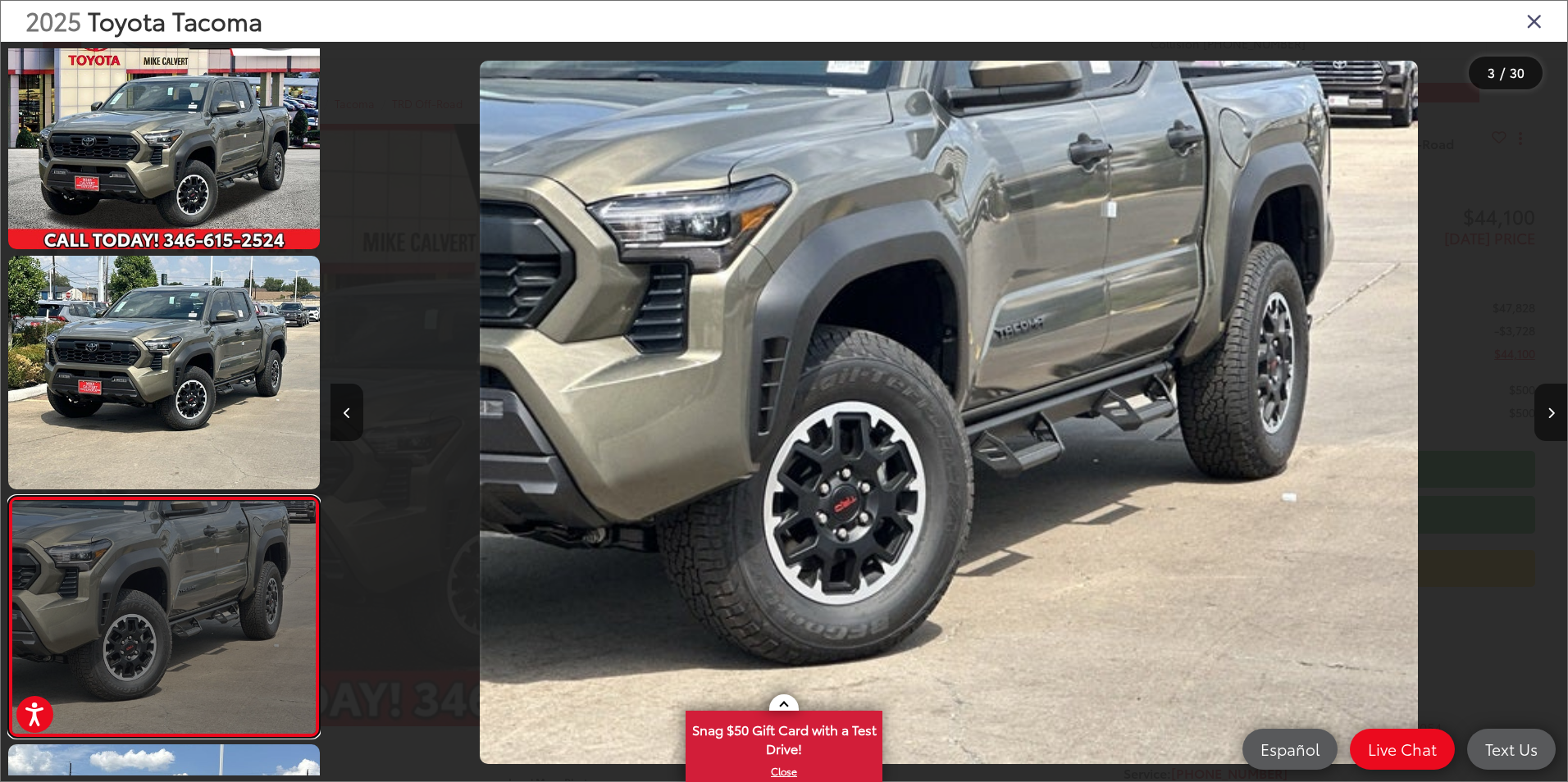
scroll to position [0, 0]
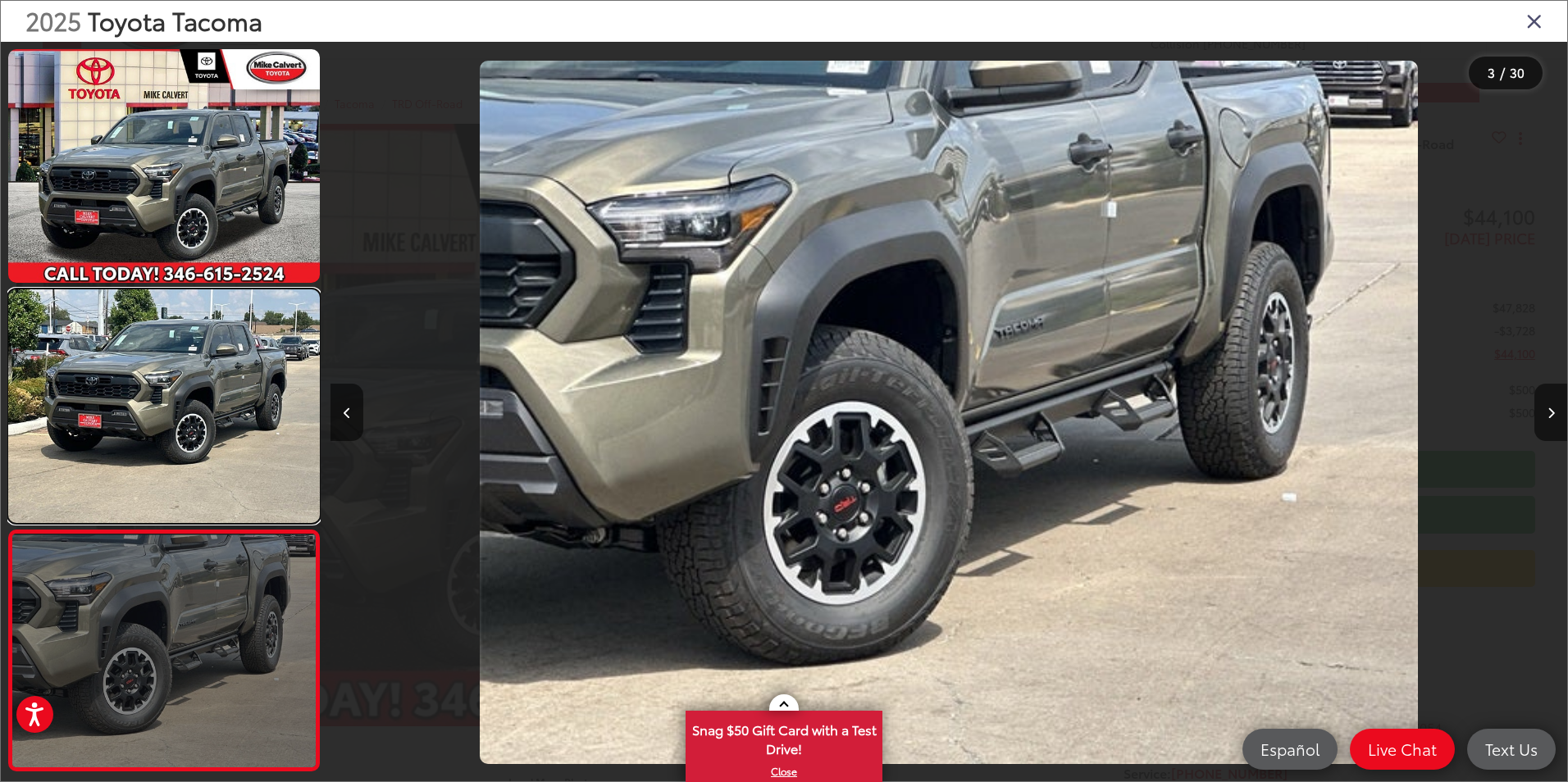
click at [225, 469] on link at bounding box center [164, 406] width 312 height 234
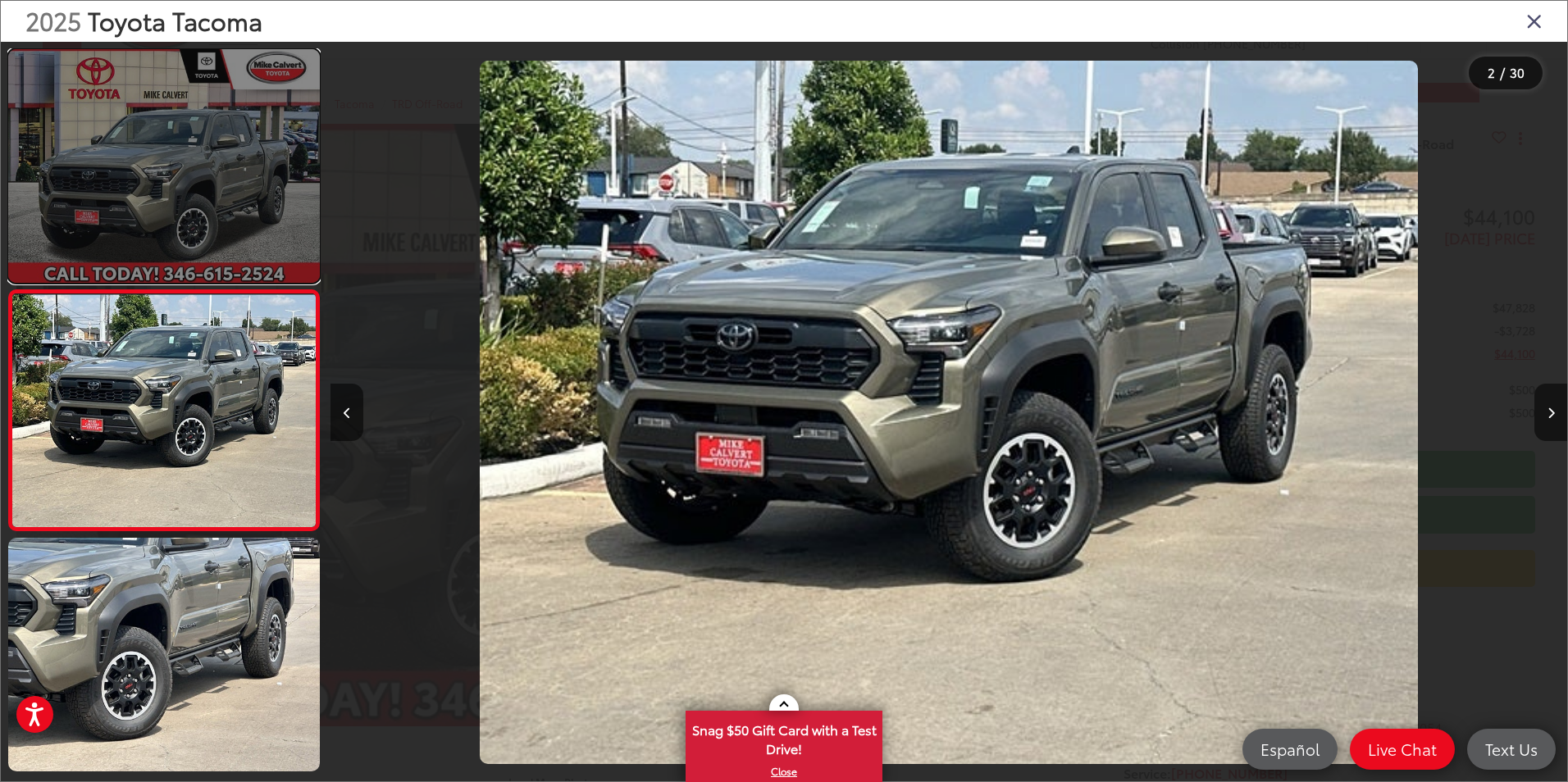
click at [212, 181] on link at bounding box center [164, 166] width 312 height 234
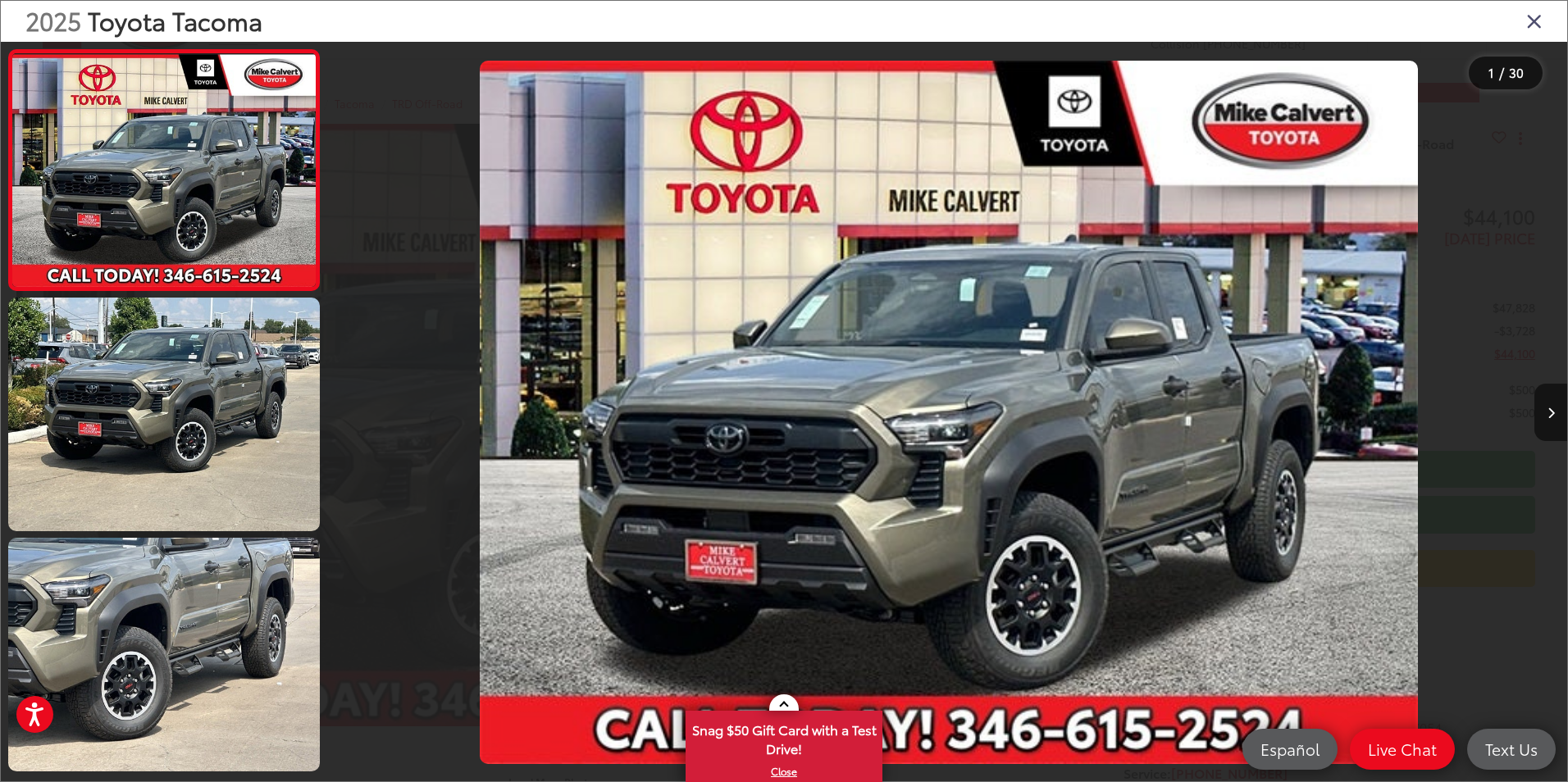
click at [1523, 16] on div "2025 Toyota Tacoma" at bounding box center [784, 21] width 1566 height 41
click at [1525, 17] on div "2025 Toyota Tacoma" at bounding box center [784, 21] width 1566 height 41
click at [1529, 17] on icon "Close gallery" at bounding box center [1535, 20] width 17 height 21
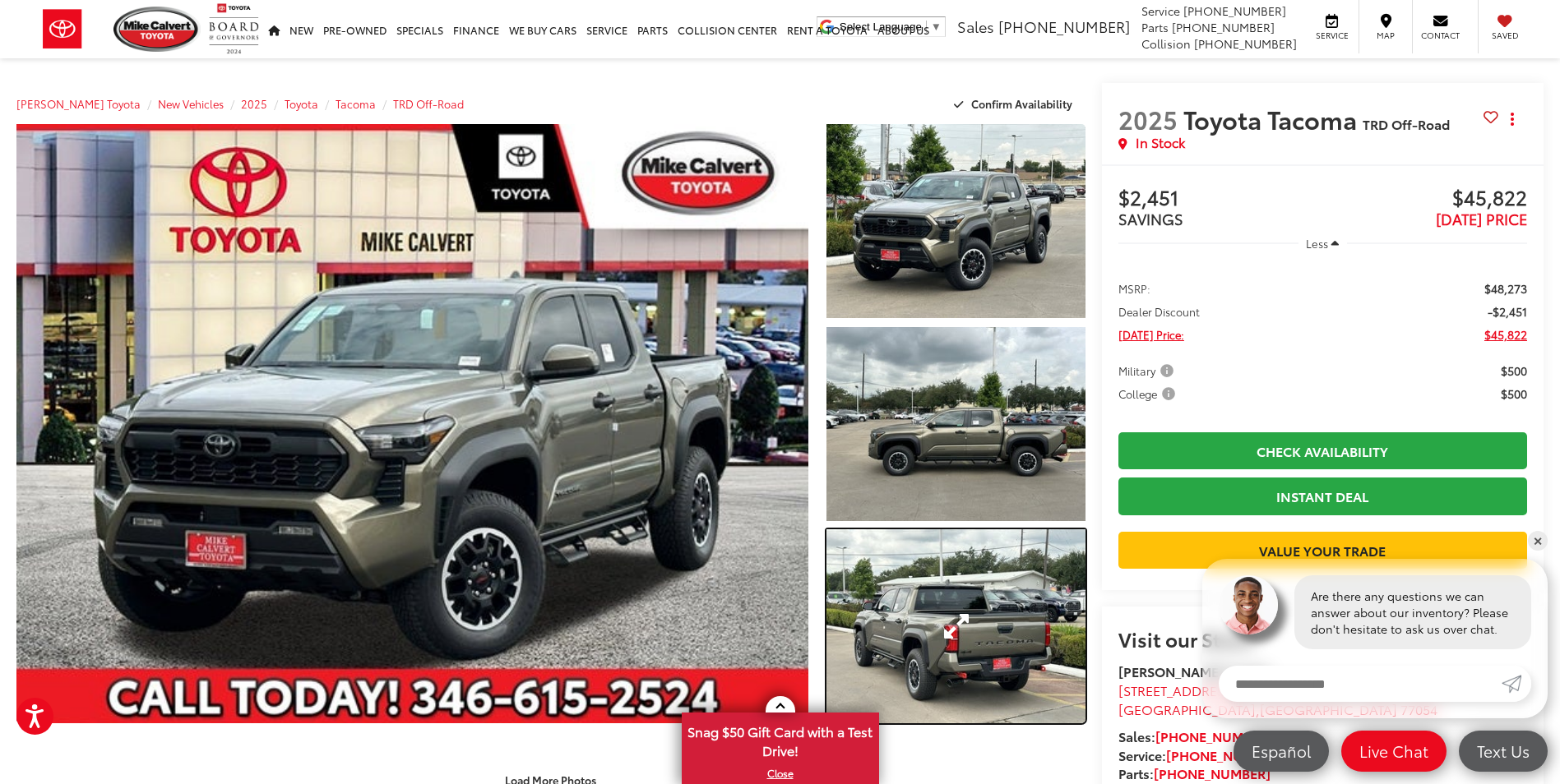
click at [918, 618] on link "Expand Photo 3" at bounding box center [955, 626] width 259 height 194
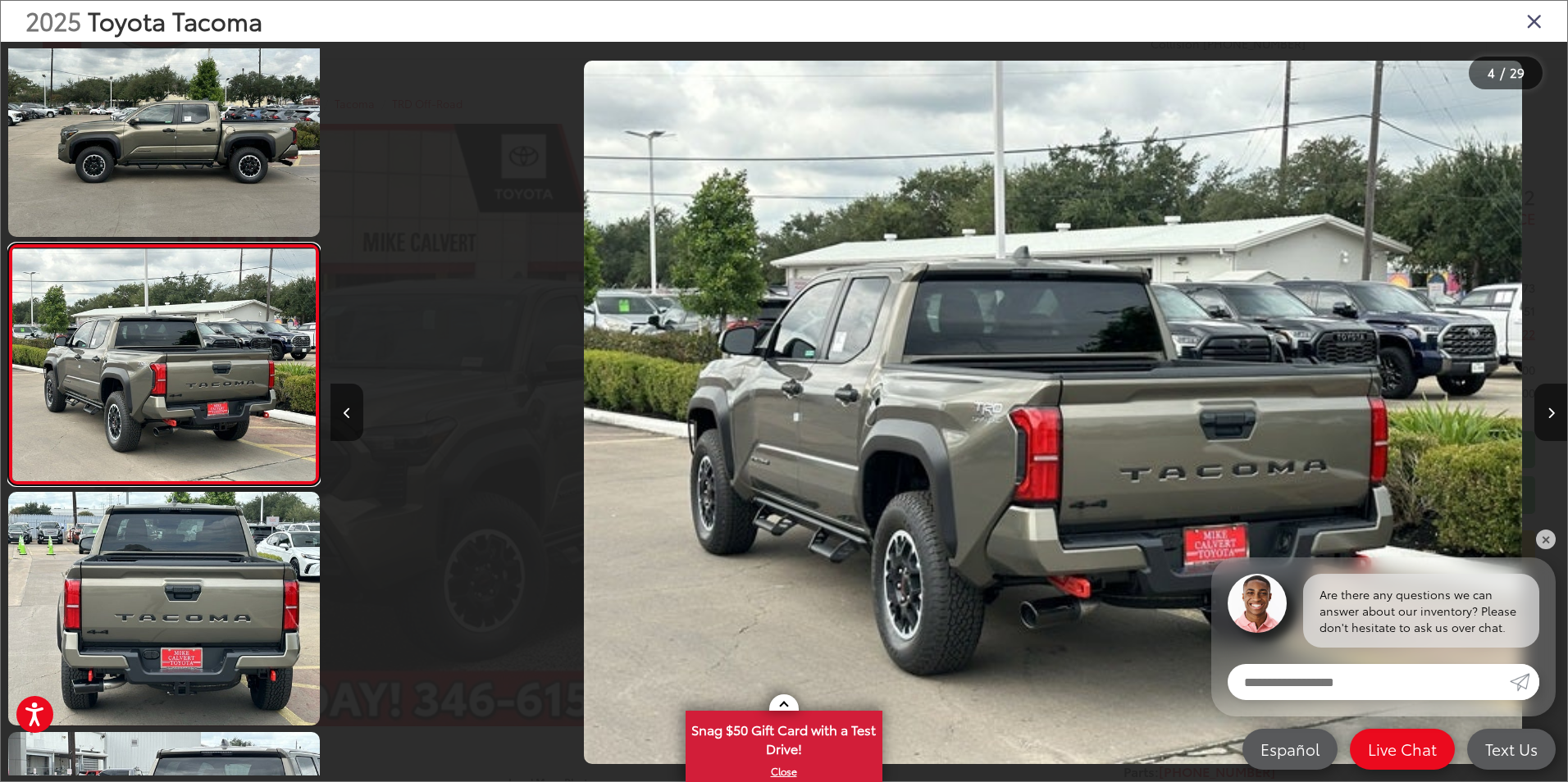
scroll to position [0, 3710]
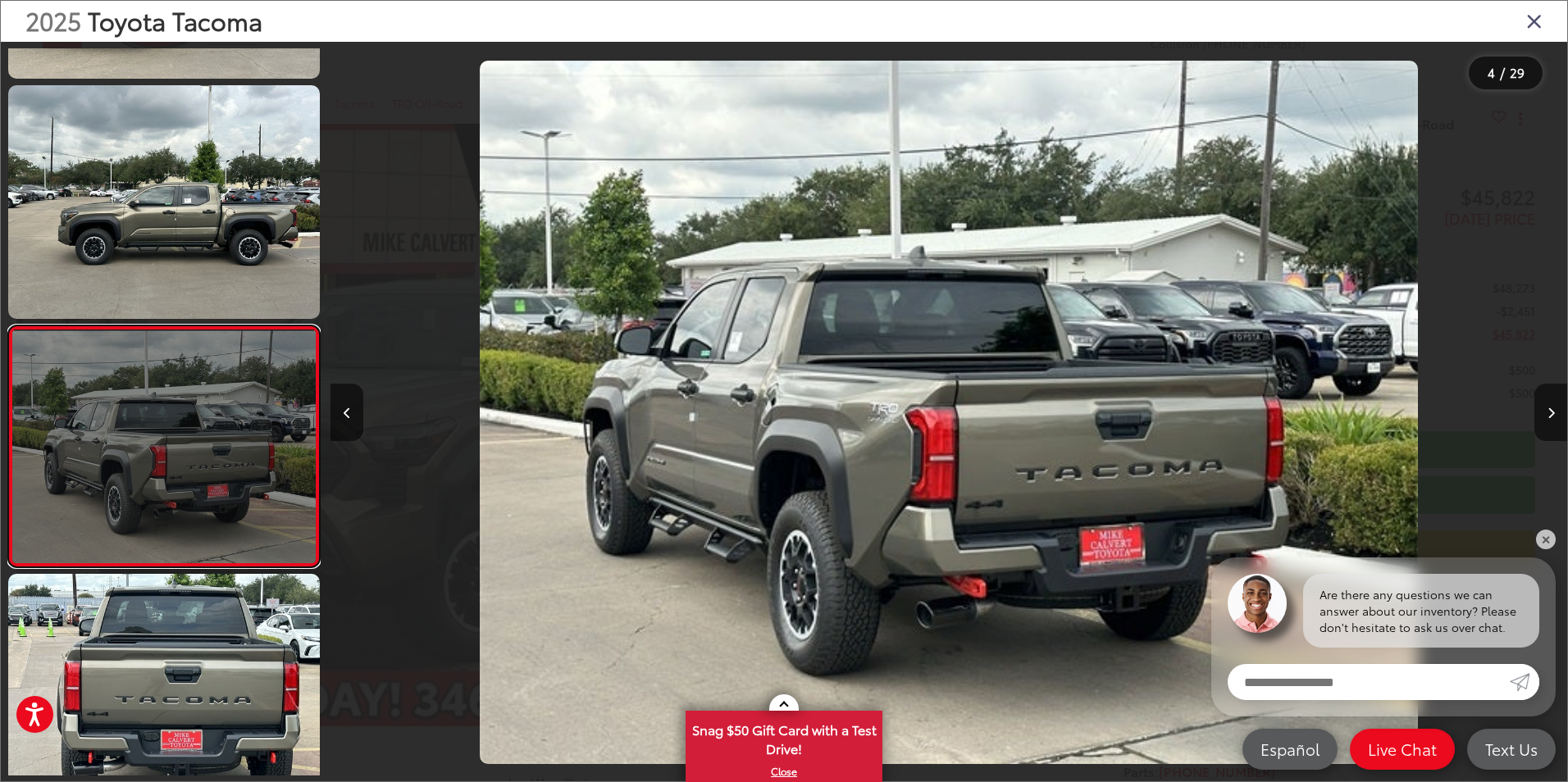
click at [166, 519] on link at bounding box center [164, 446] width 312 height 242
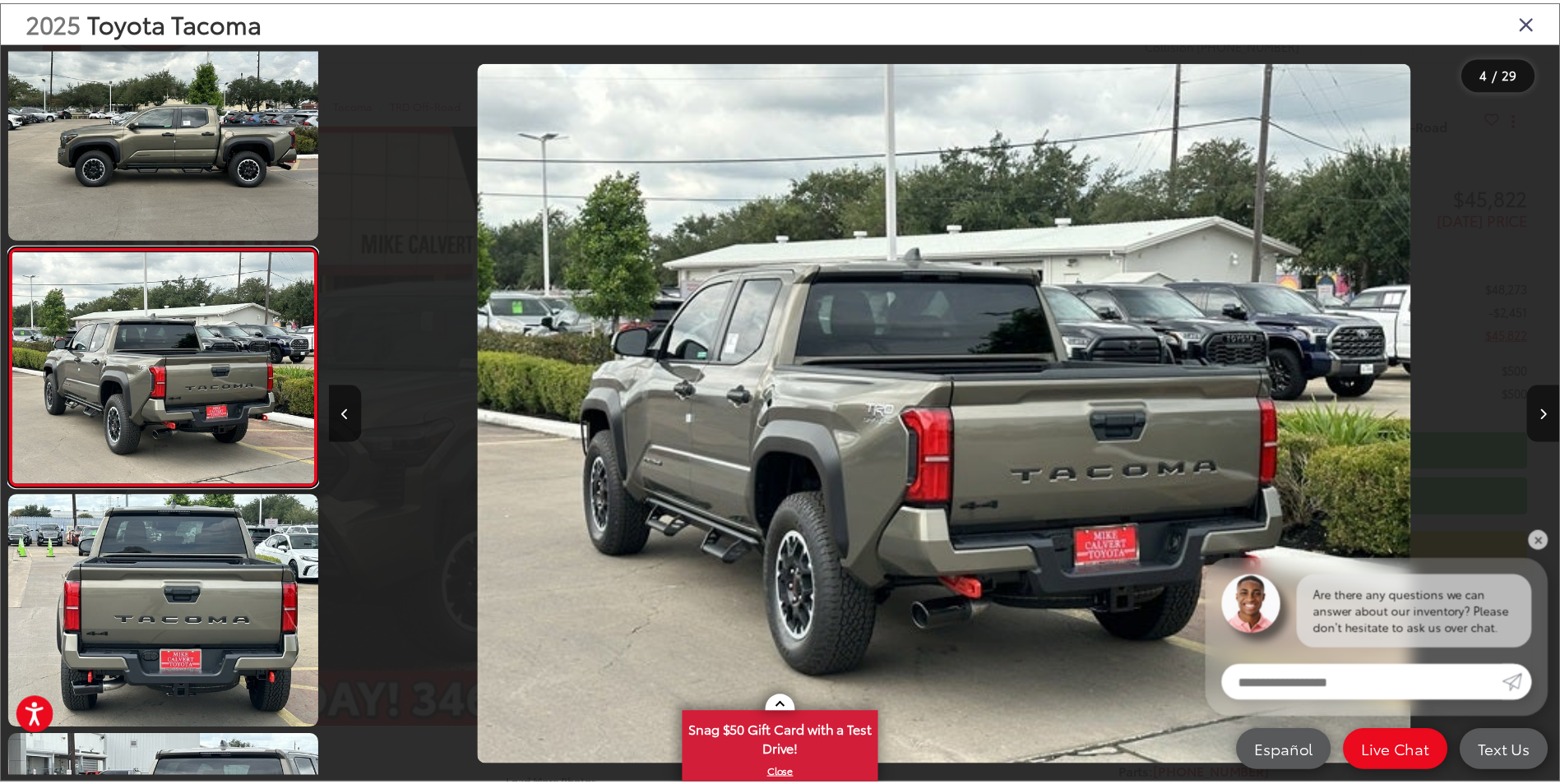
scroll to position [527, 0]
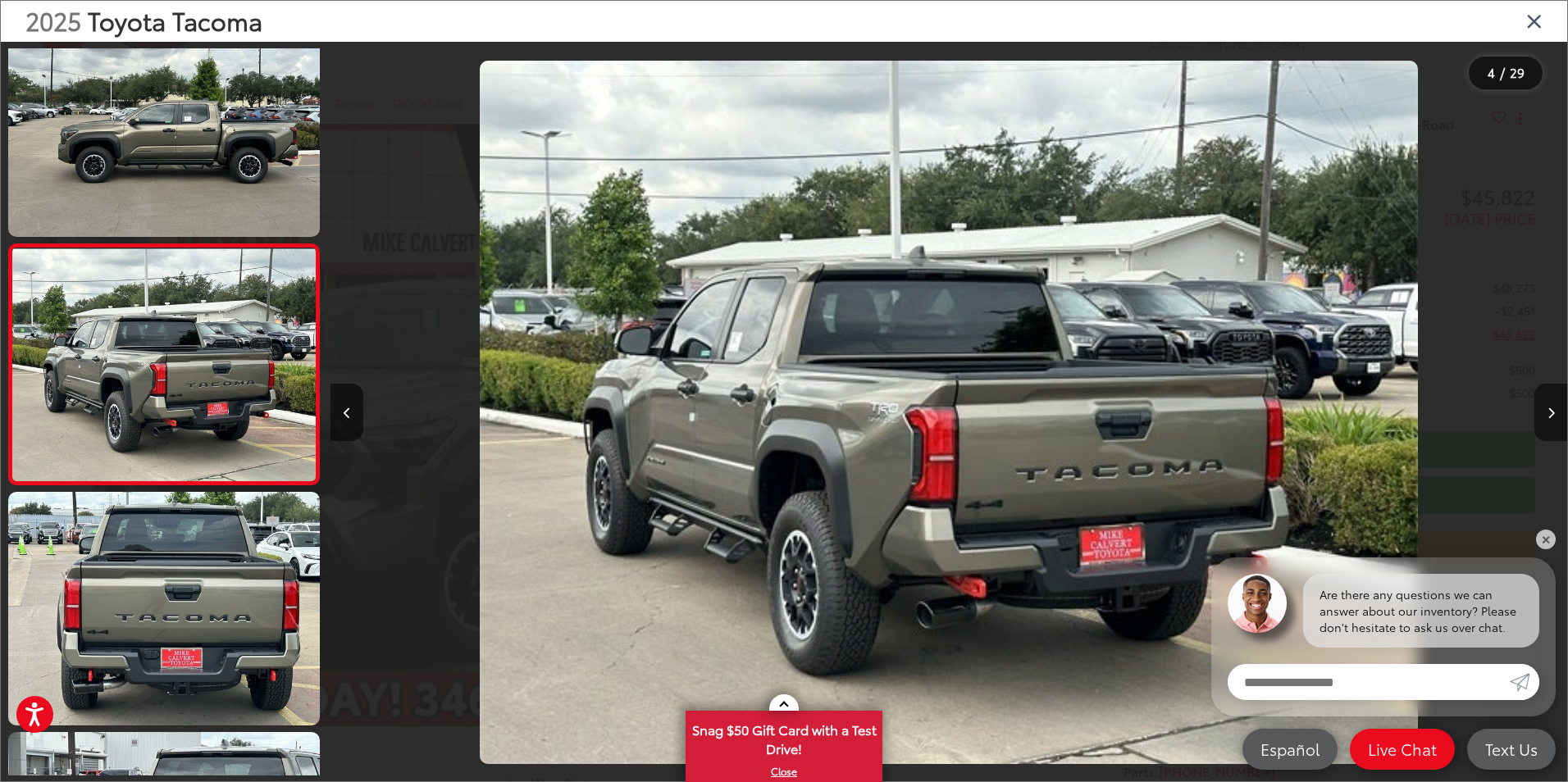
click at [1528, 21] on icon "Close gallery" at bounding box center [1535, 20] width 17 height 21
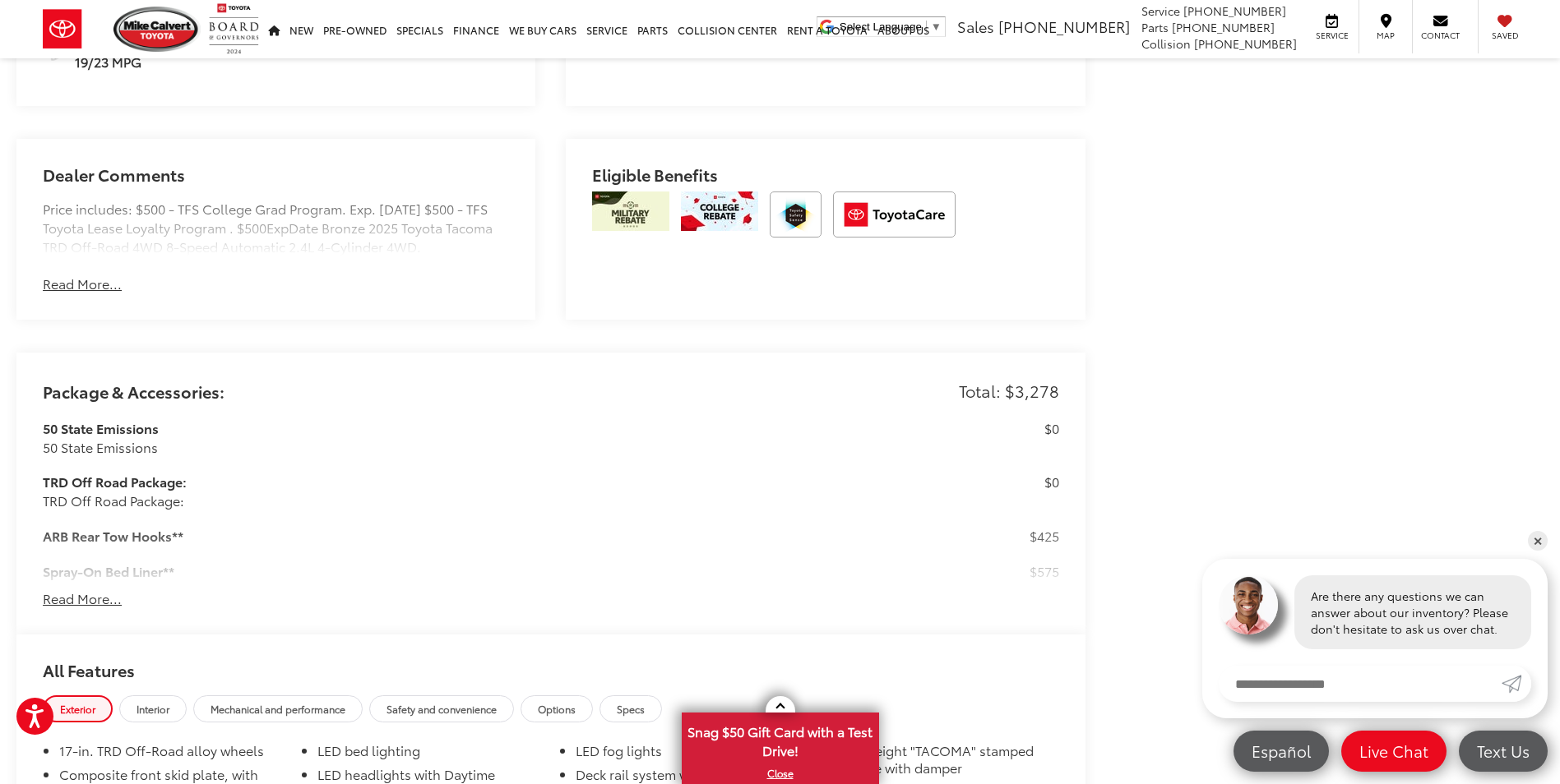
scroll to position [1480, 0]
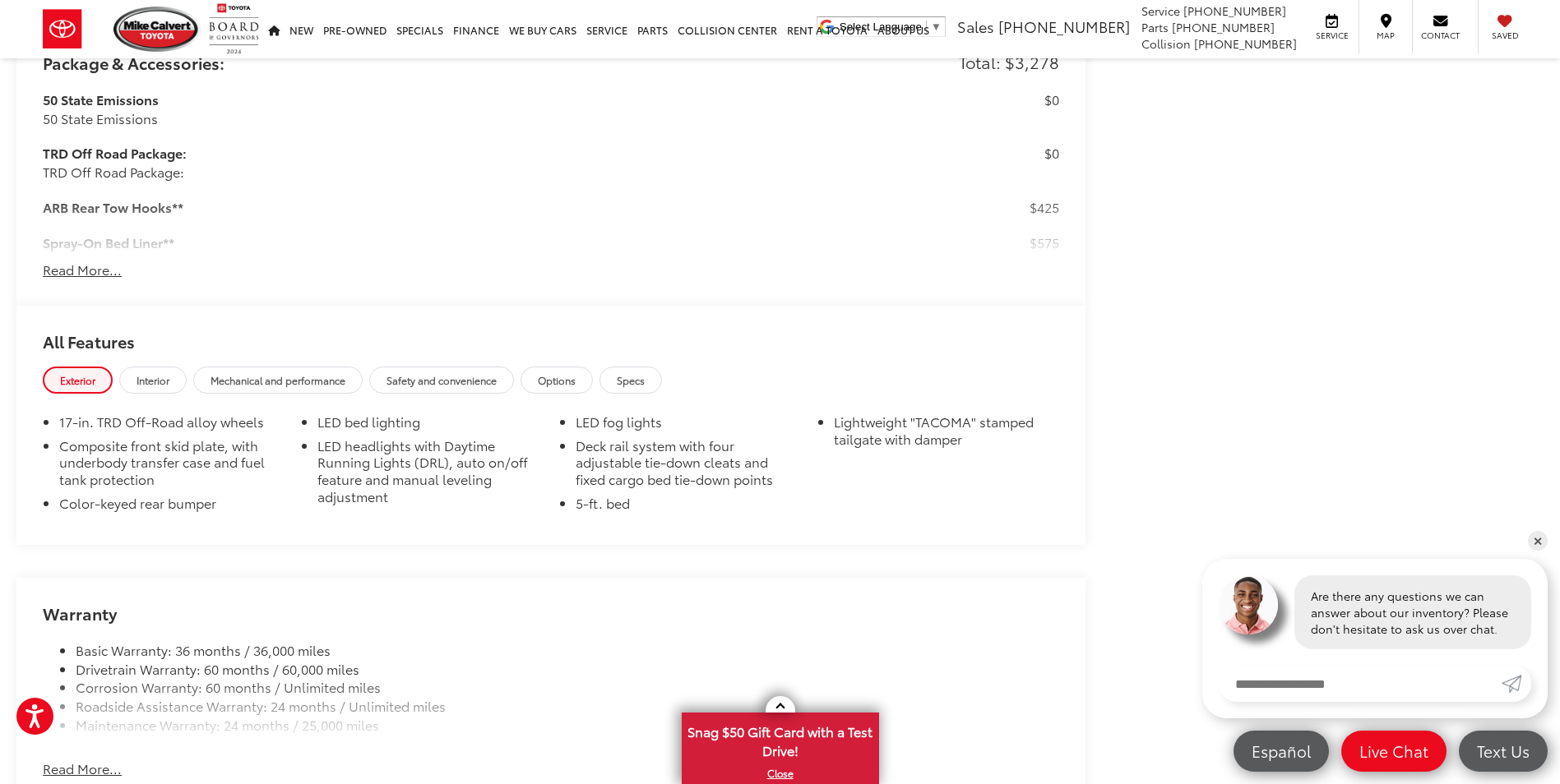
click at [103, 268] on button "Read More..." at bounding box center [82, 270] width 79 height 19
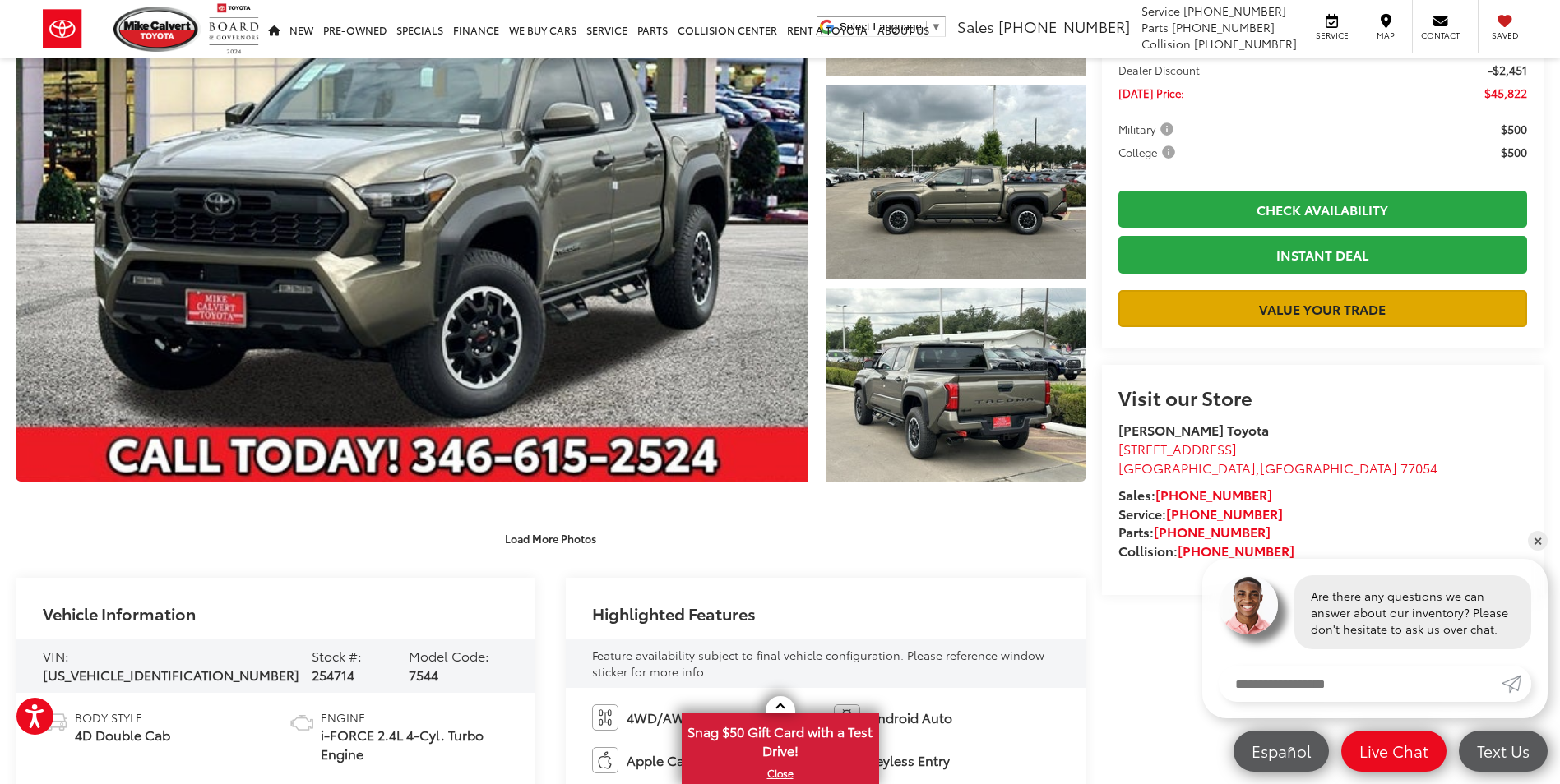
scroll to position [246, 0]
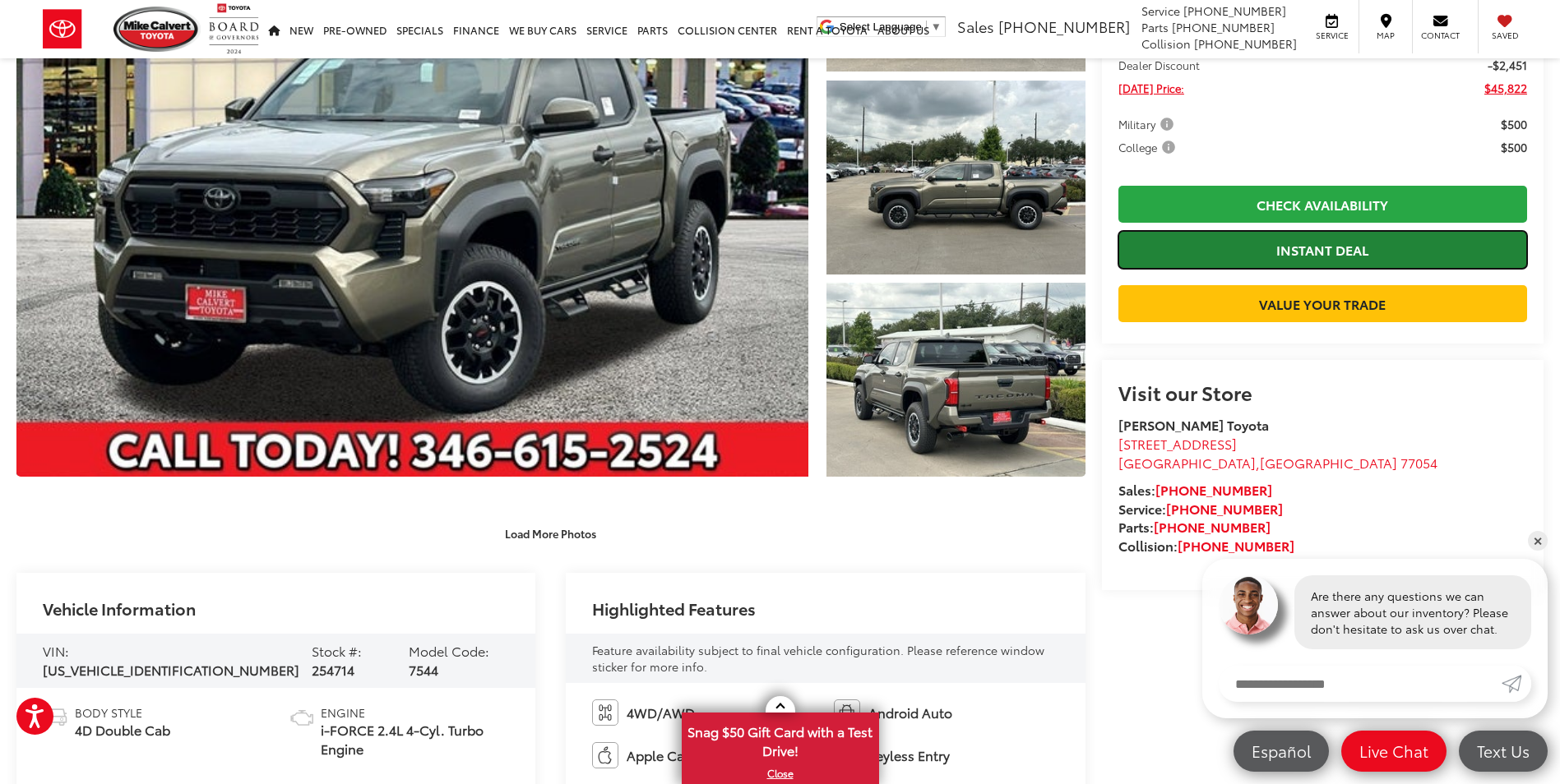
click at [1297, 249] on link "Instant Deal" at bounding box center [1322, 249] width 408 height 37
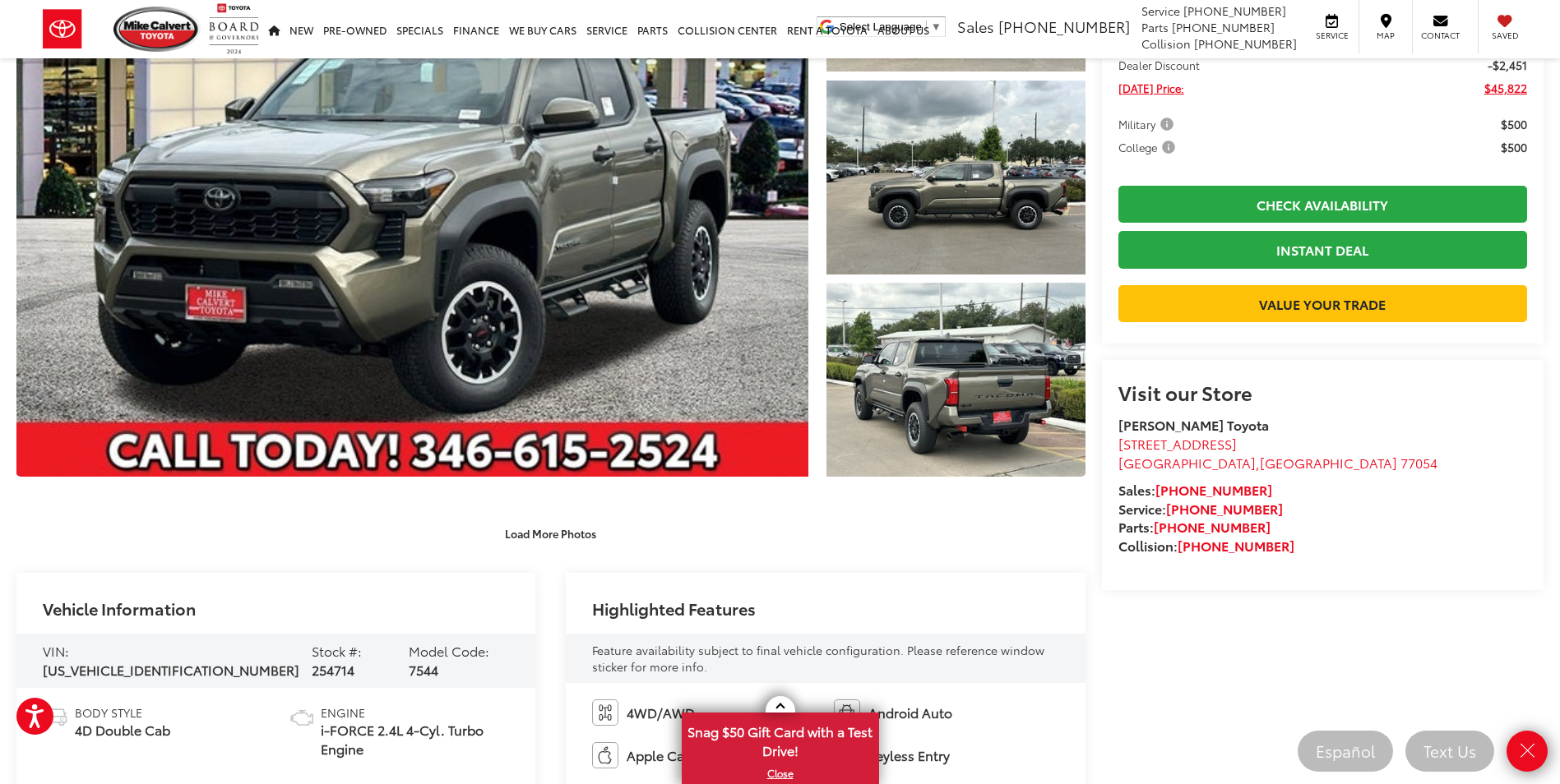
click at [1115, 591] on div "Visit our Store Mike Calvert Toyota 2333 South Loop West Houston , TX 77054 Sal…" at bounding box center [1322, 474] width 442 height 230
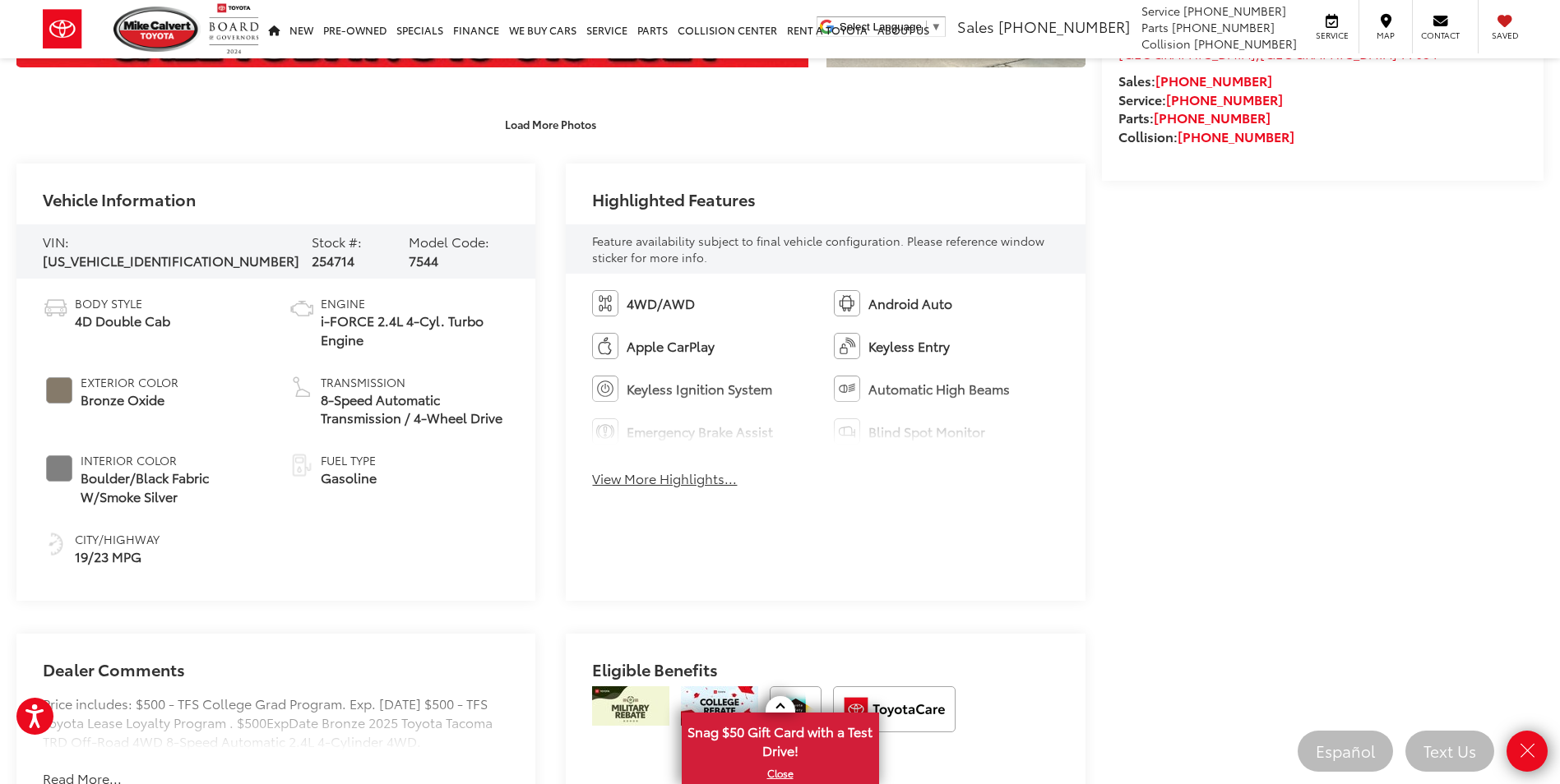
scroll to position [658, 0]
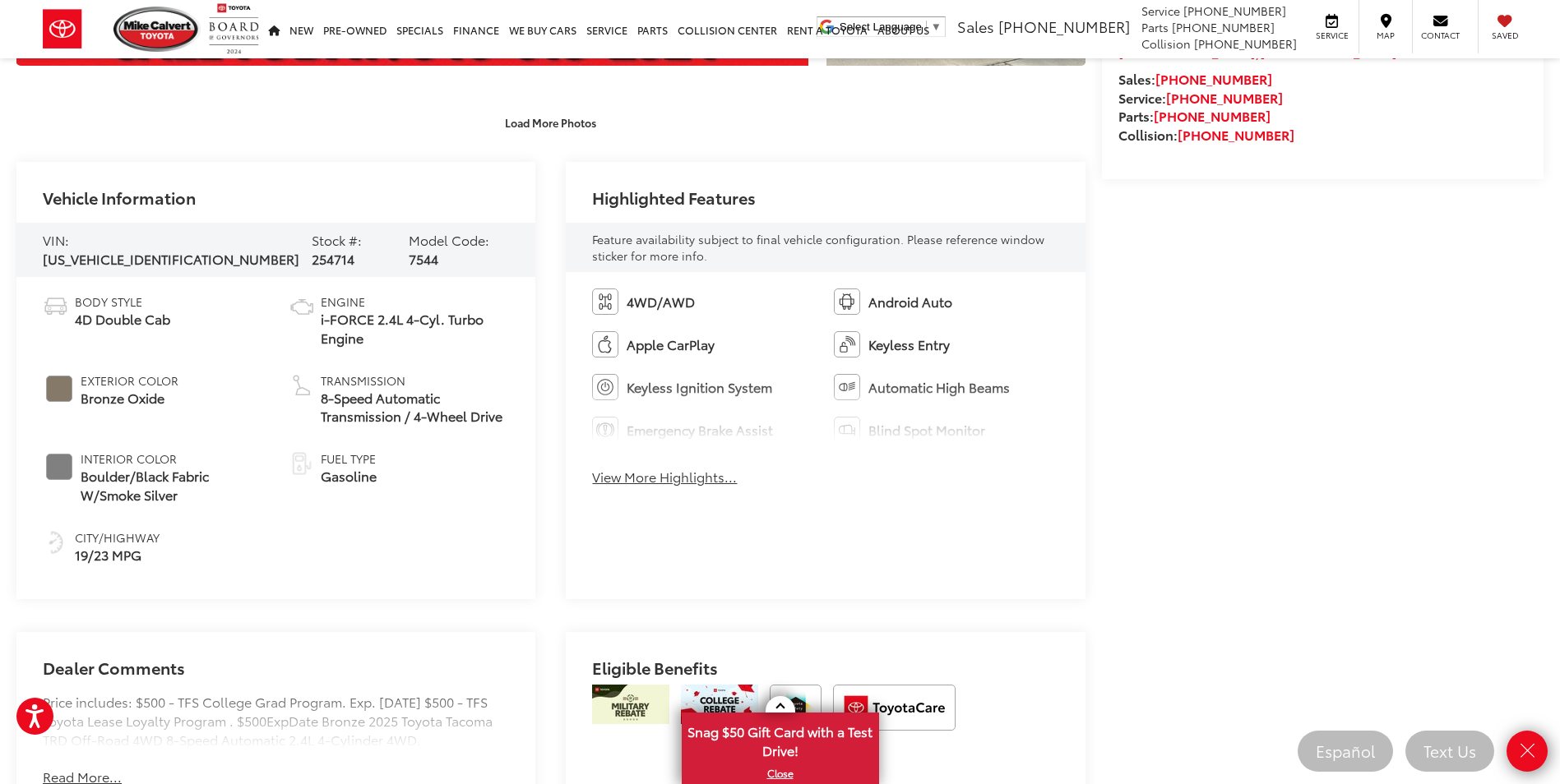
click at [1533, 747] on icon "Close" at bounding box center [1527, 751] width 23 height 23
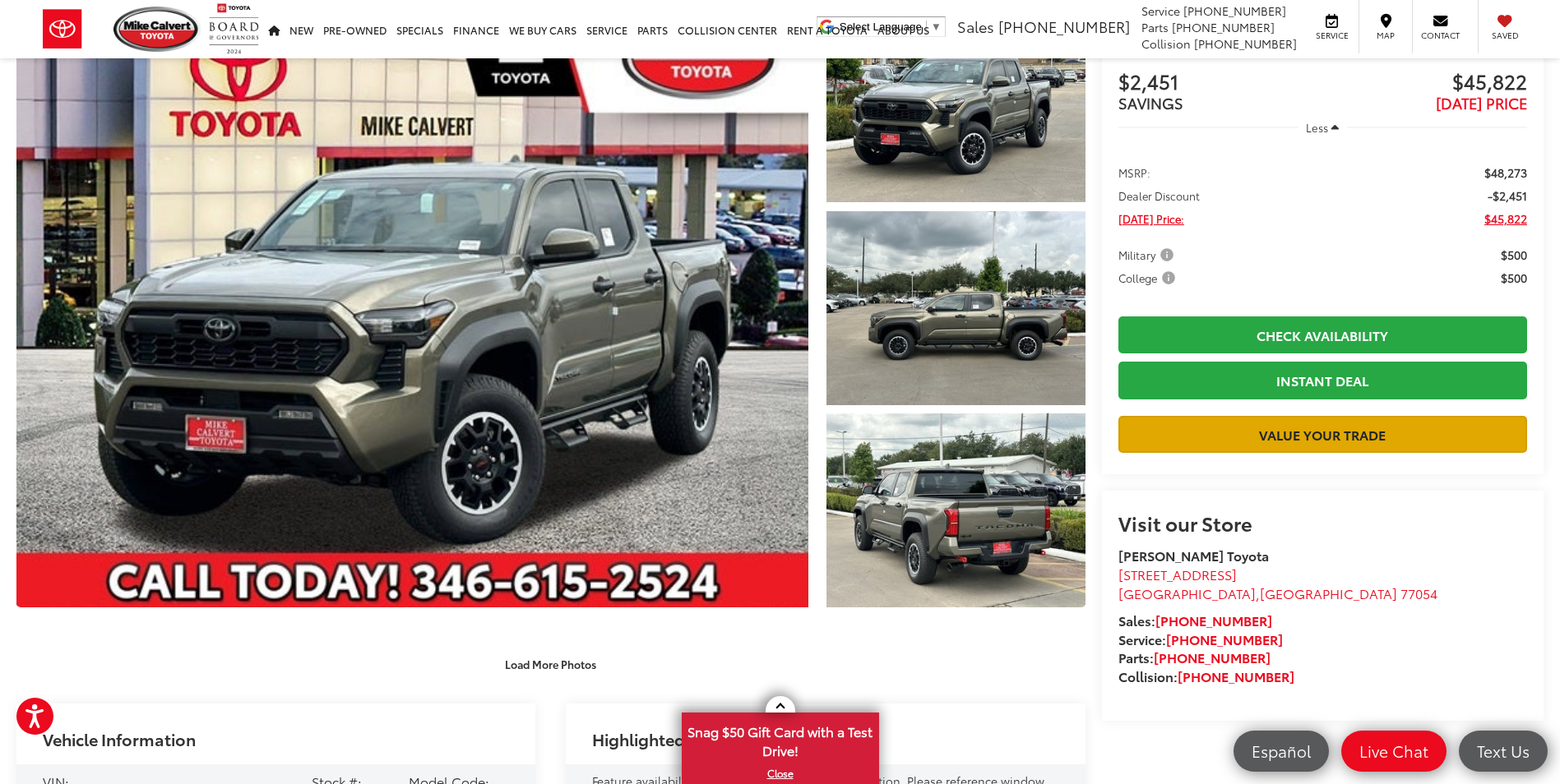
scroll to position [82, 0]
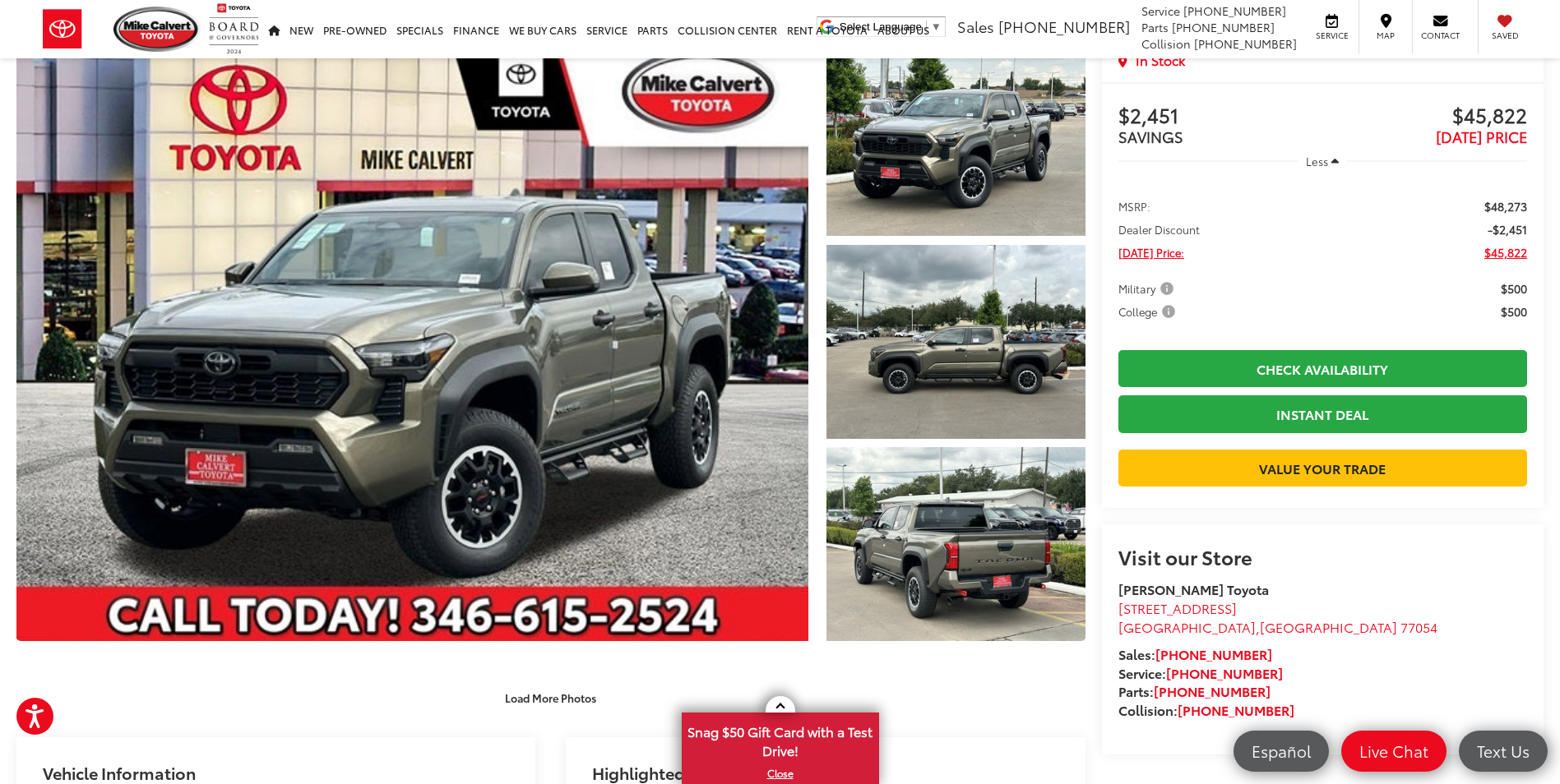
click at [1313, 442] on capital-one-entry-button at bounding box center [1322, 442] width 408 height 0
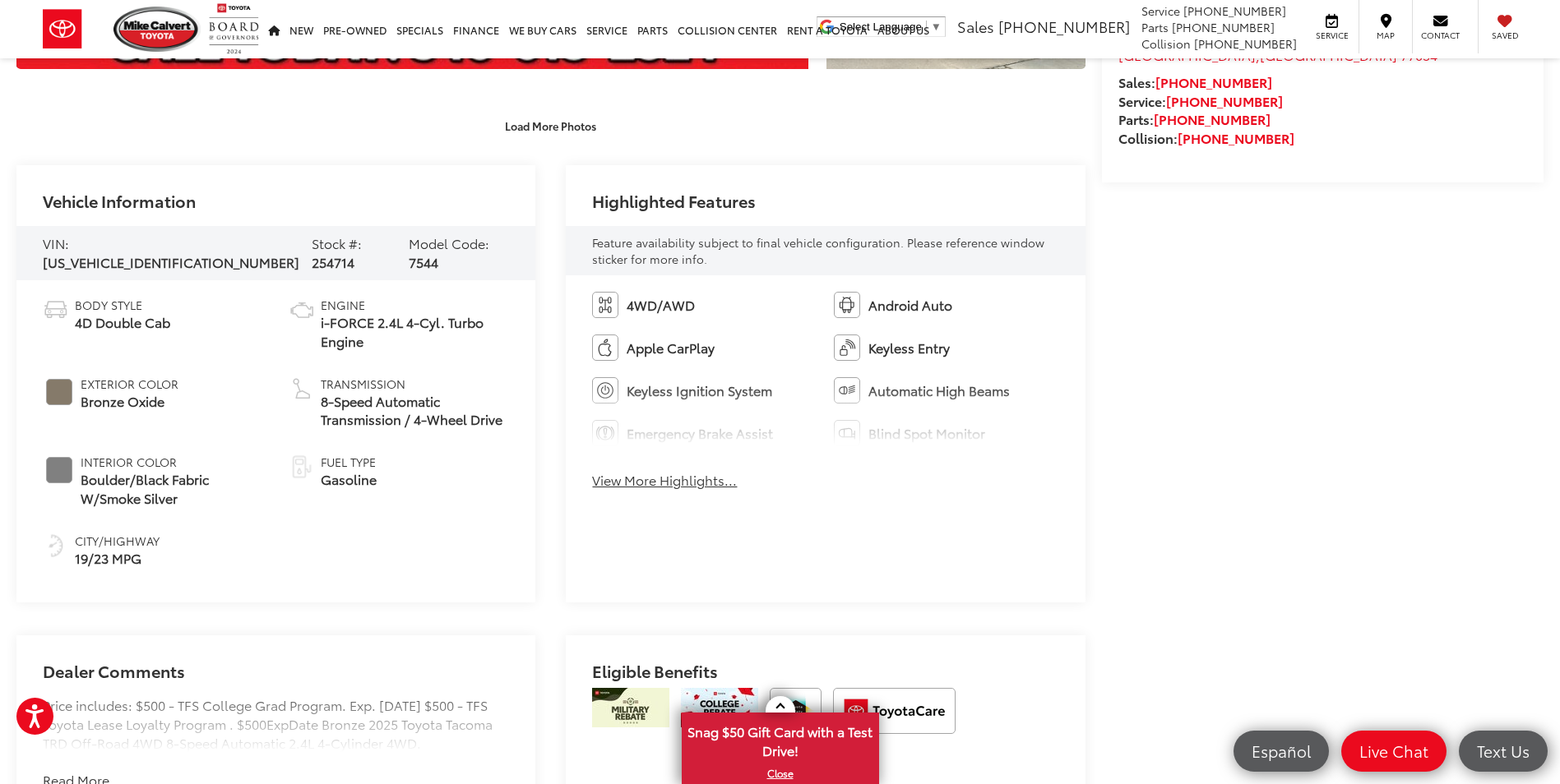
scroll to position [658, 0]
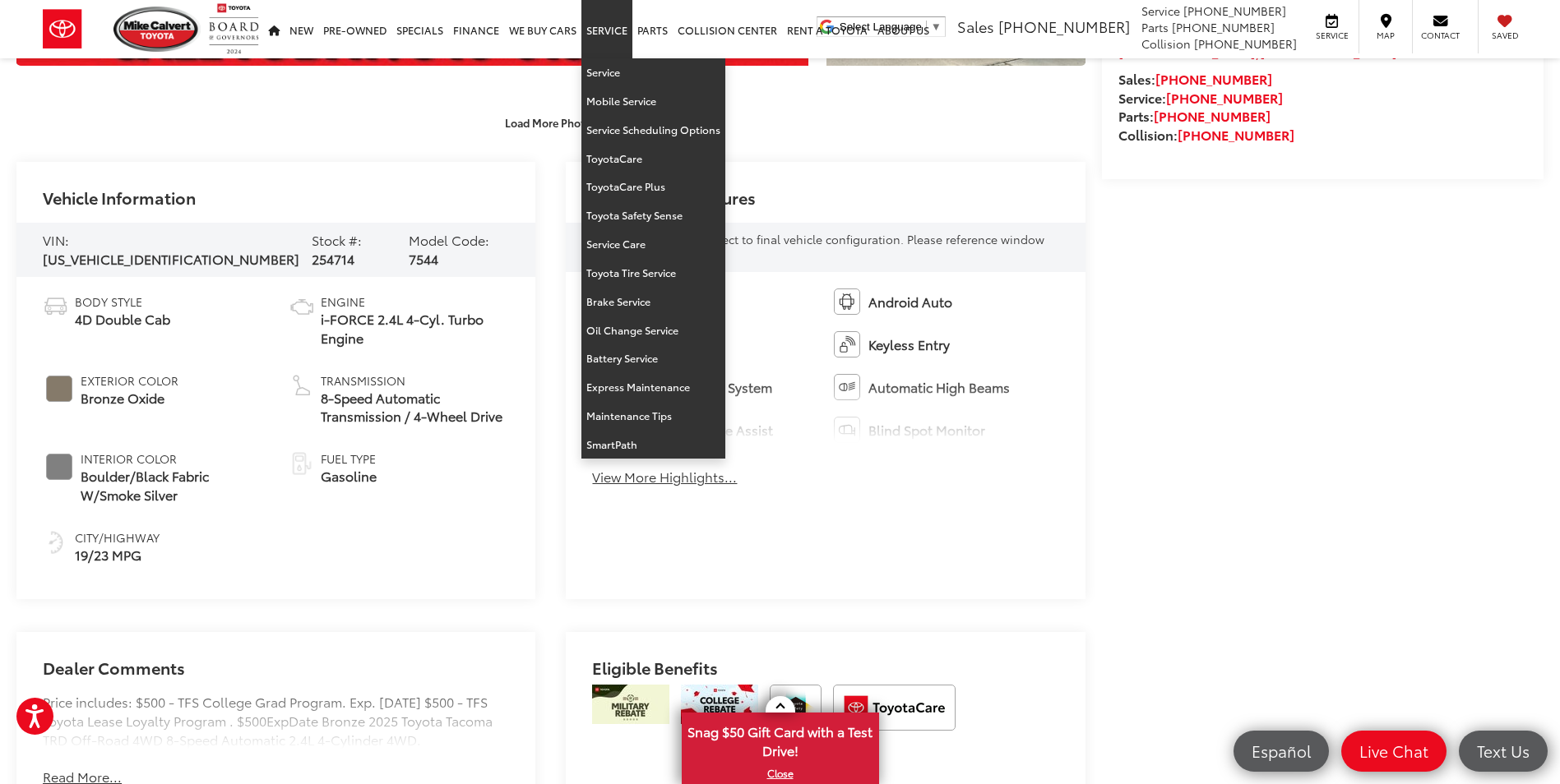
click at [597, 2] on link "Service" at bounding box center [607, 29] width 51 height 59
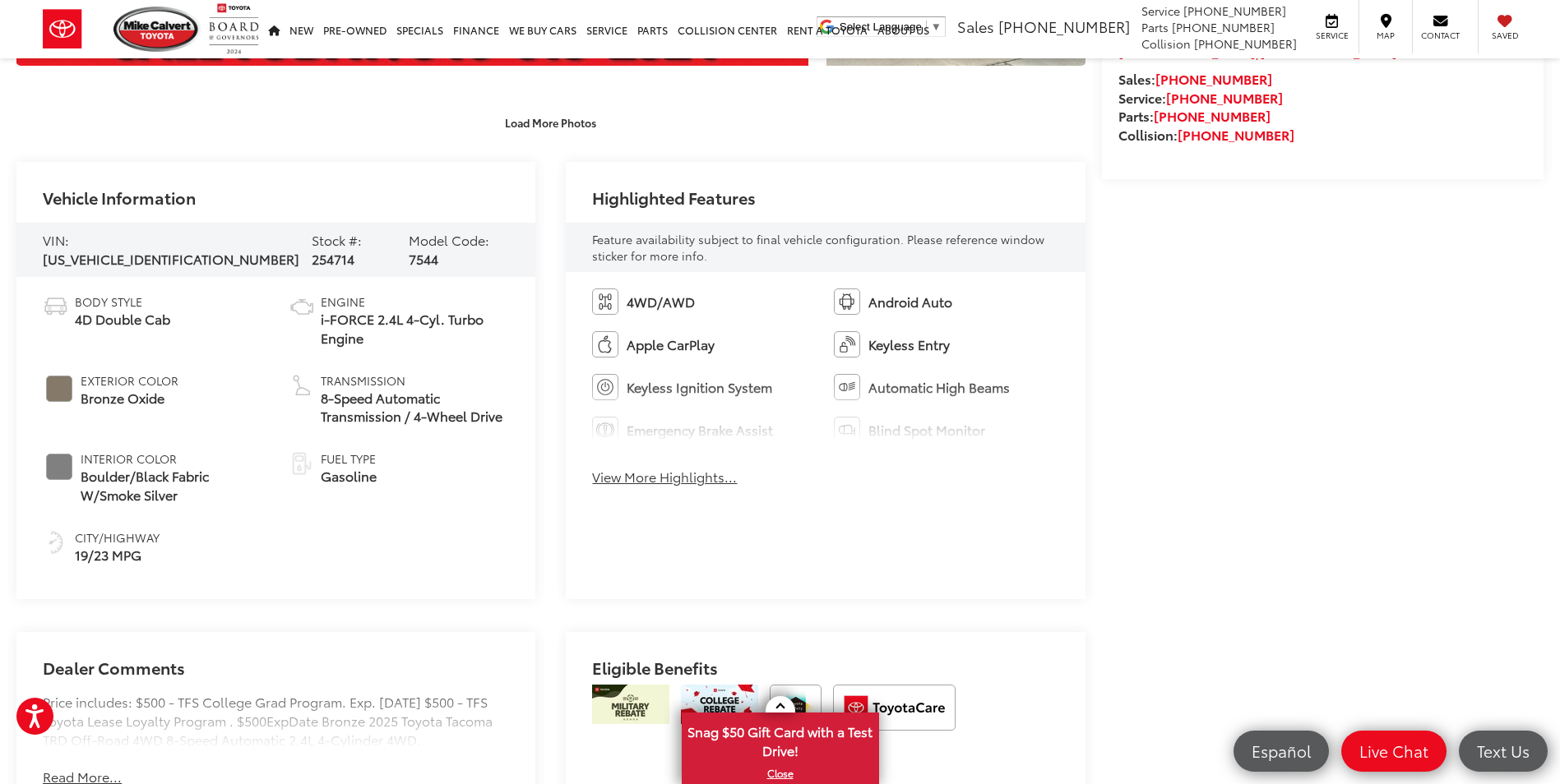
drag, startPoint x: 684, startPoint y: 480, endPoint x: 1129, endPoint y: 440, distance: 446.8
click at [684, 480] on button "View More Highlights..." at bounding box center [664, 477] width 145 height 19
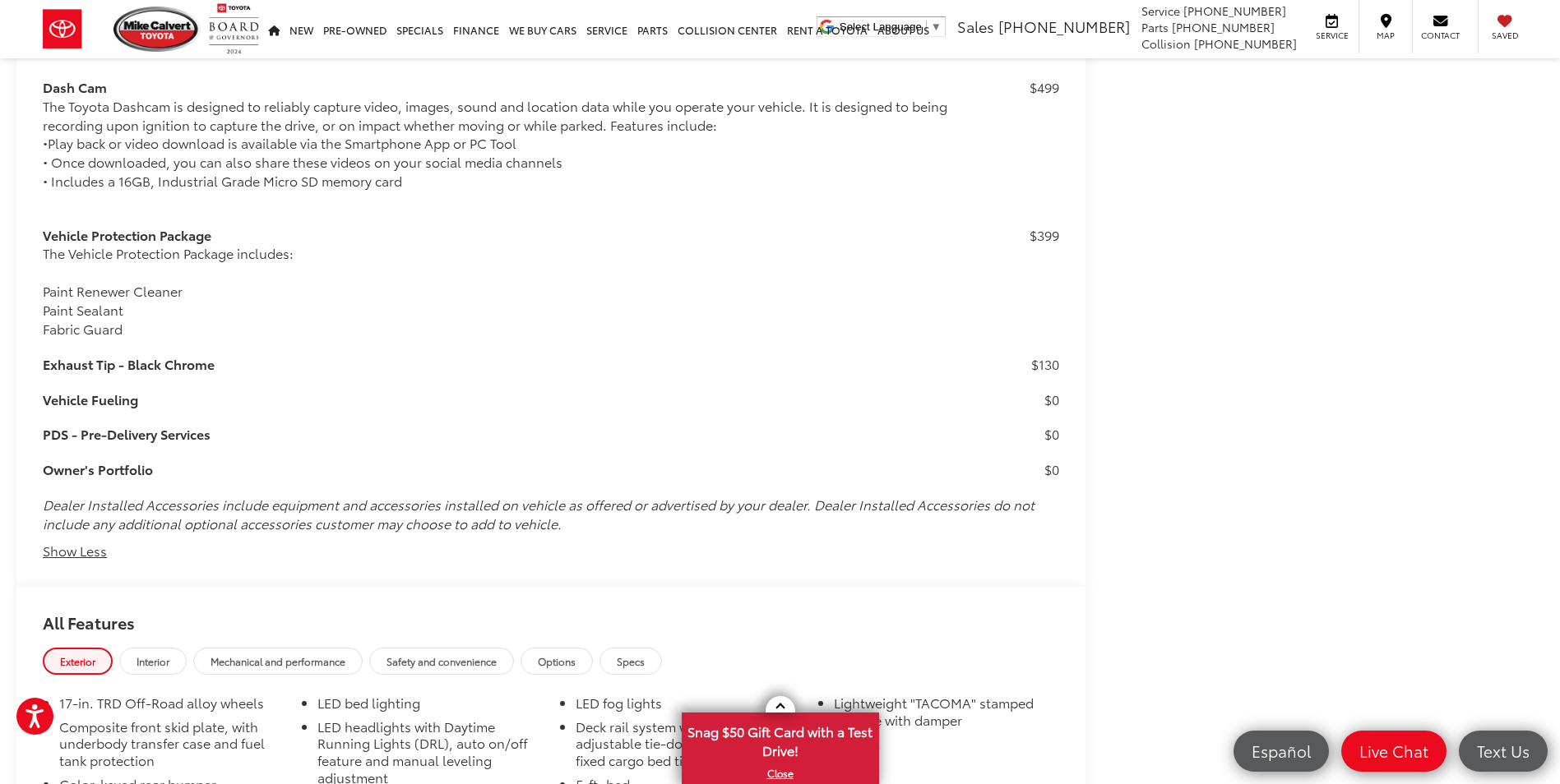
scroll to position [0, 0]
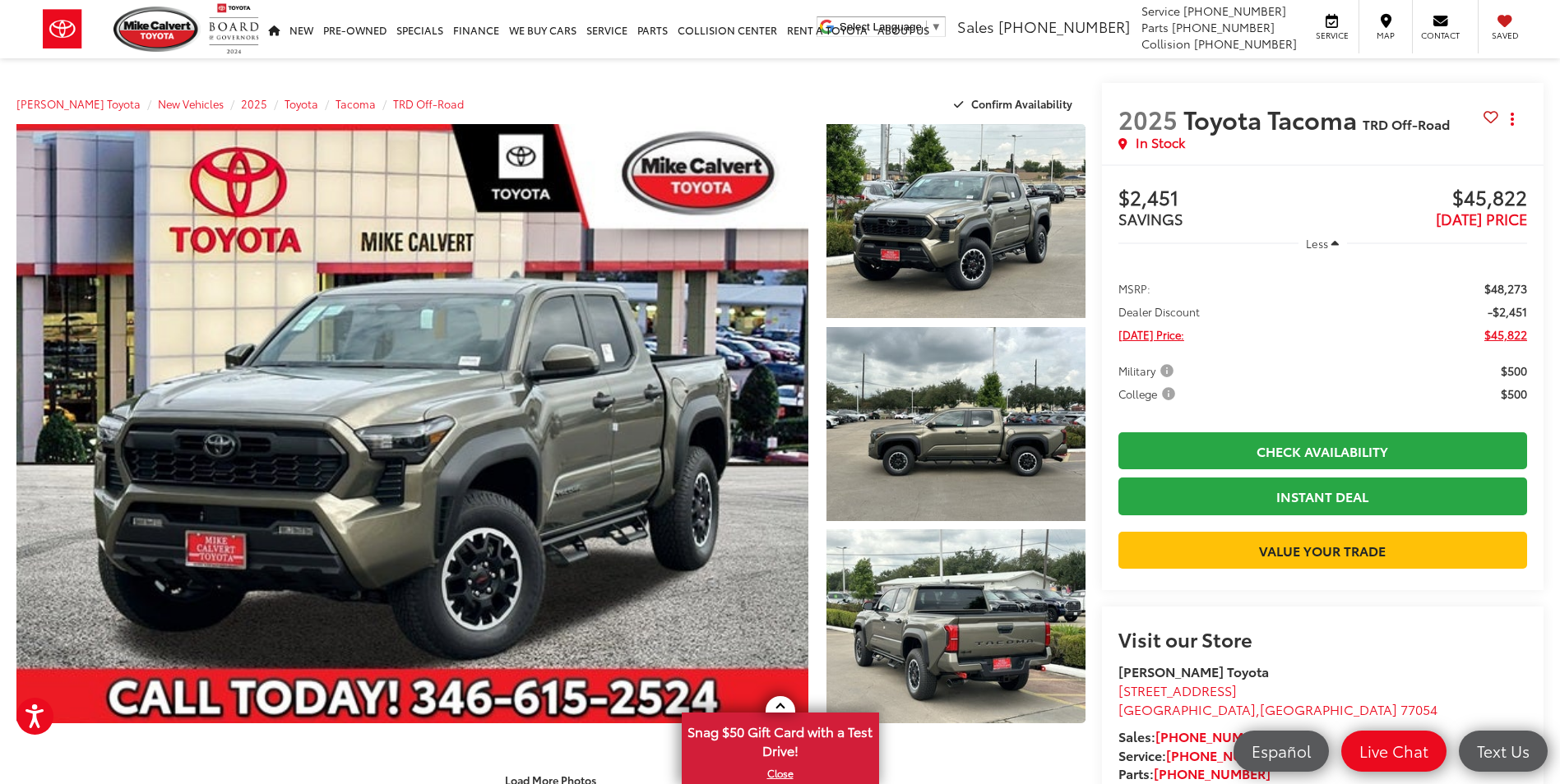
click at [1242, 524] on capital-one-entry-button at bounding box center [1322, 524] width 408 height 0
click at [801, 23] on link "Rent a Toyota" at bounding box center [827, 29] width 90 height 59
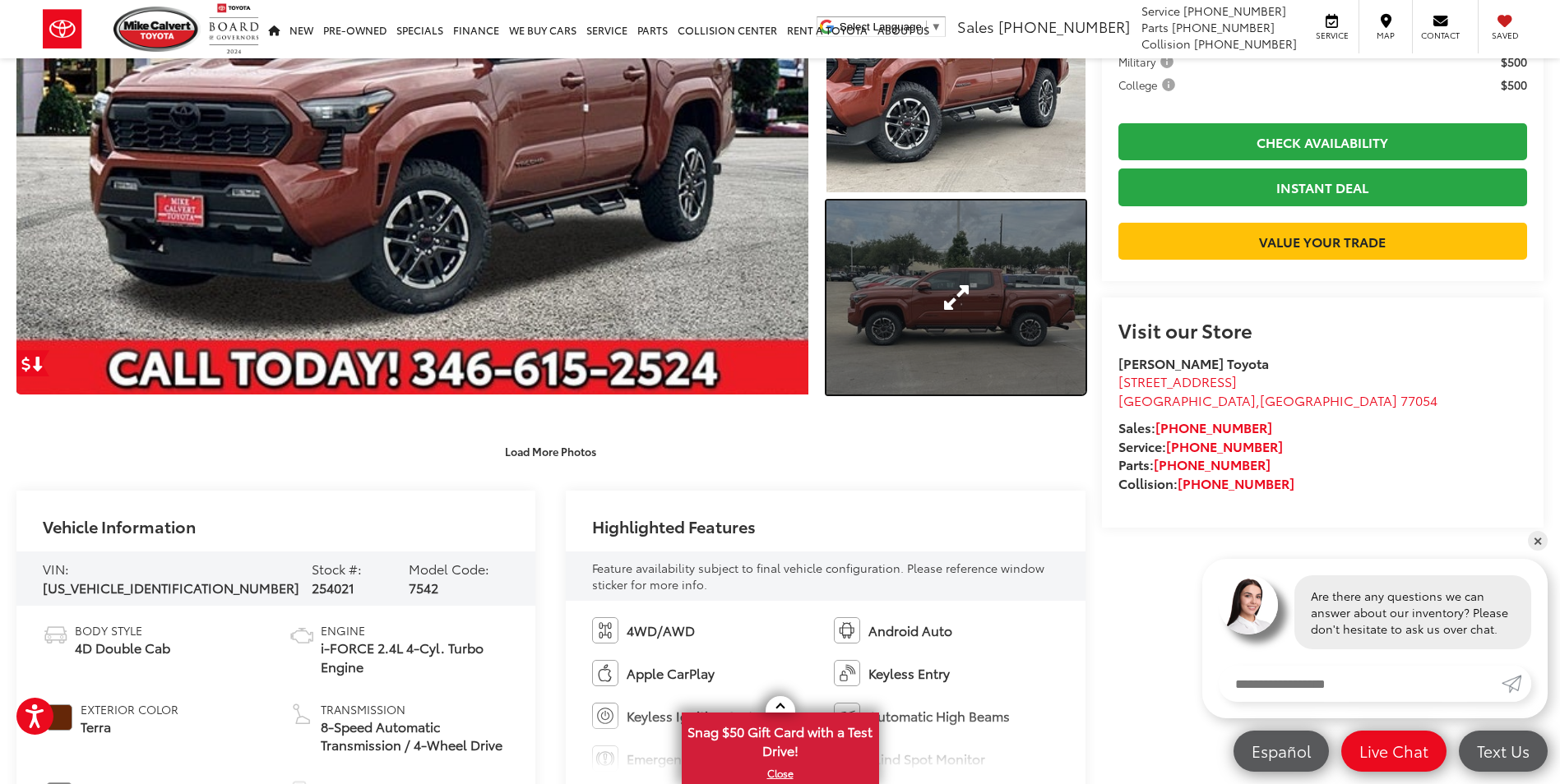
click at [969, 343] on link "Expand Photo 3" at bounding box center [955, 298] width 259 height 194
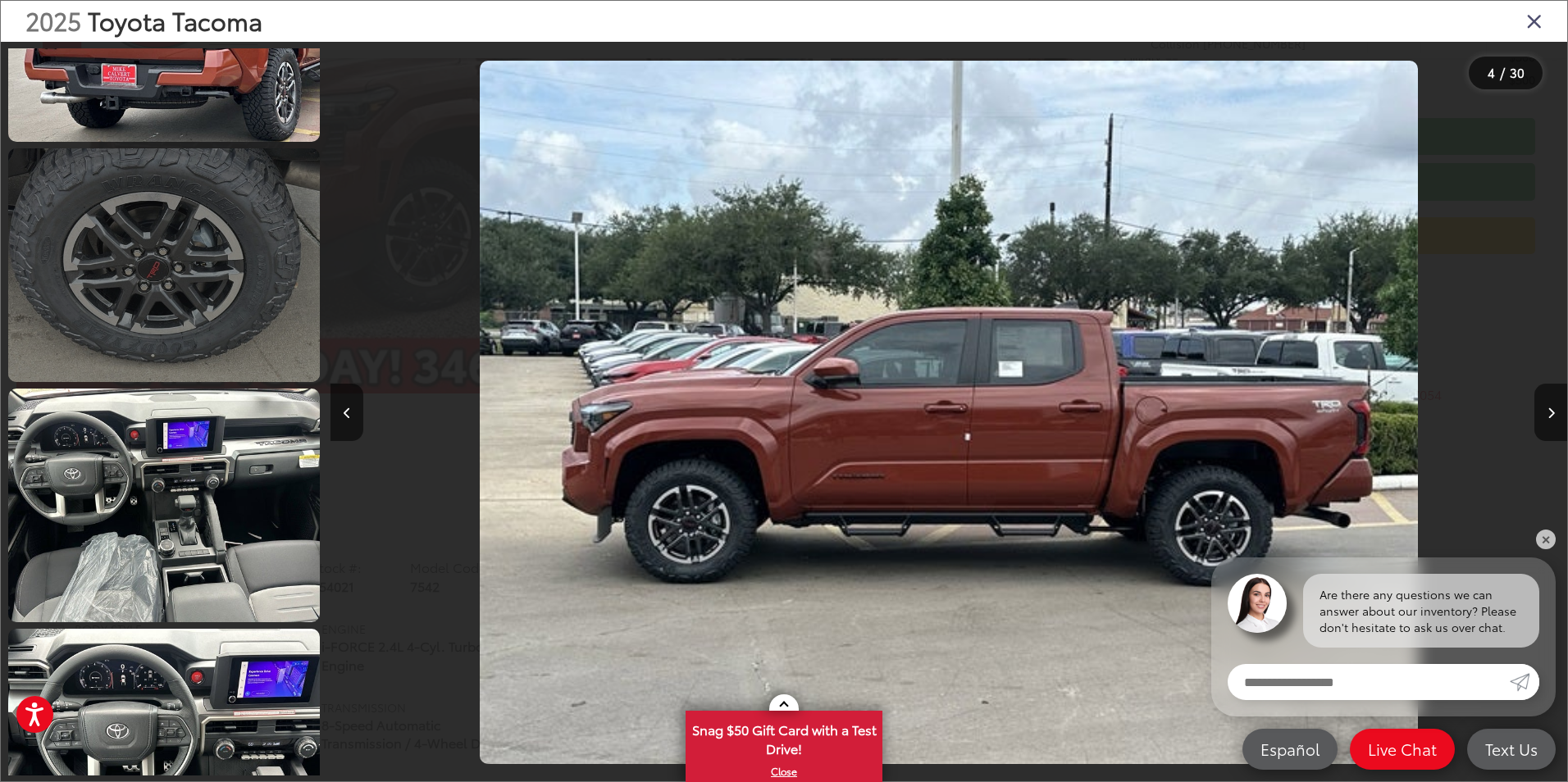
scroll to position [1592, 0]
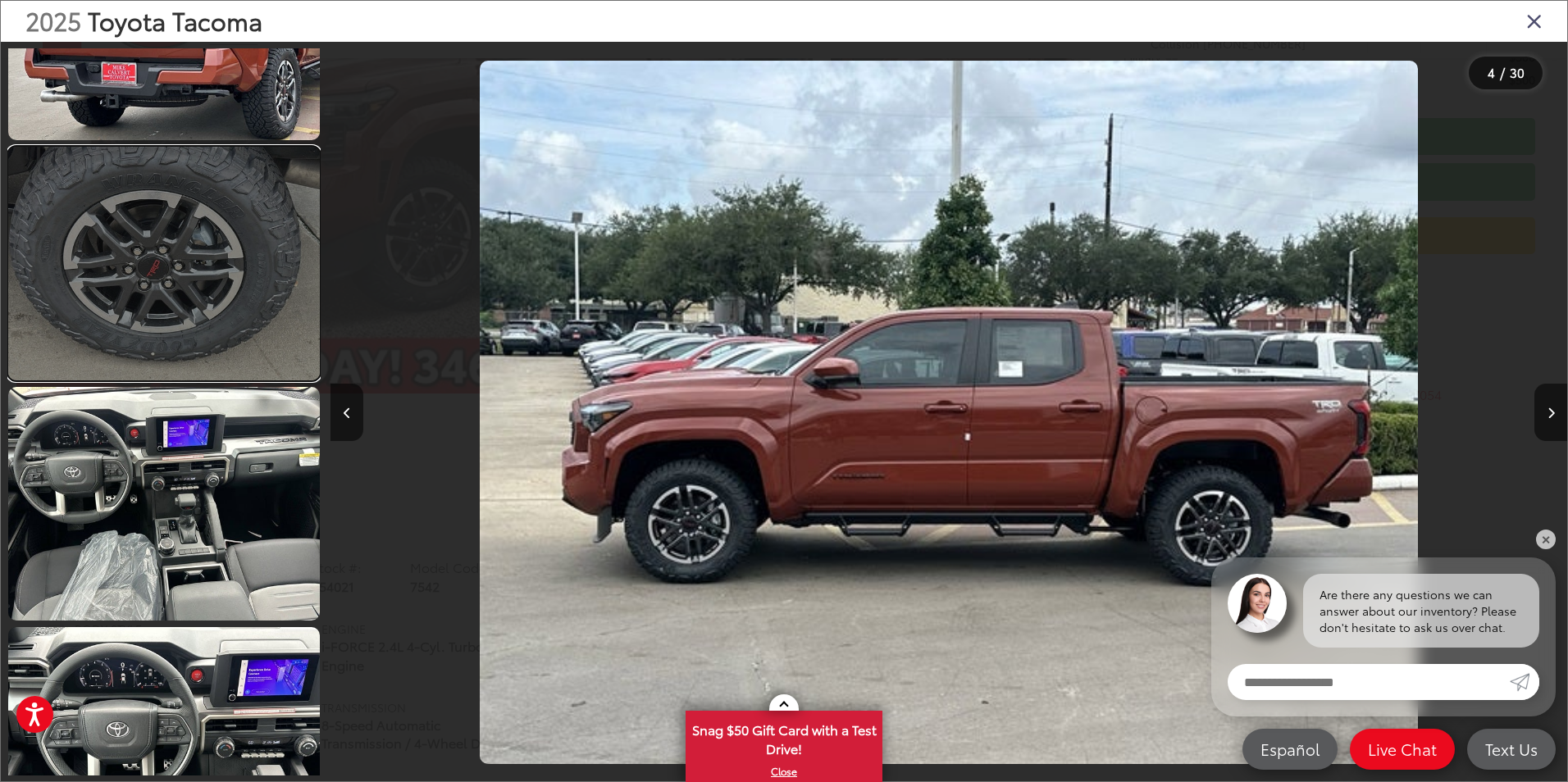
click at [238, 263] on link at bounding box center [164, 263] width 312 height 234
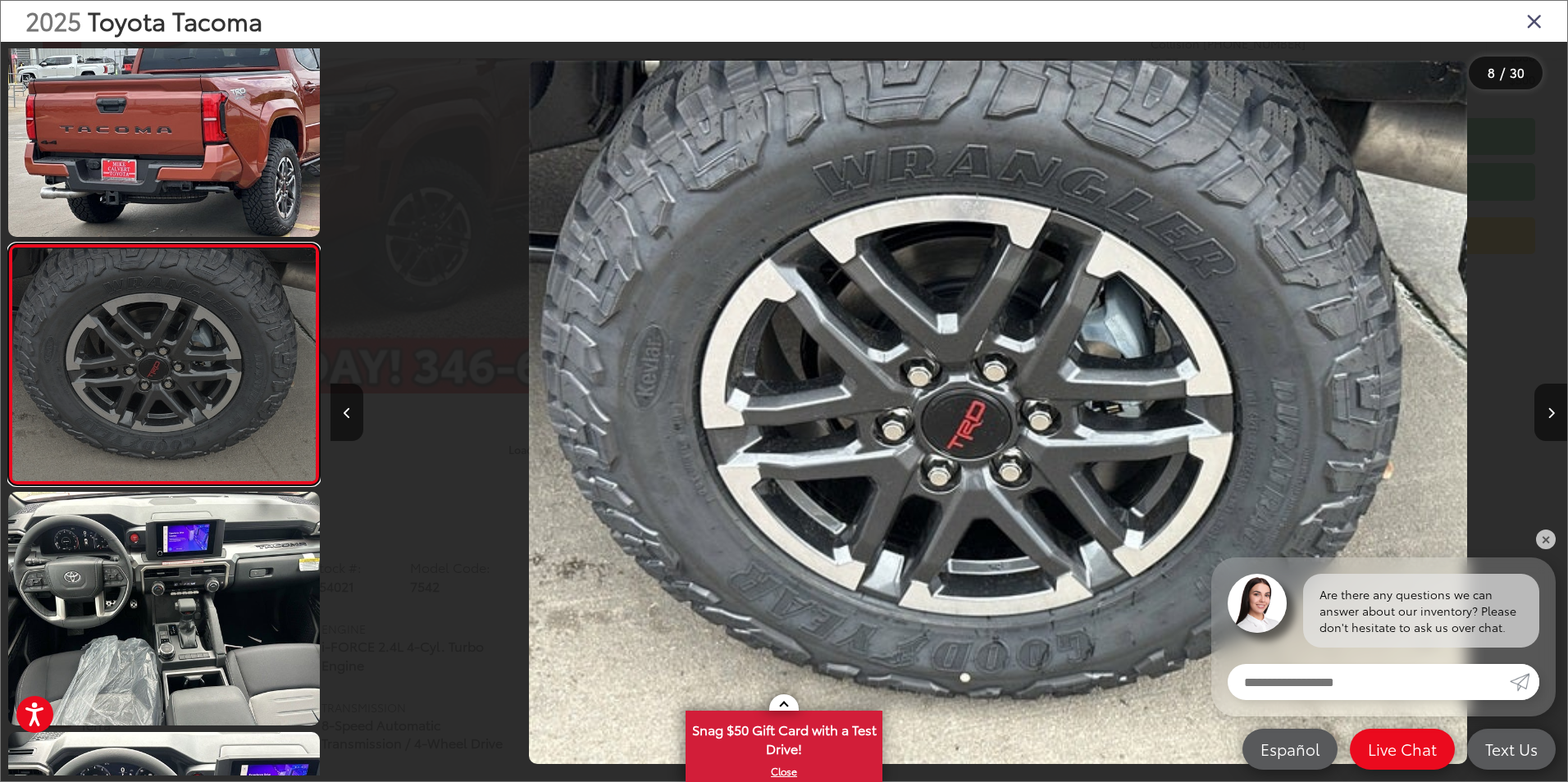
scroll to position [0, 8656]
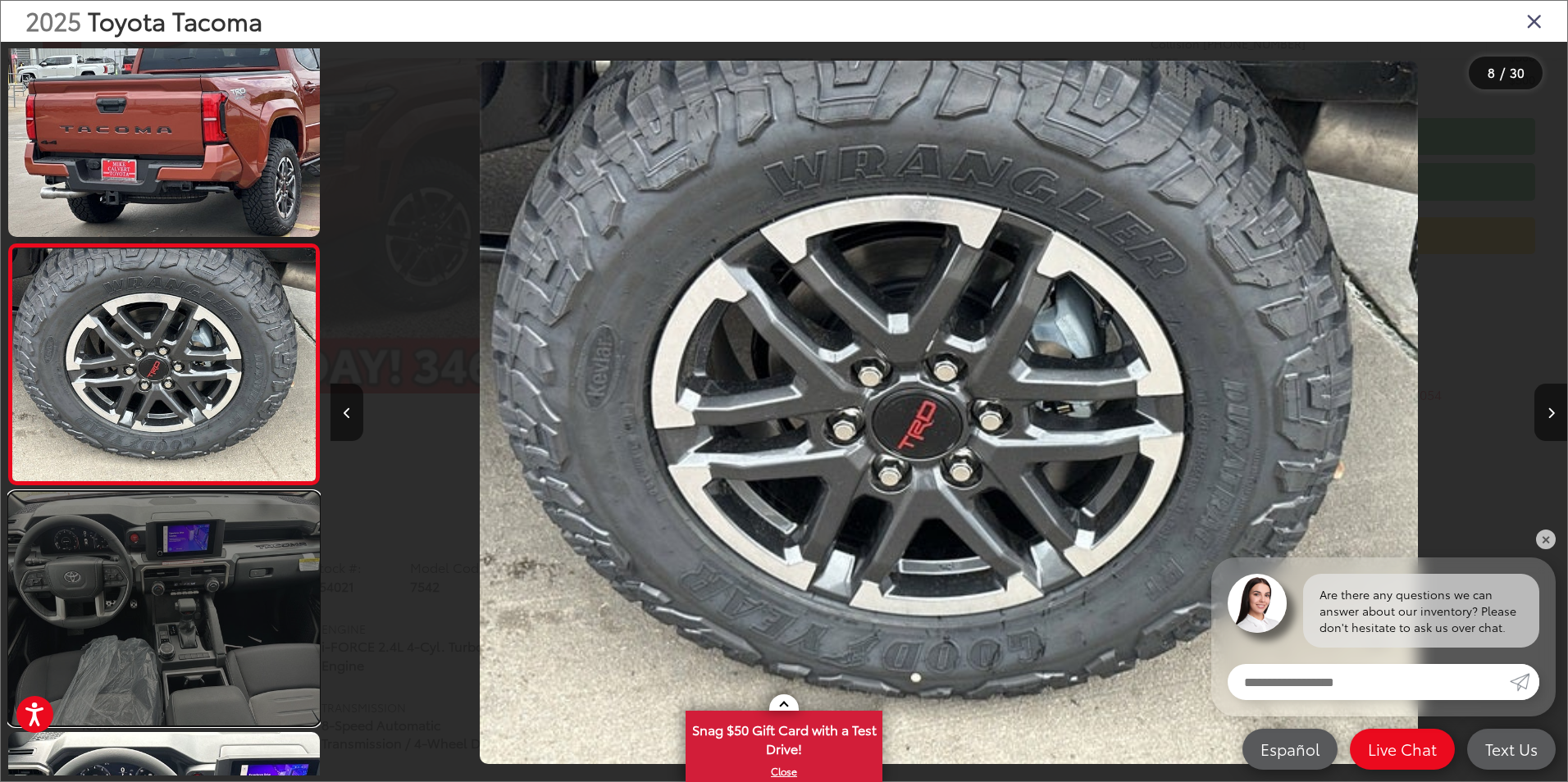
click at [223, 605] on link at bounding box center [164, 609] width 312 height 234
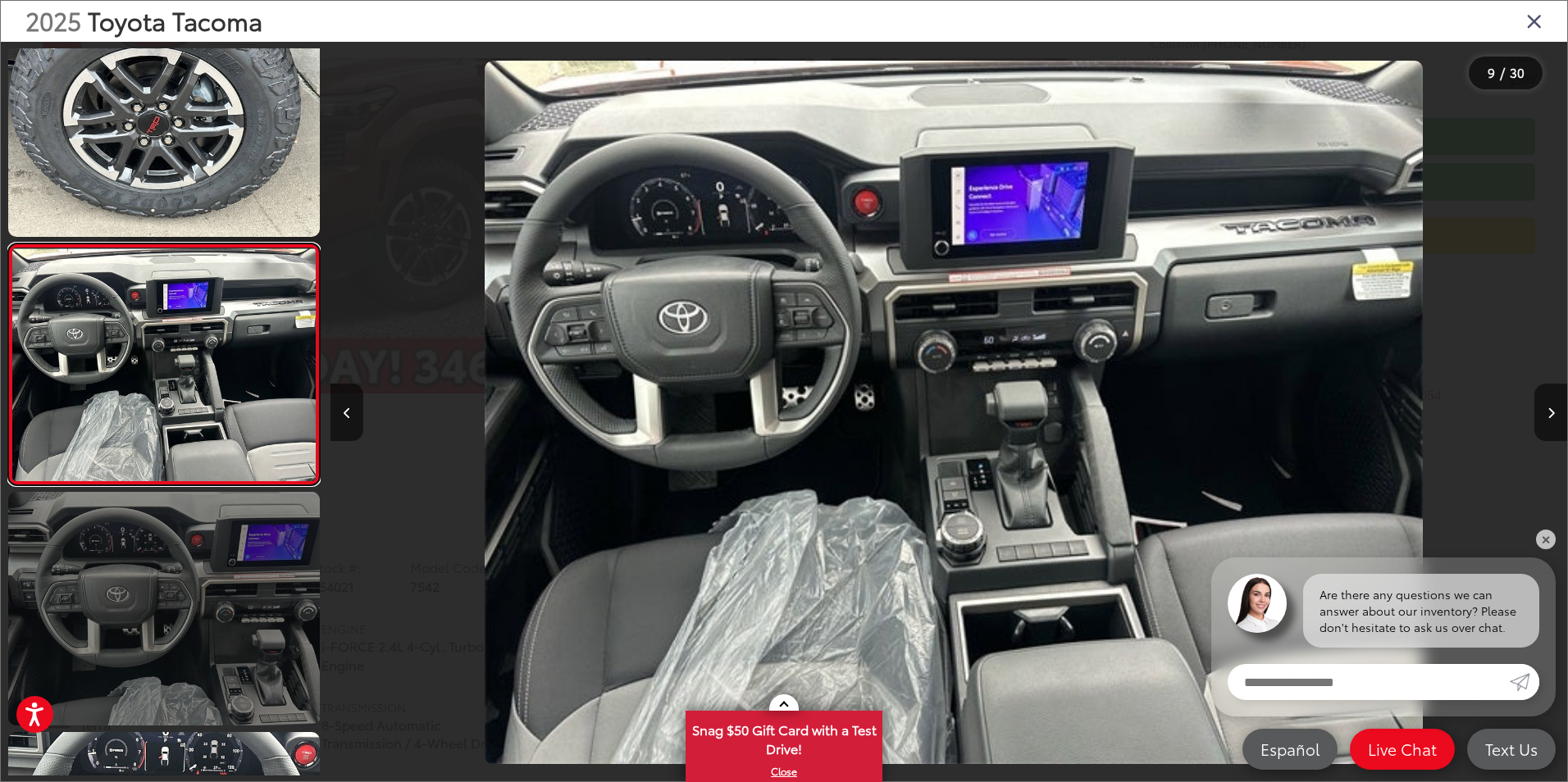
scroll to position [0, 9893]
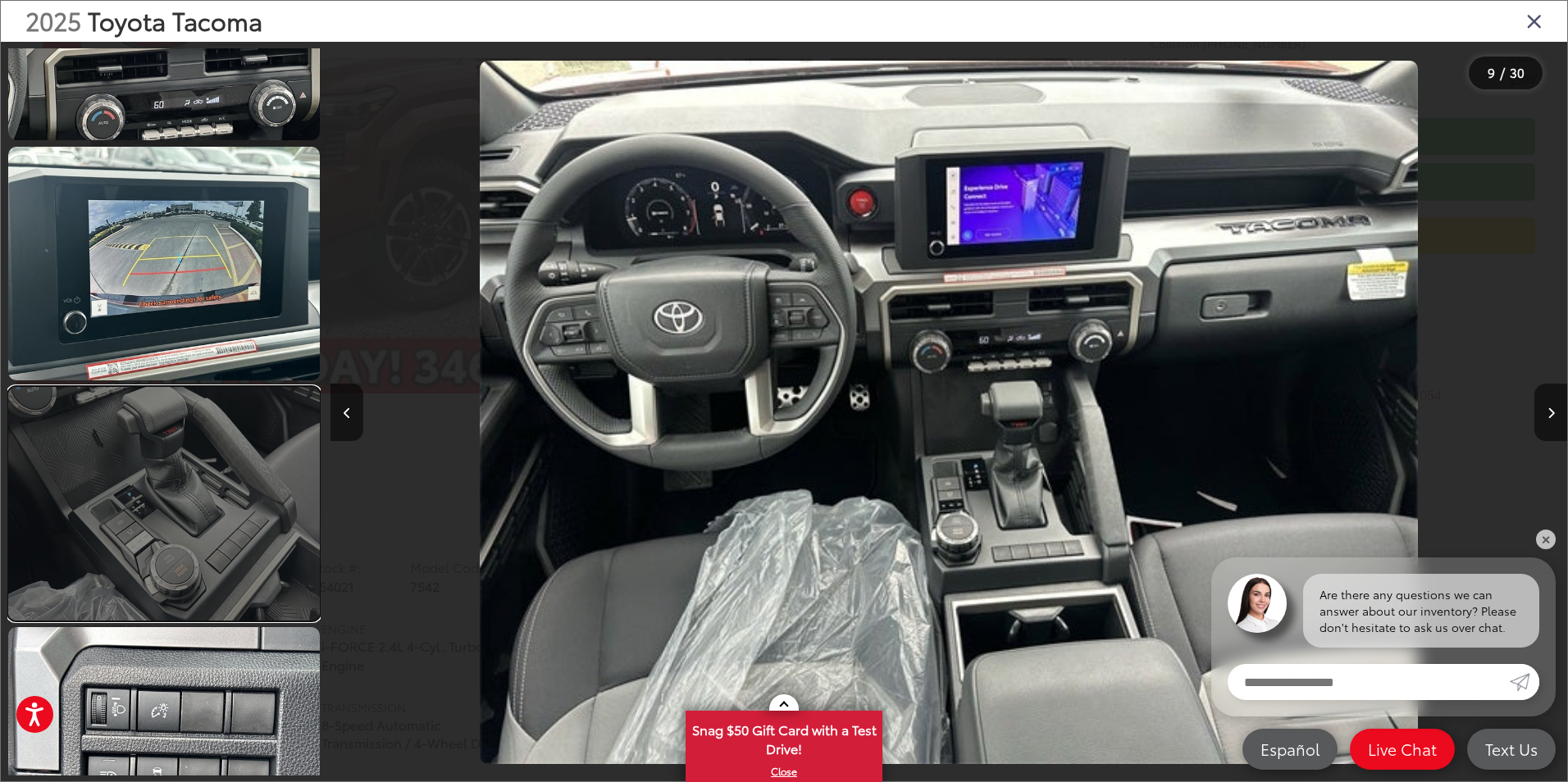
click at [257, 575] on link at bounding box center [164, 504] width 312 height 234
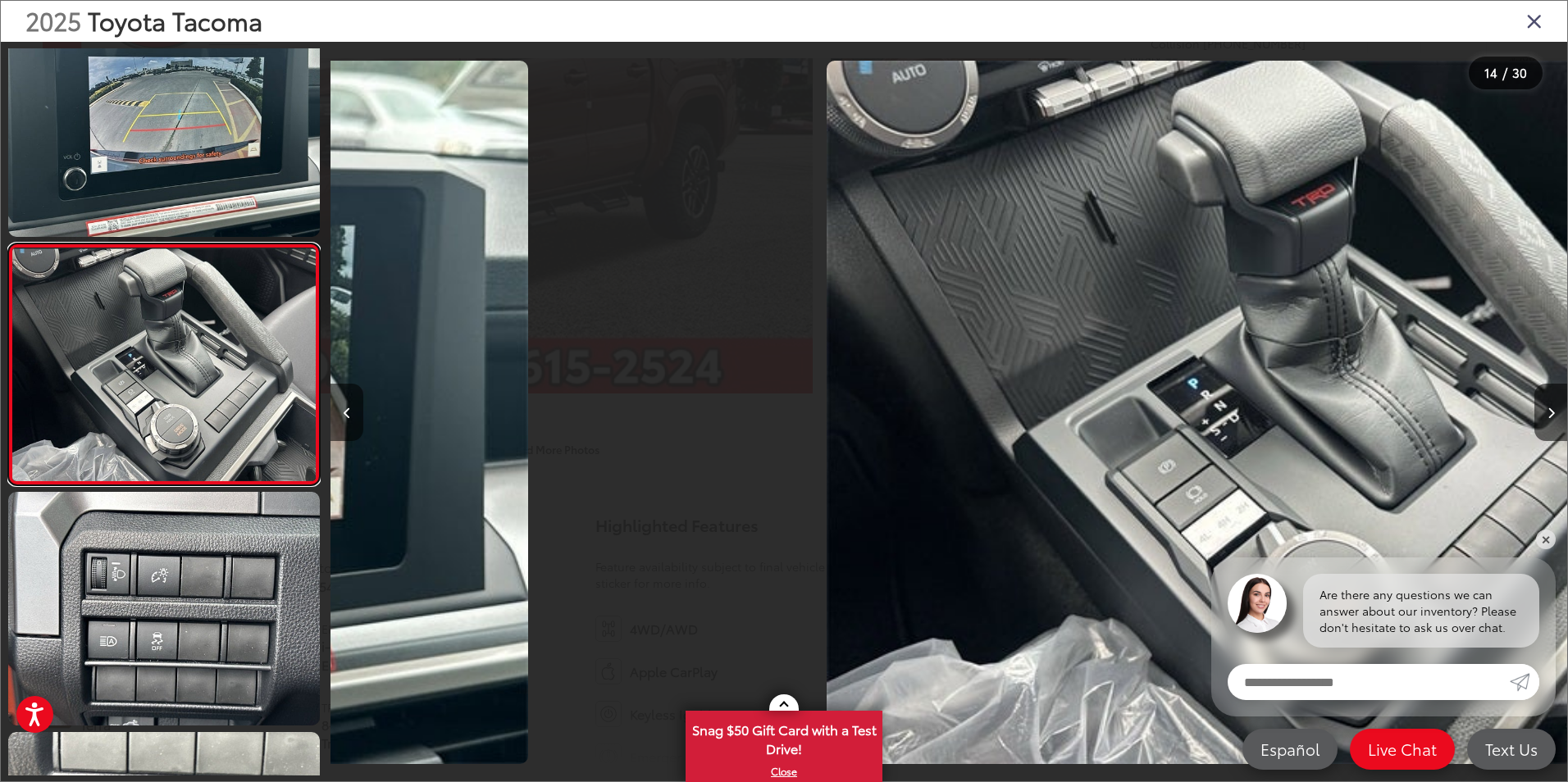
scroll to position [0, 16076]
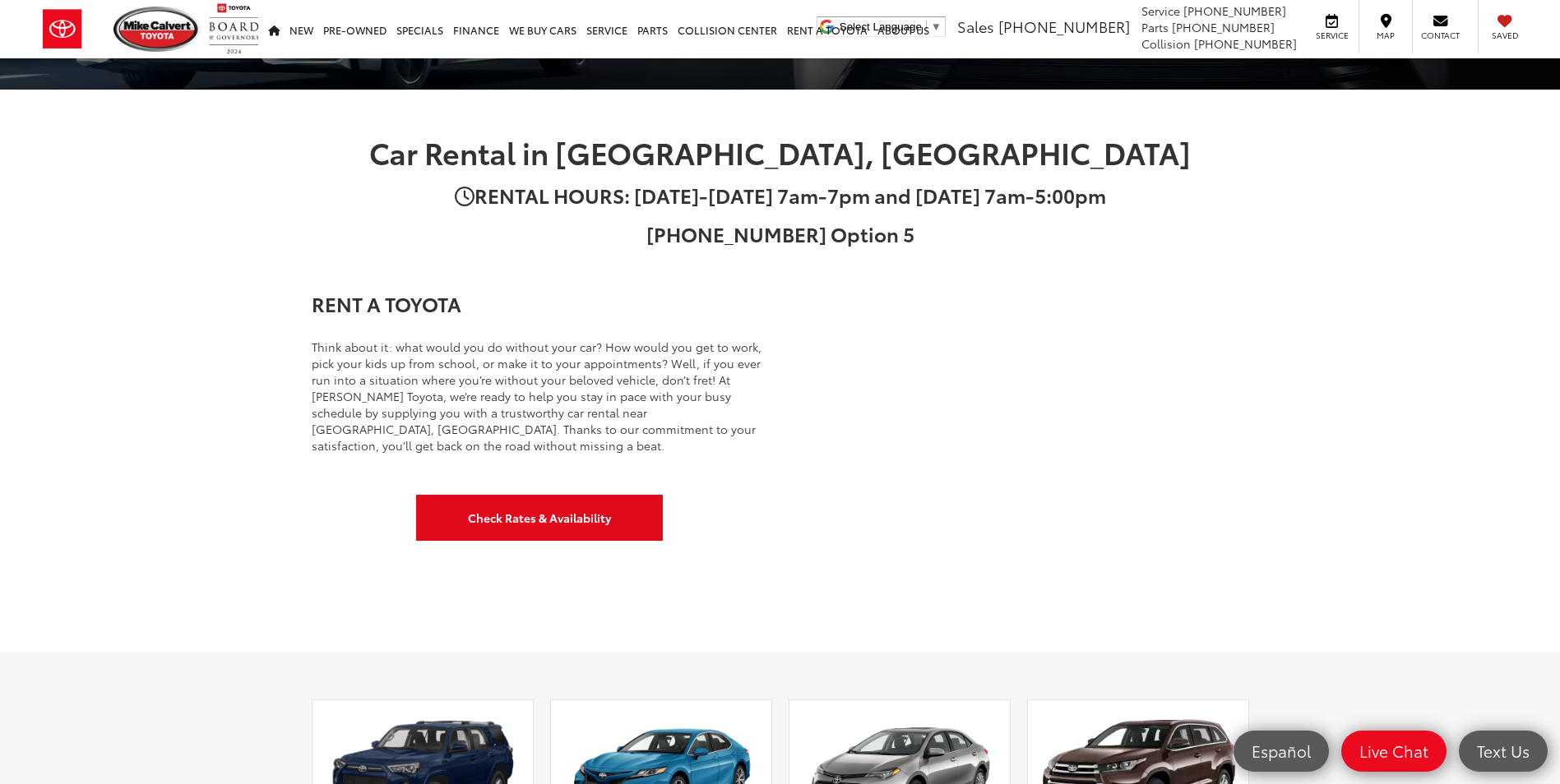
scroll to position [165, 0]
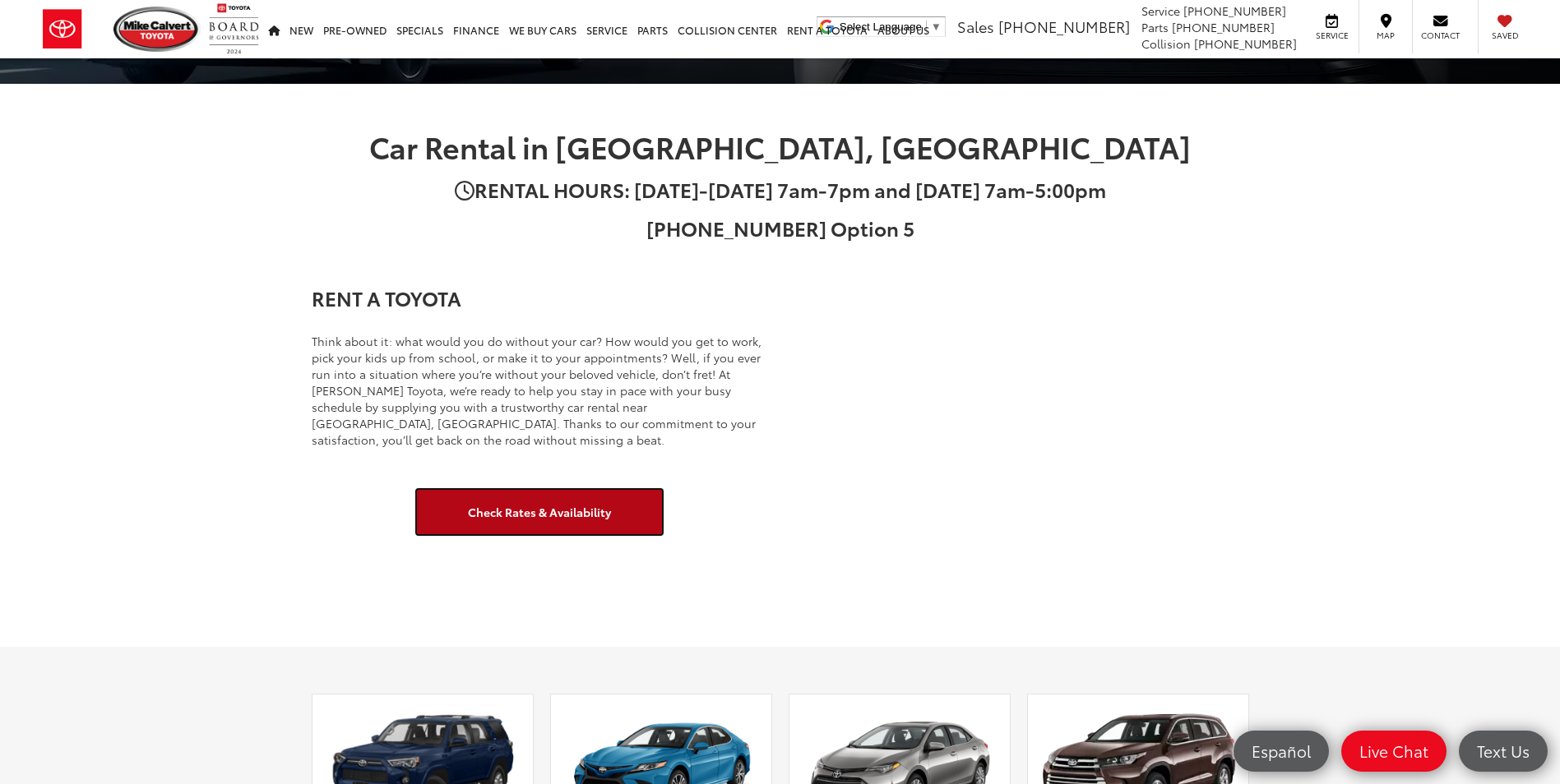
click at [563, 527] on link "Check Rates & Availability" at bounding box center [539, 512] width 247 height 46
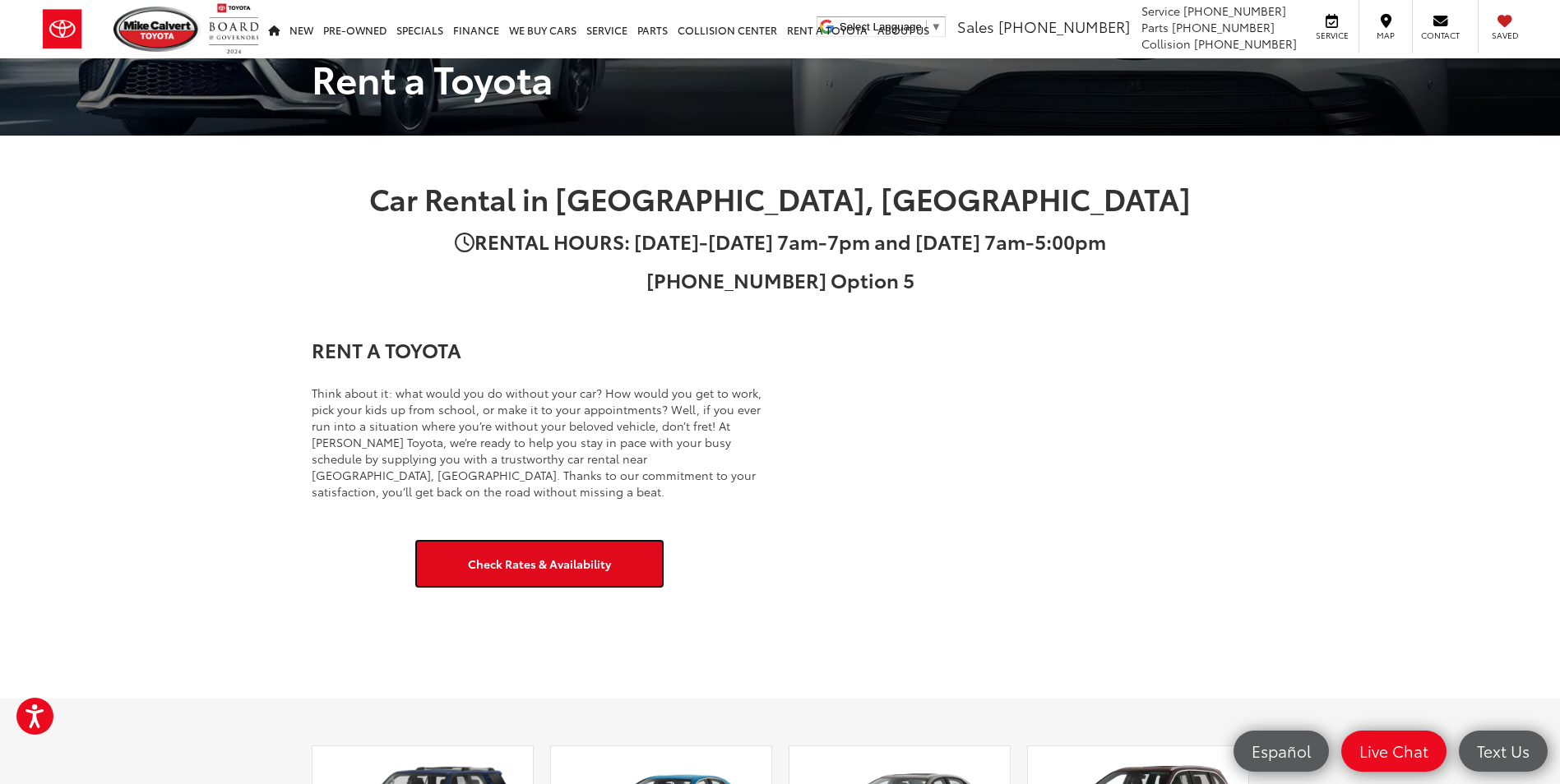
scroll to position [0, 0]
